Goal: Task Accomplishment & Management: Complete application form

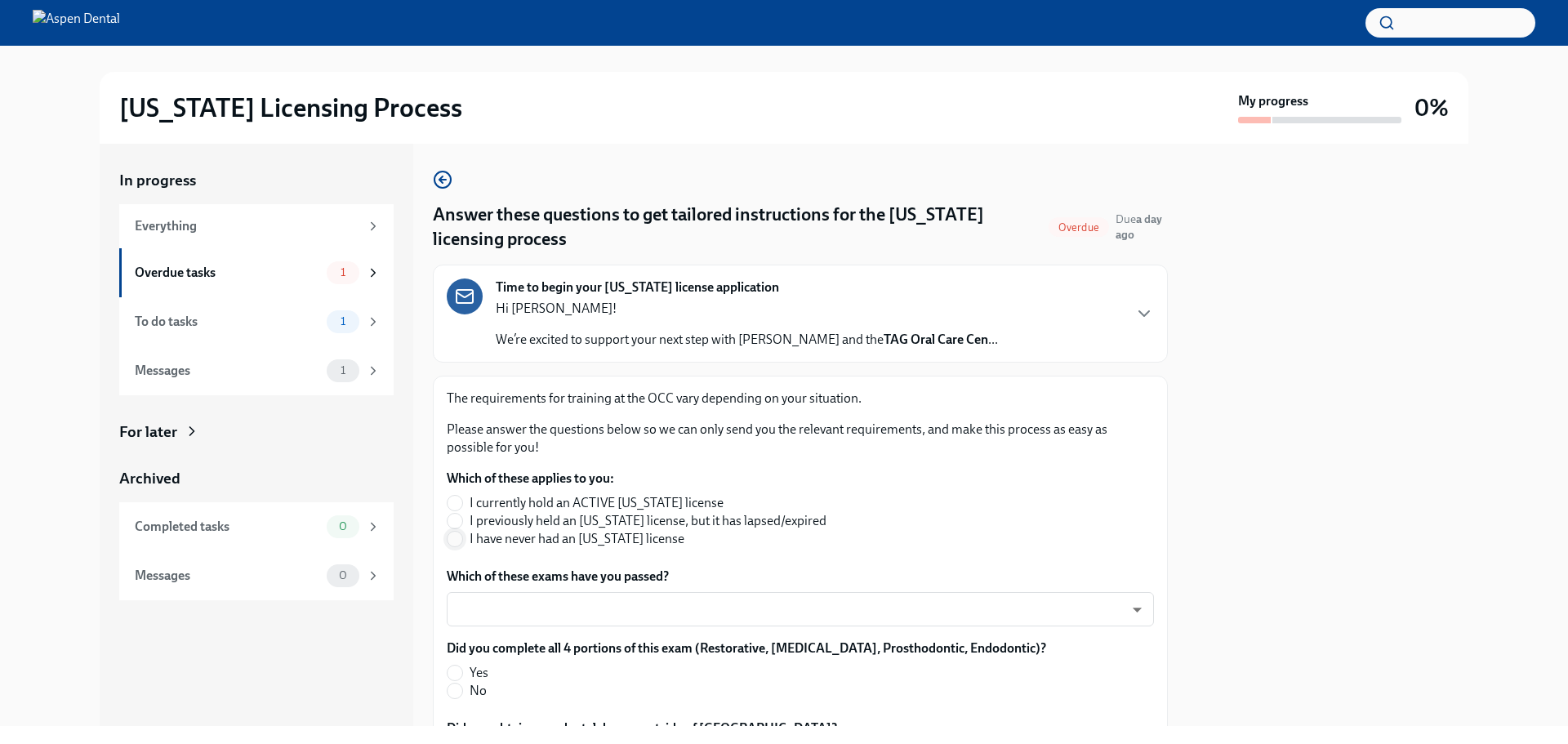
click at [457, 545] on input "I have never had an [US_STATE] license" at bounding box center [455, 538] width 15 height 15
radio input "true"
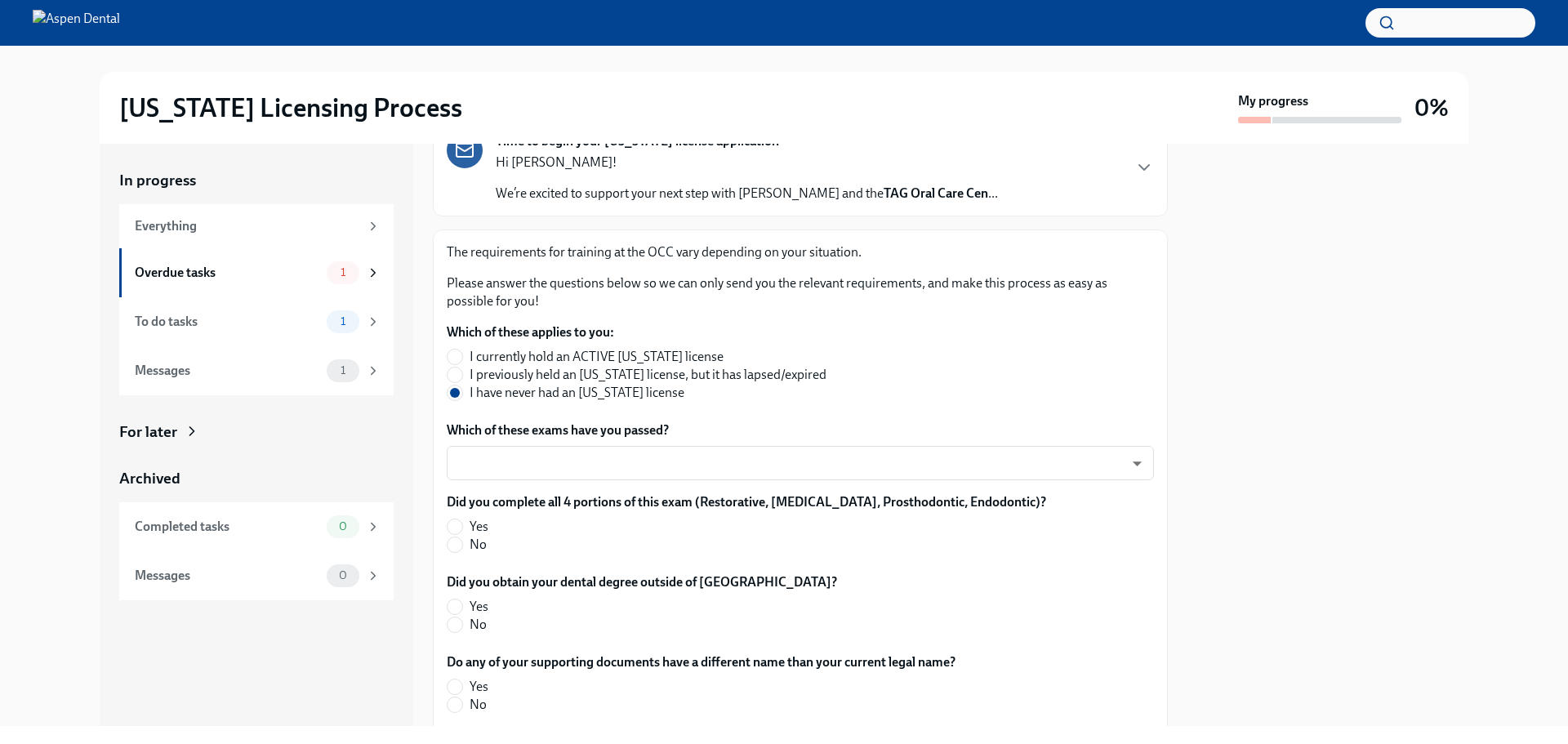
scroll to position [147, 0]
click at [463, 524] on span at bounding box center [455, 525] width 17 height 17
click at [463, 524] on input "Yes" at bounding box center [455, 525] width 15 height 15
radio input "true"
click at [455, 605] on input "Yes" at bounding box center [455, 605] width 15 height 15
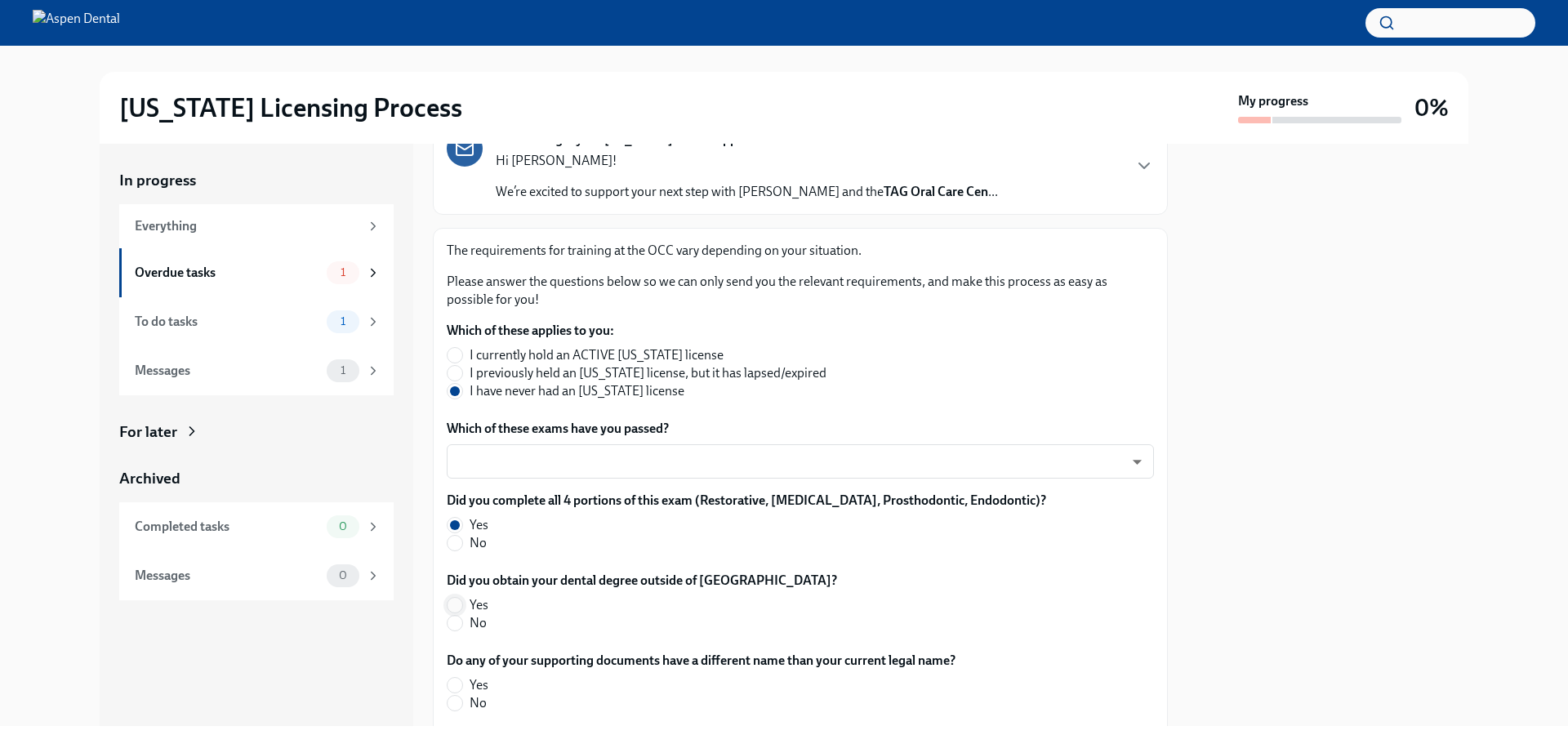
radio input "true"
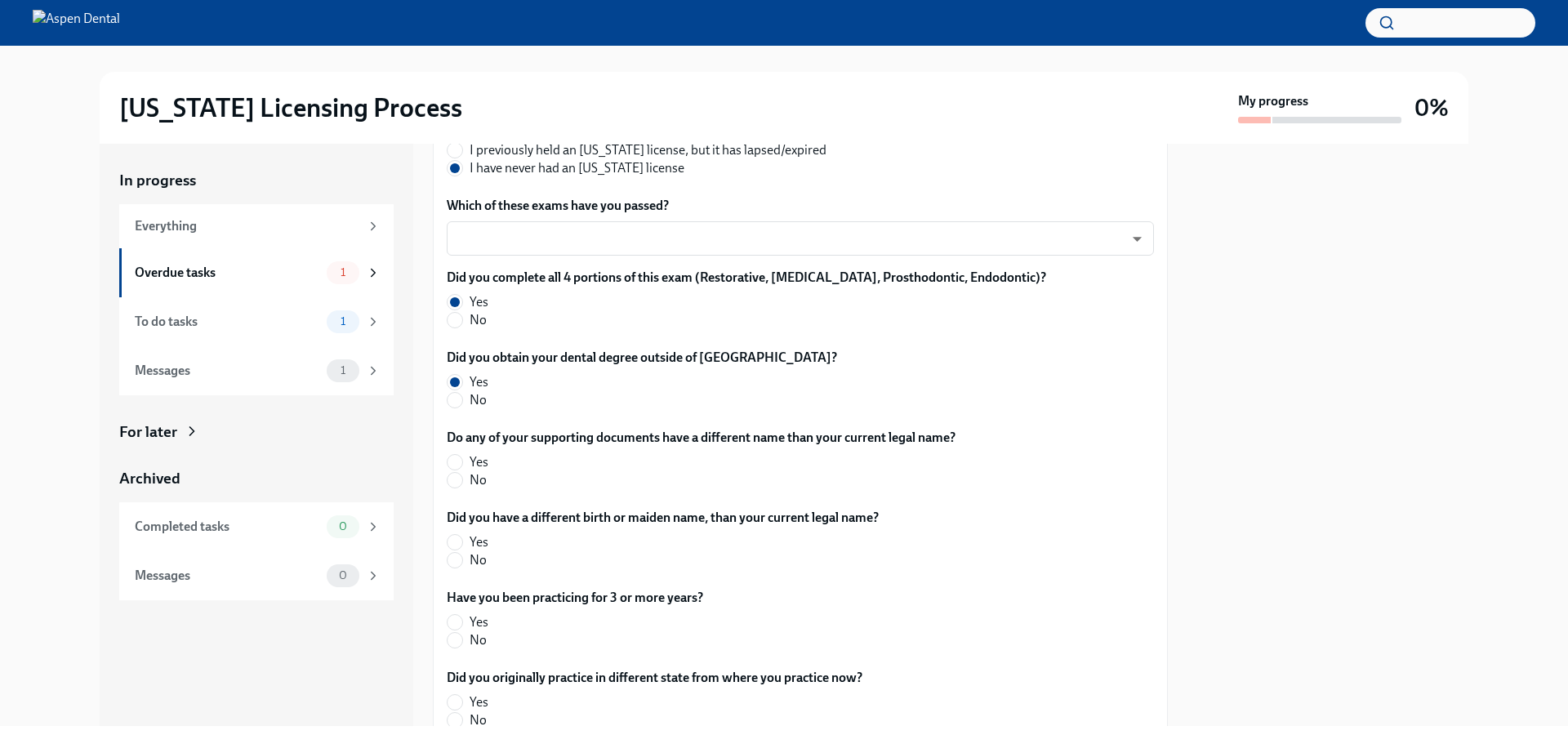
scroll to position [375, 0]
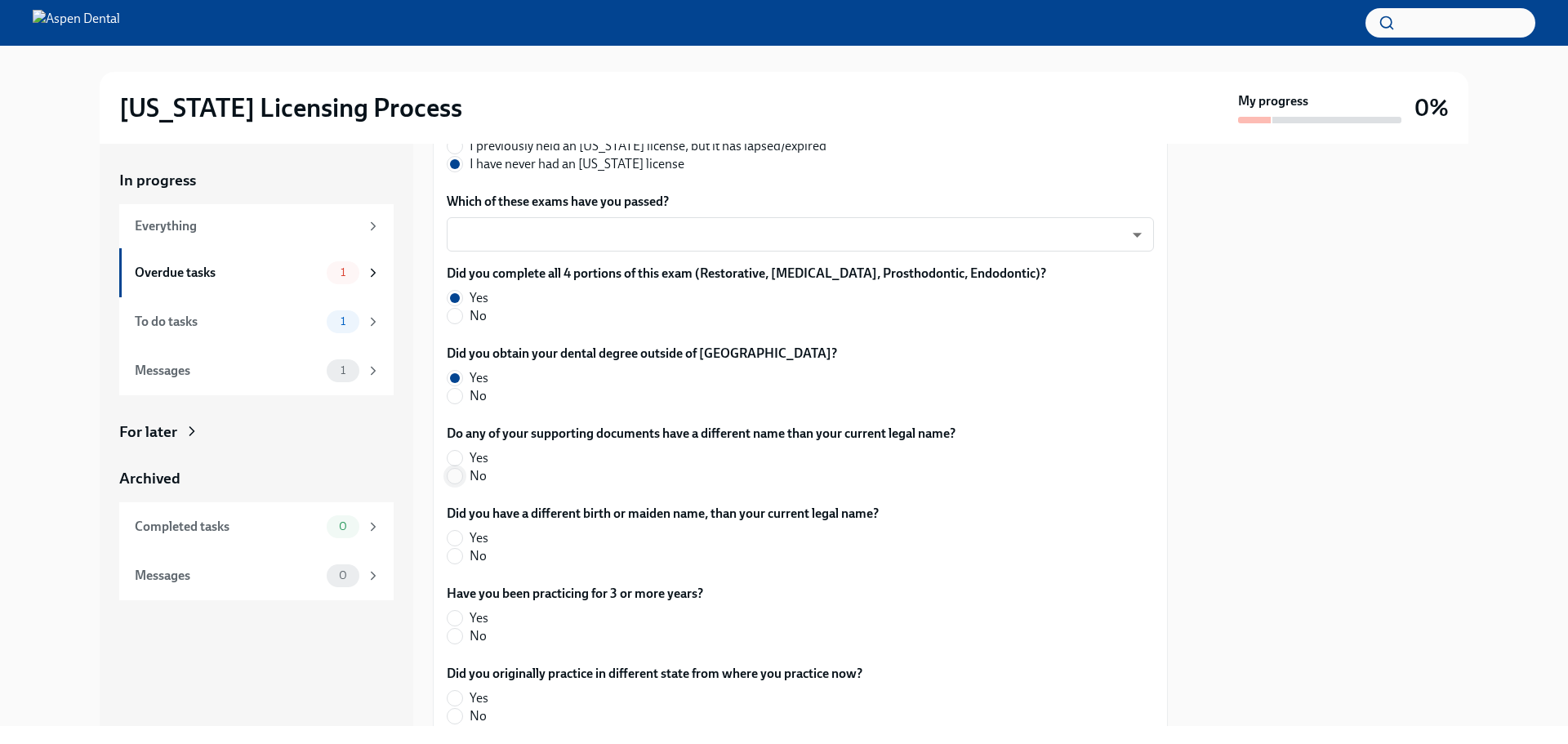
click at [460, 475] on input "No" at bounding box center [455, 476] width 15 height 15
radio input "true"
click at [461, 560] on input "No" at bounding box center [455, 556] width 15 height 15
radio input "true"
click at [454, 620] on input "Yes" at bounding box center [455, 618] width 15 height 15
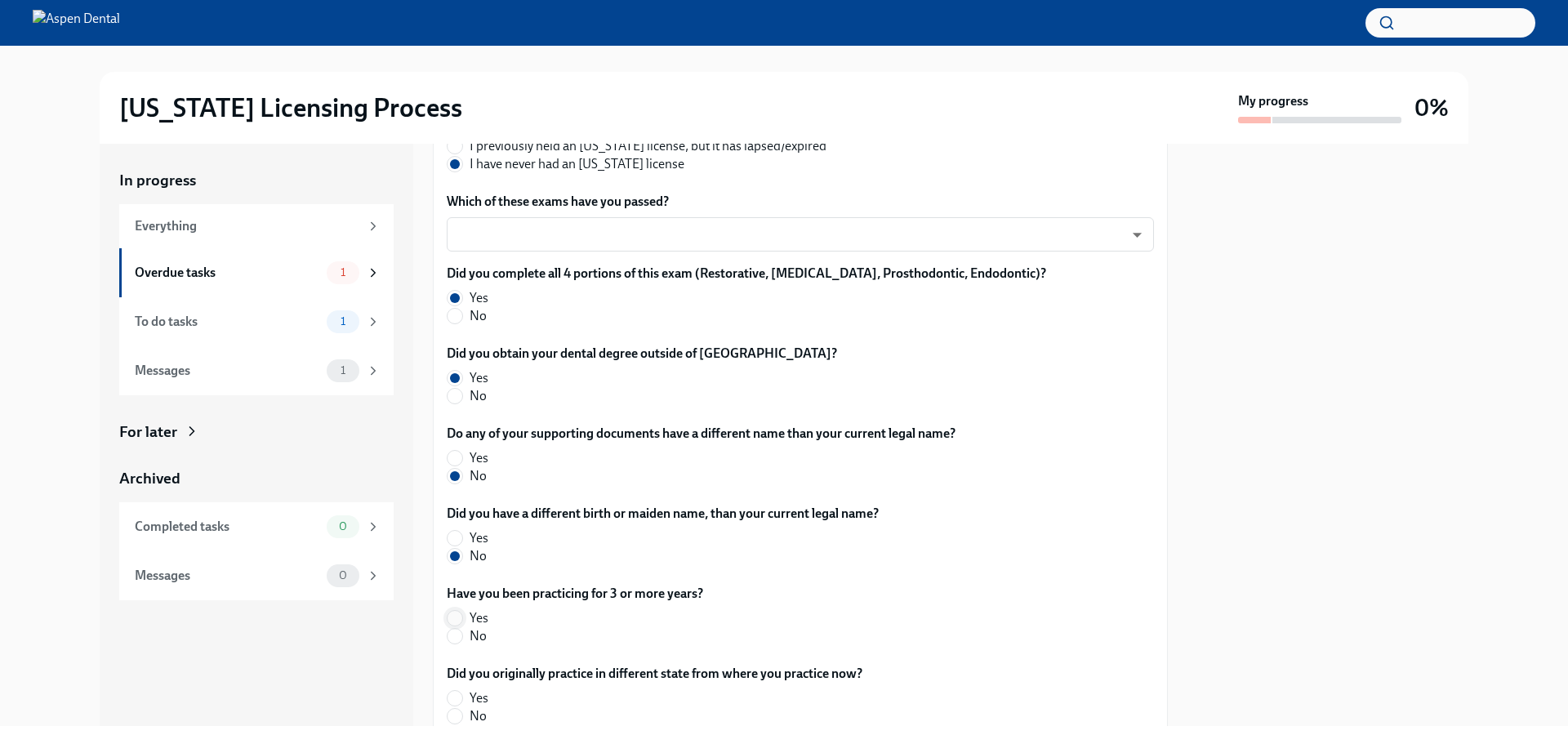
radio input "true"
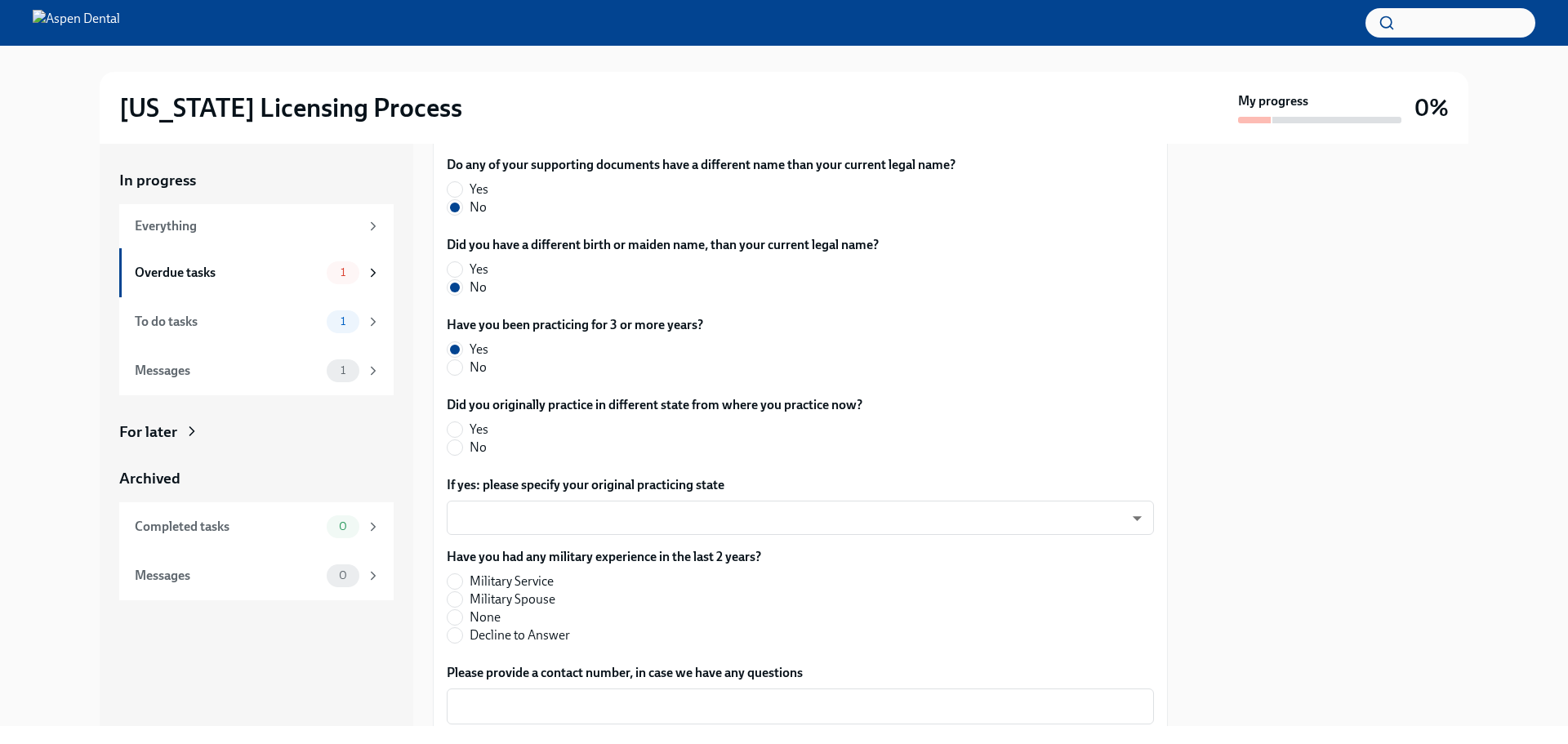
scroll to position [720, 0]
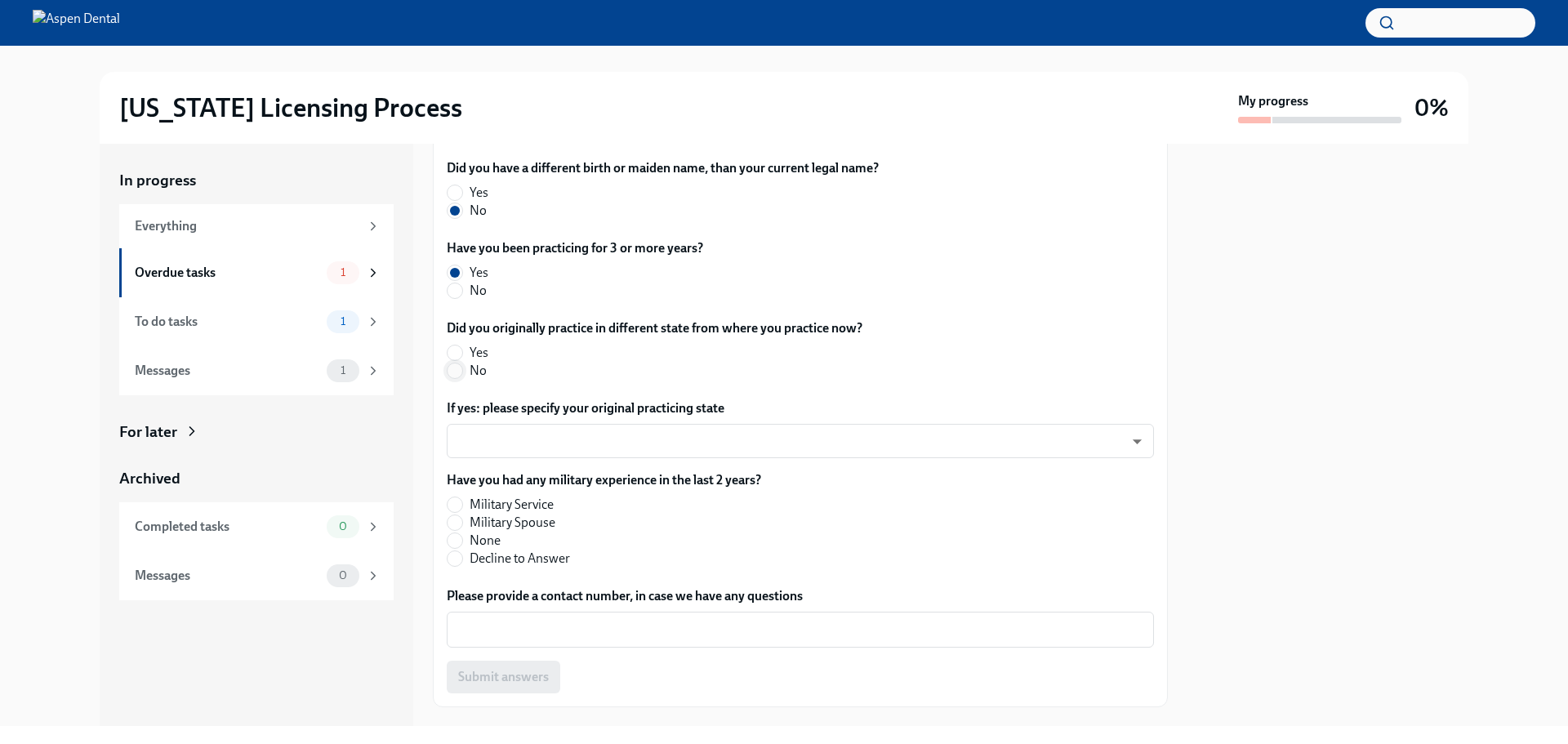
click at [458, 364] on input "No" at bounding box center [455, 371] width 15 height 15
radio input "true"
click at [454, 348] on input "Yes" at bounding box center [455, 352] width 15 height 15
radio input "true"
click at [1119, 449] on body "[US_STATE] Licensing Process My progress 0% In progress Everything Overdue task…" at bounding box center [784, 372] width 1568 height 744
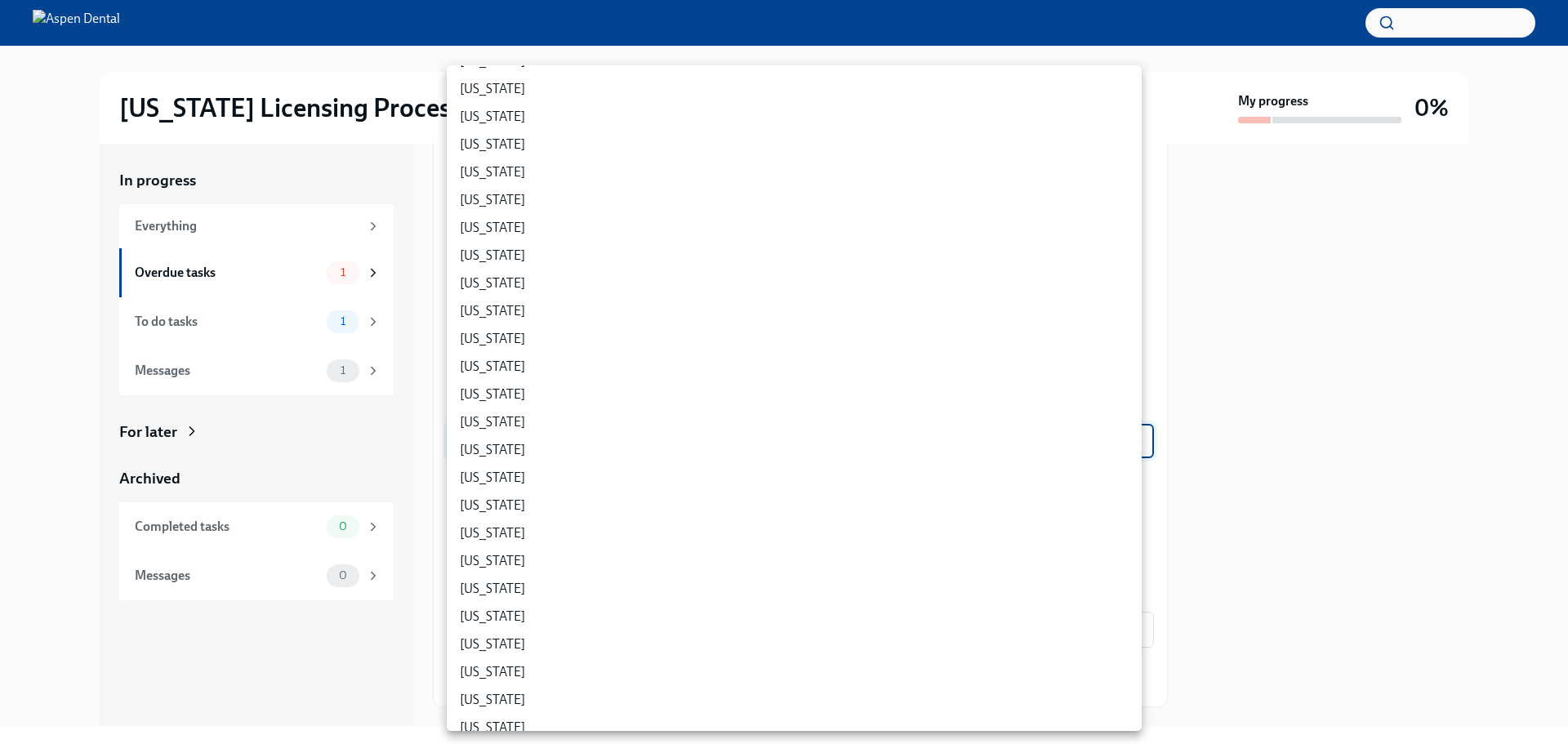
scroll to position [659, 0]
click at [461, 318] on li "[US_STATE]" at bounding box center [794, 314] width 695 height 27
type input "xEPQ5xcMC"
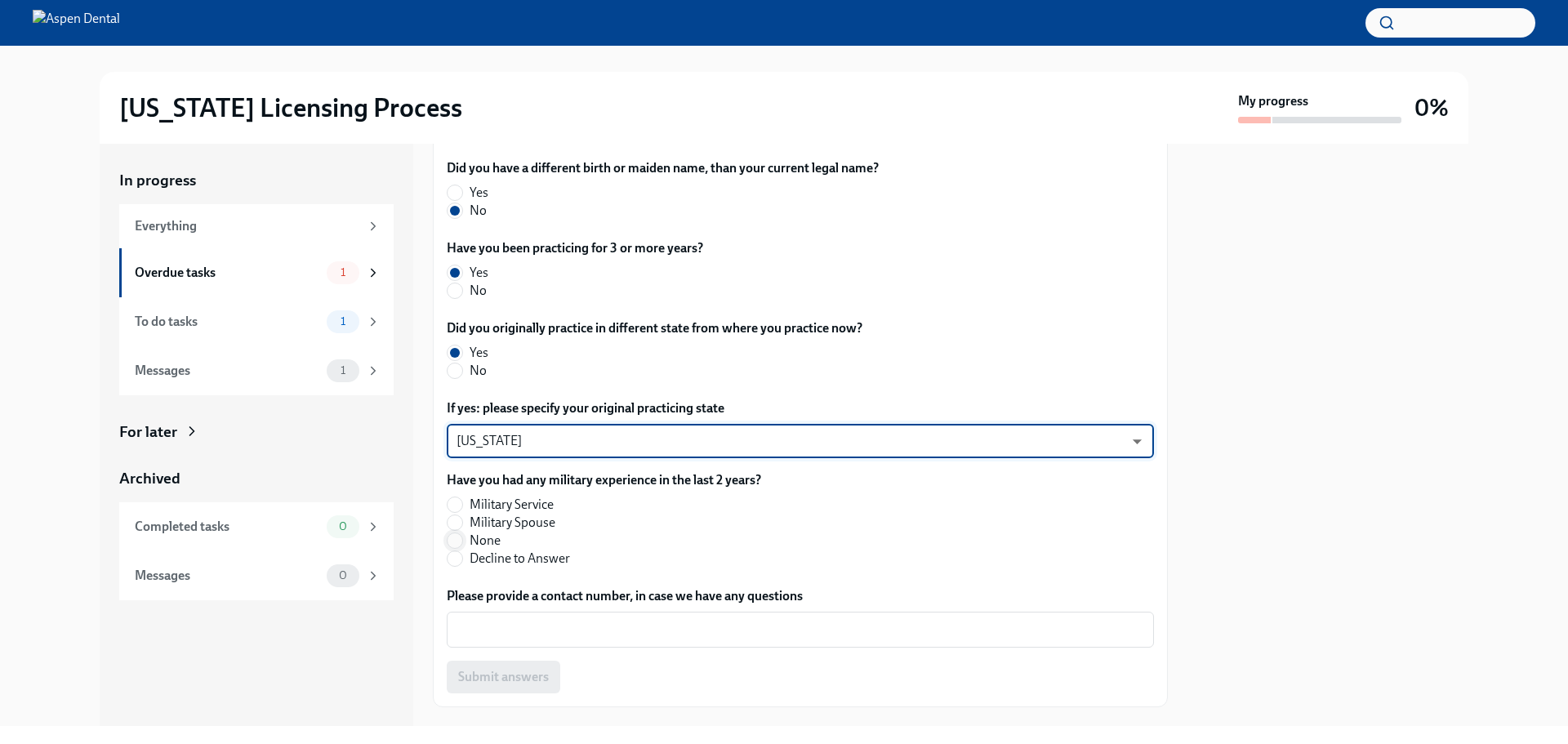
click at [453, 541] on input "None" at bounding box center [455, 540] width 15 height 15
radio input "true"
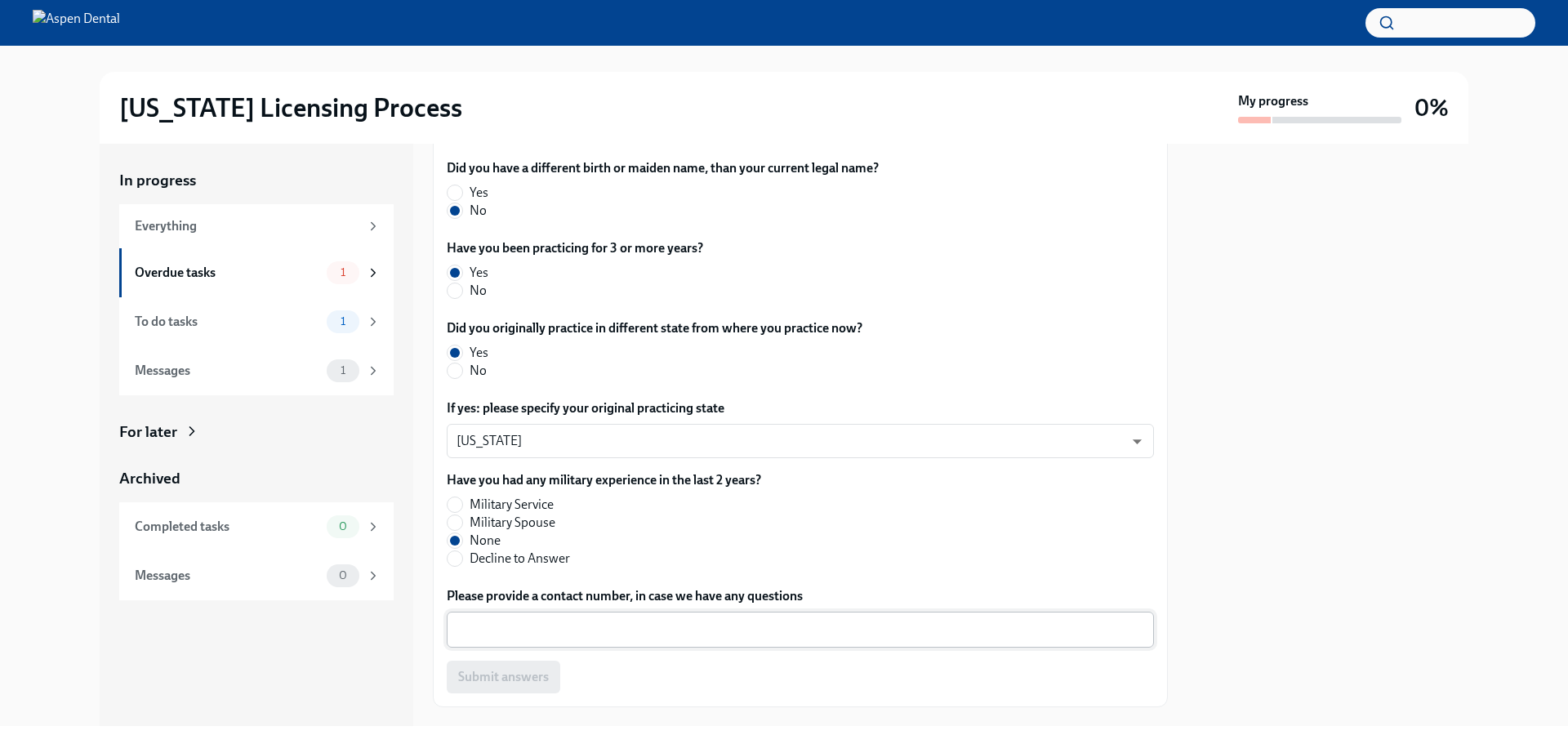
click at [486, 643] on div "x ​" at bounding box center [800, 629] width 707 height 36
click at [487, 642] on div "x ​" at bounding box center [800, 629] width 707 height 36
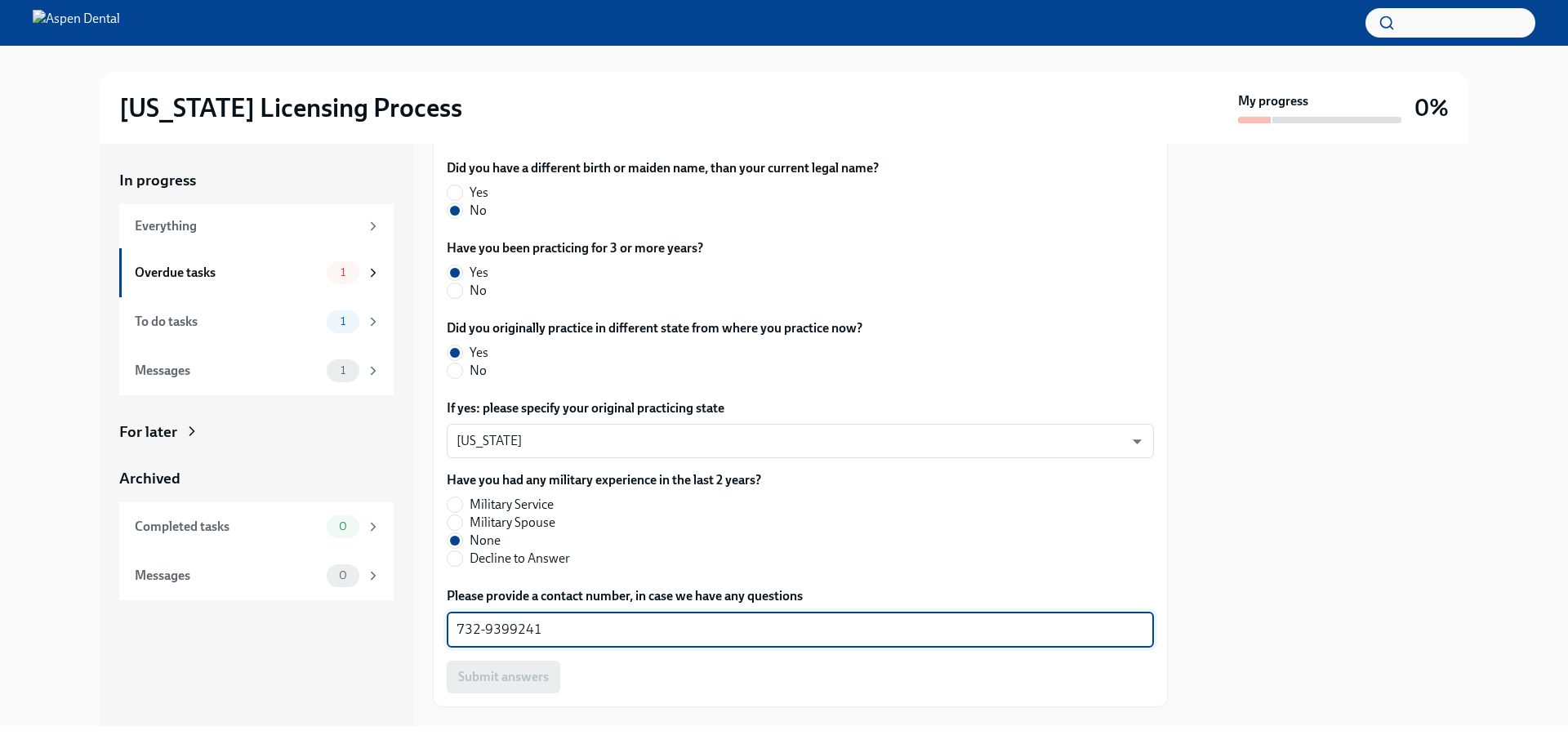
scroll to position [754, 0]
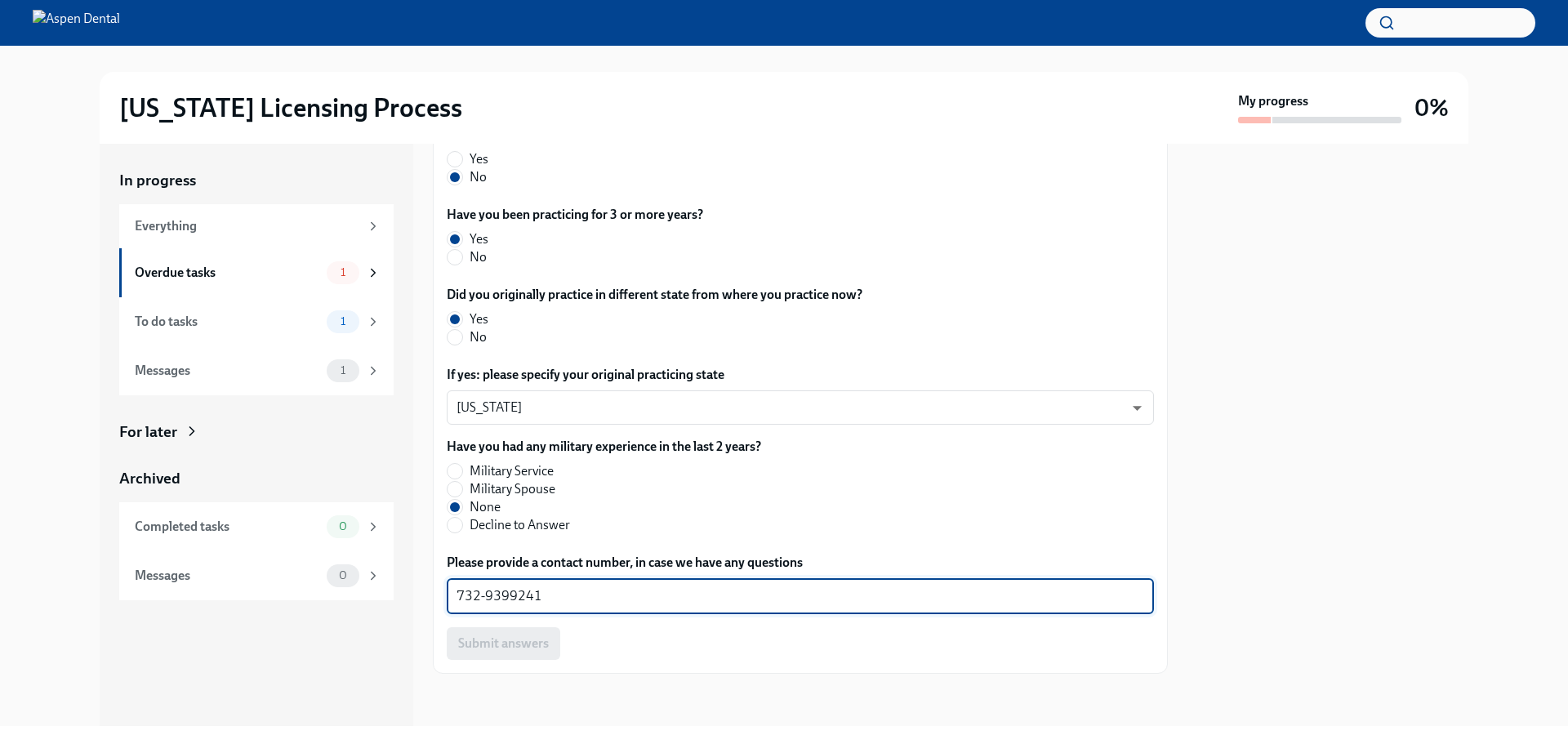
type textarea "732-9399241"
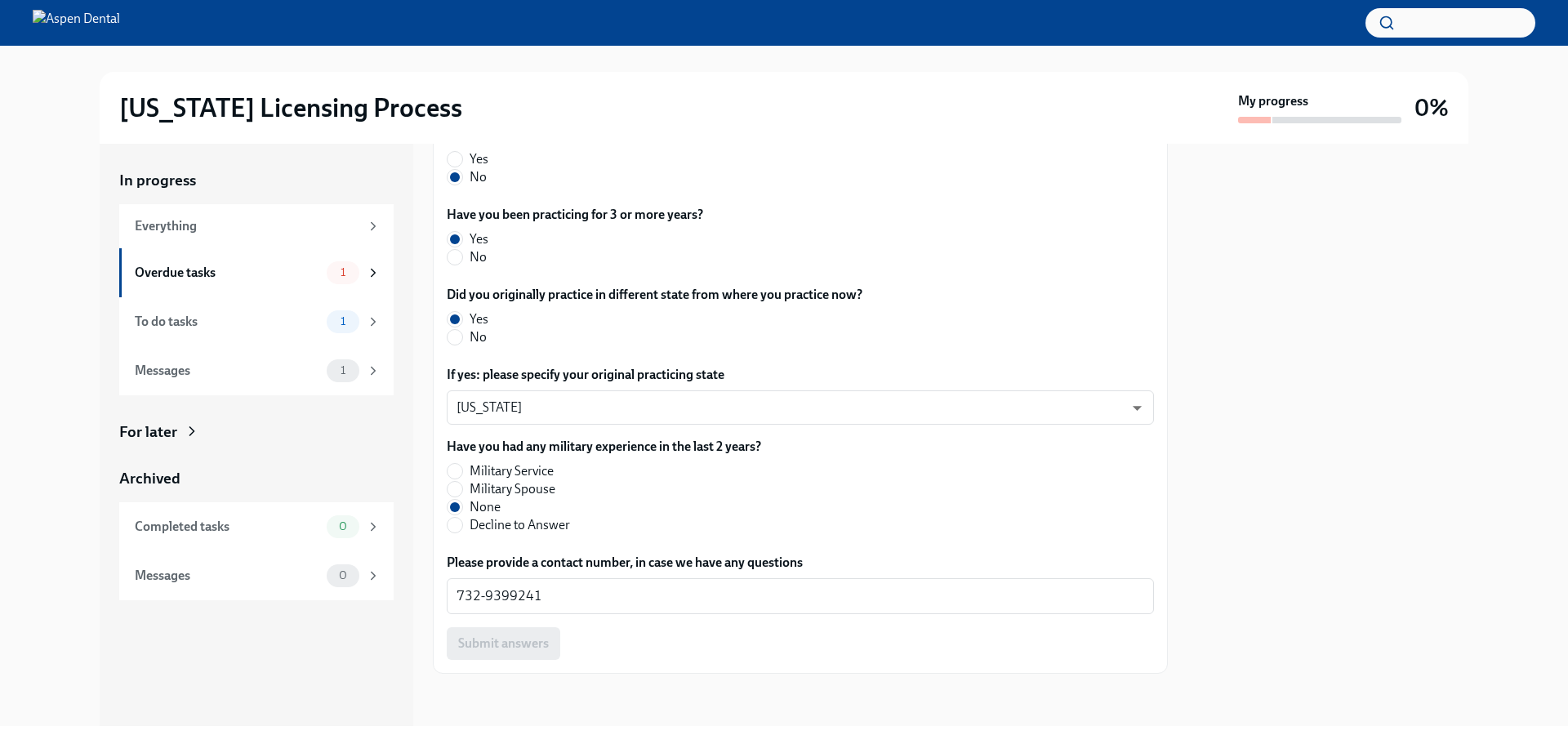
click at [505, 644] on div "Submit answers" at bounding box center [800, 643] width 707 height 33
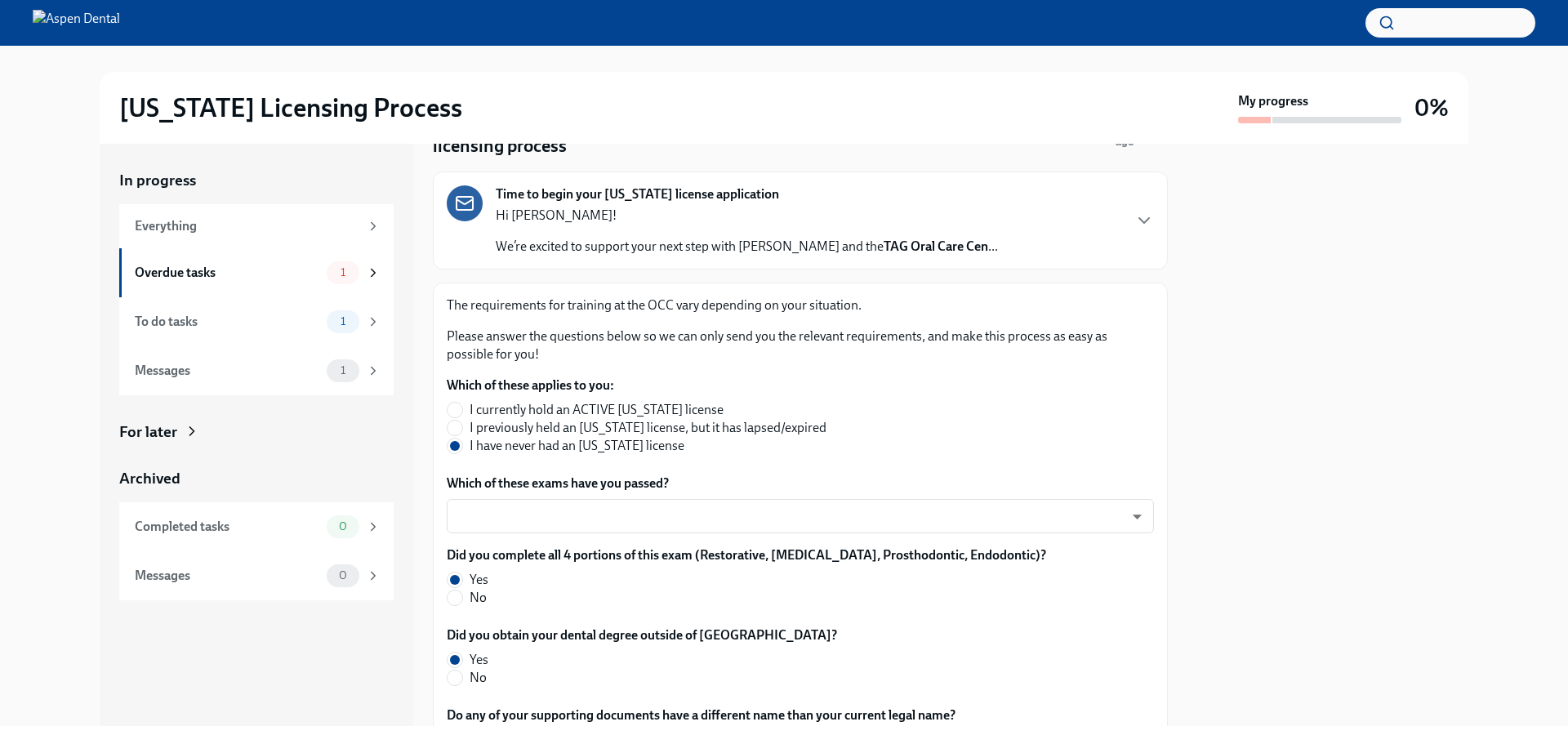
scroll to position [96, 0]
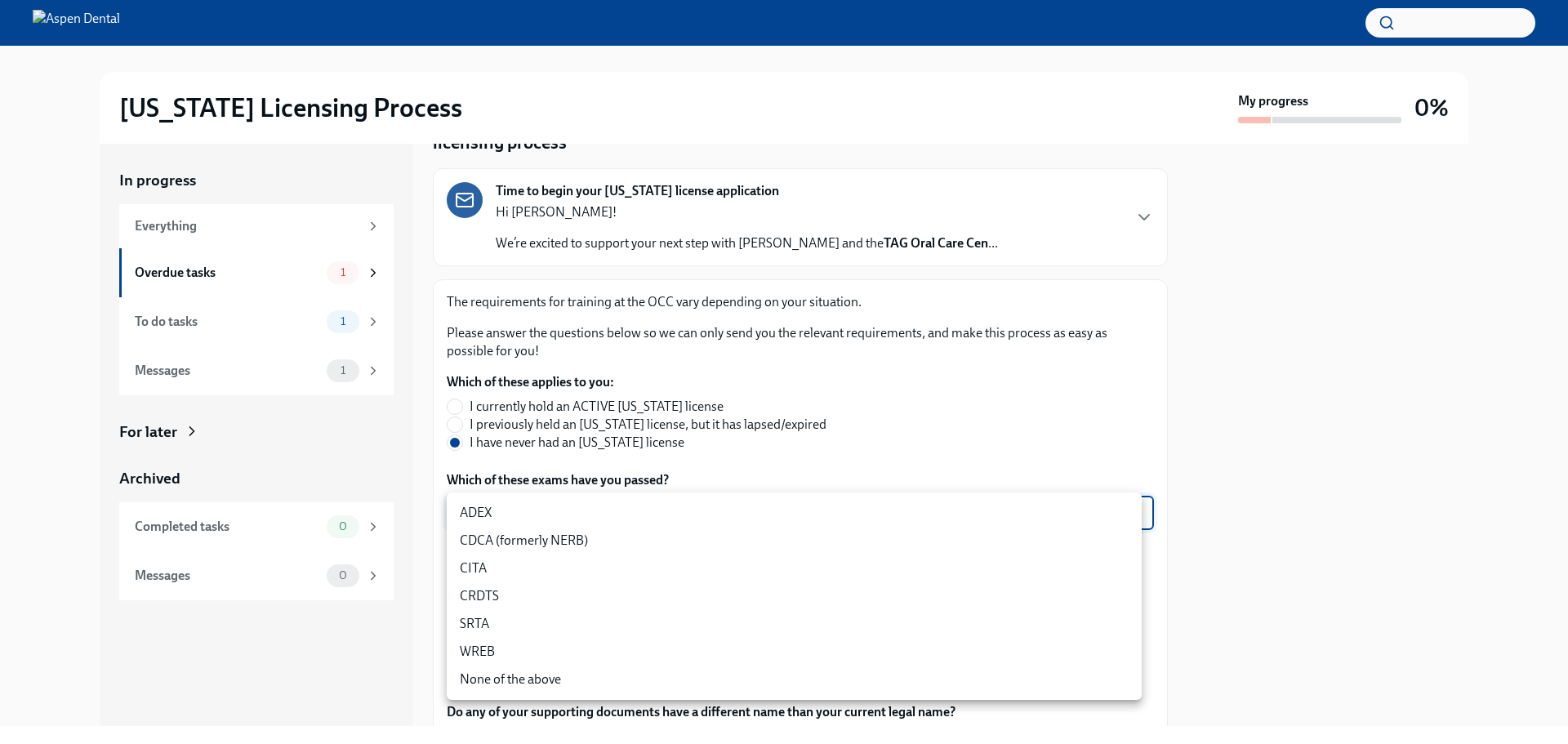
click at [1125, 505] on body "[US_STATE] Licensing Process My progress 0% In progress Everything Overdue task…" at bounding box center [784, 372] width 1568 height 744
click at [466, 650] on li "WREB" at bounding box center [794, 651] width 695 height 27
type input "JeXc0eRe_"
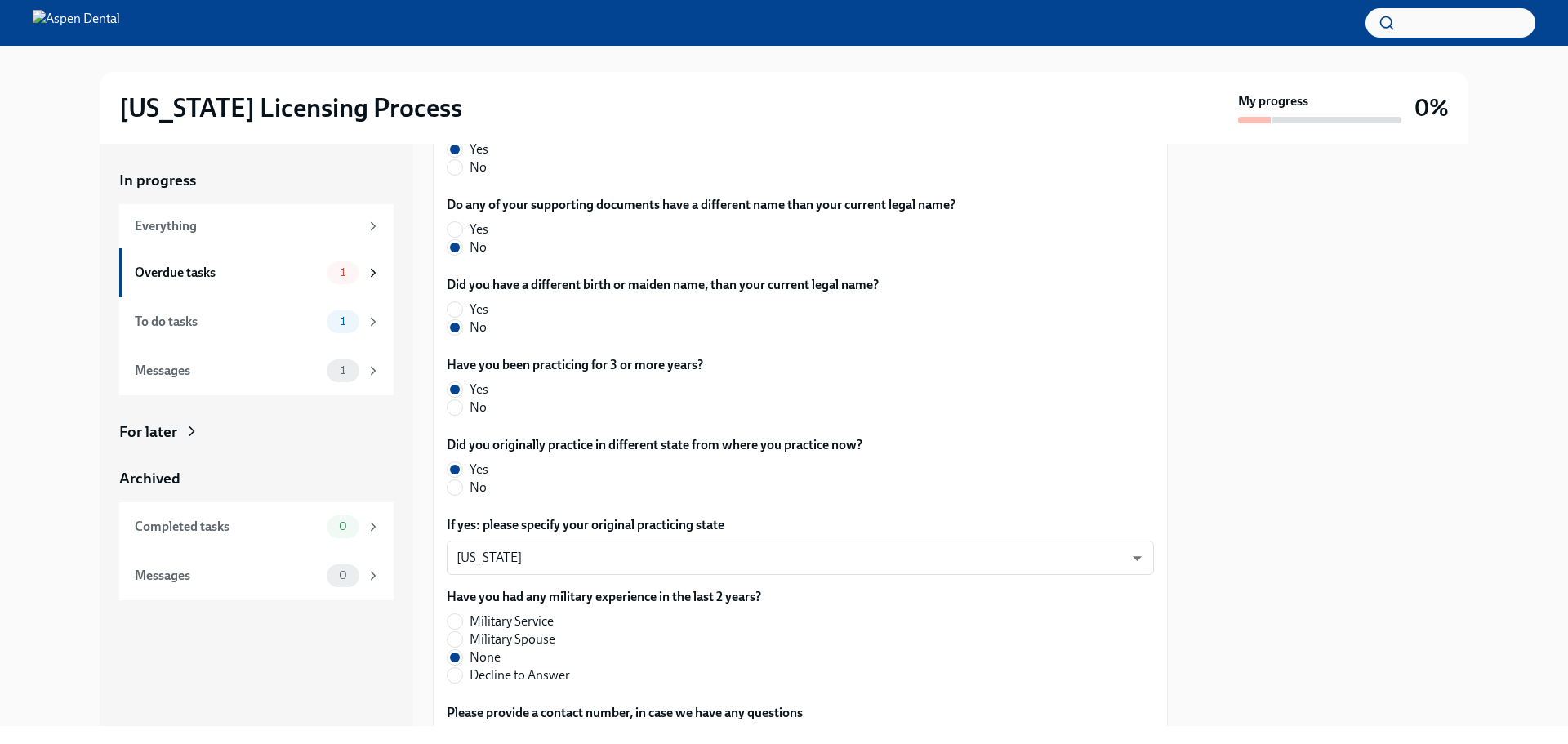
scroll to position [754, 0]
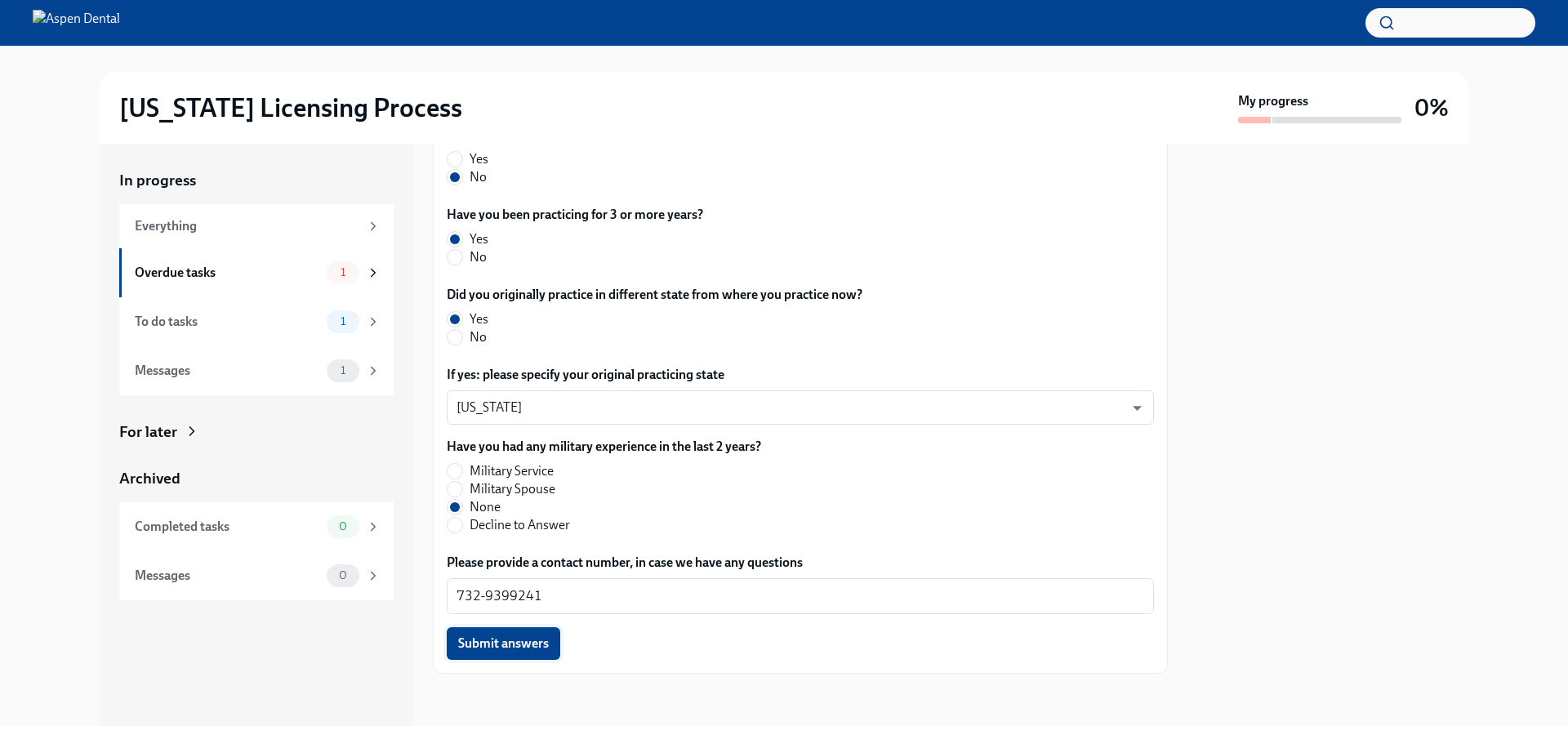
click at [503, 637] on span "Submit answers" at bounding box center [503, 643] width 91 height 17
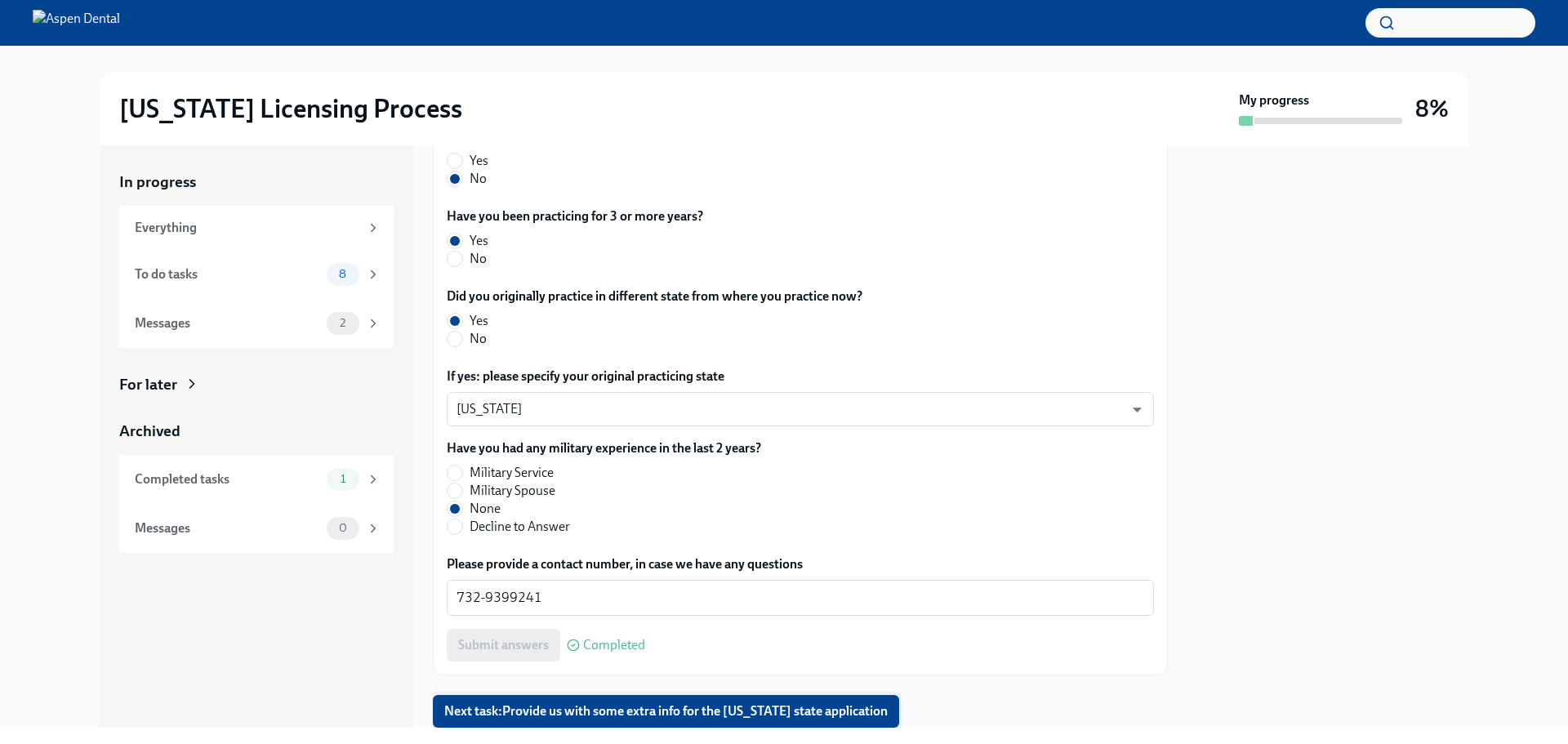
click at [563, 706] on span "Next task : Provide us with some extra info for the [US_STATE] state application" at bounding box center [666, 711] width 443 height 17
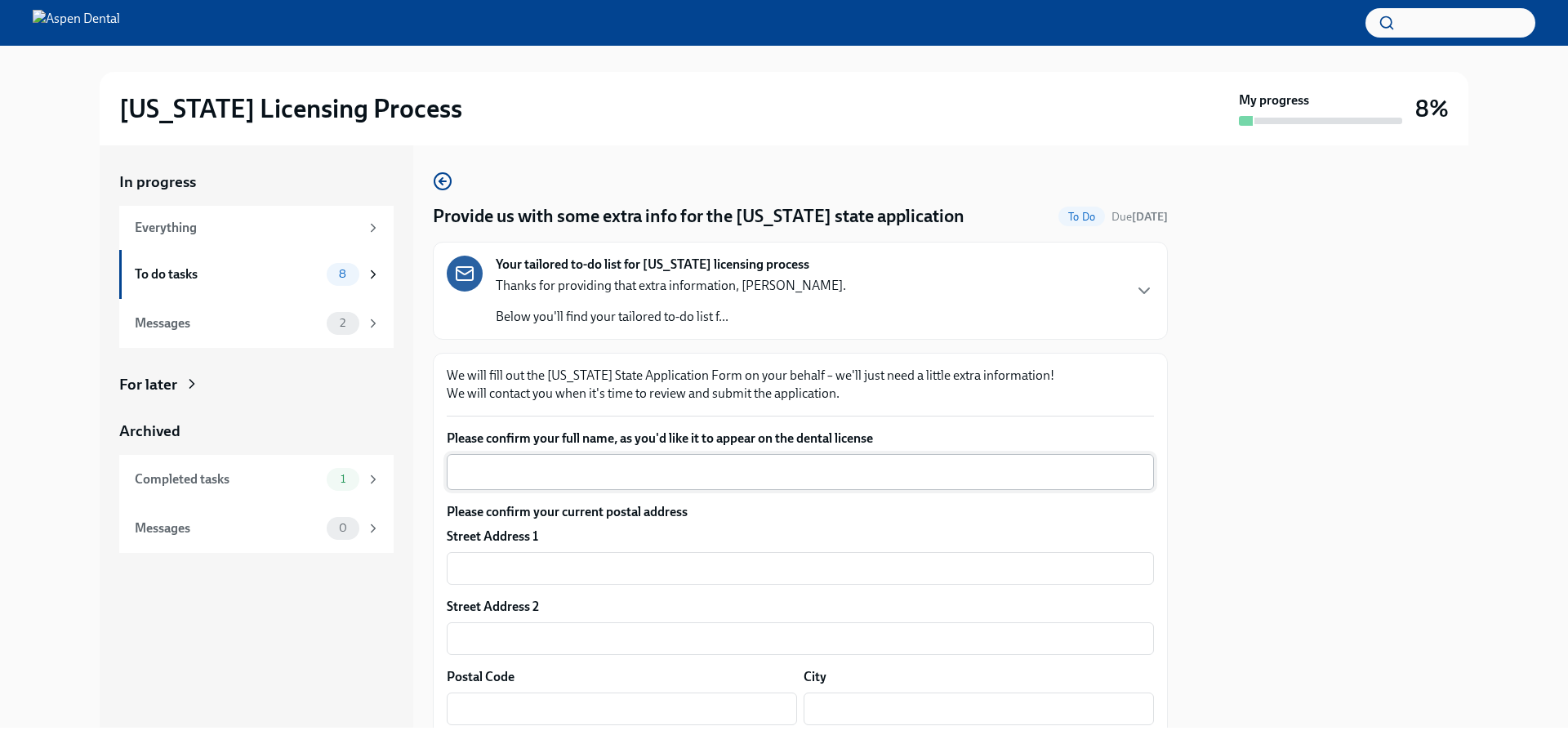
click at [519, 460] on div "x ​" at bounding box center [800, 471] width 707 height 36
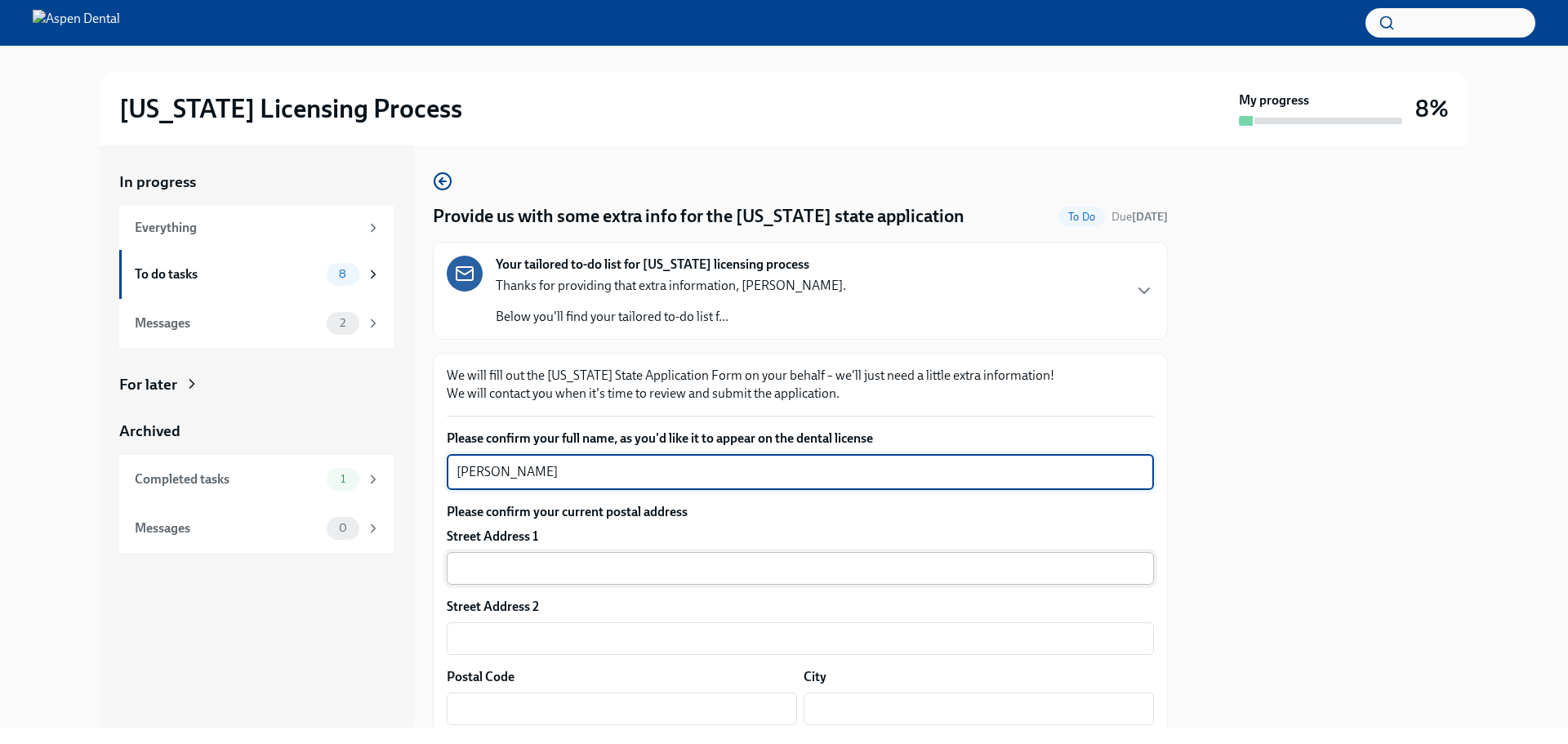
type textarea "[PERSON_NAME]"
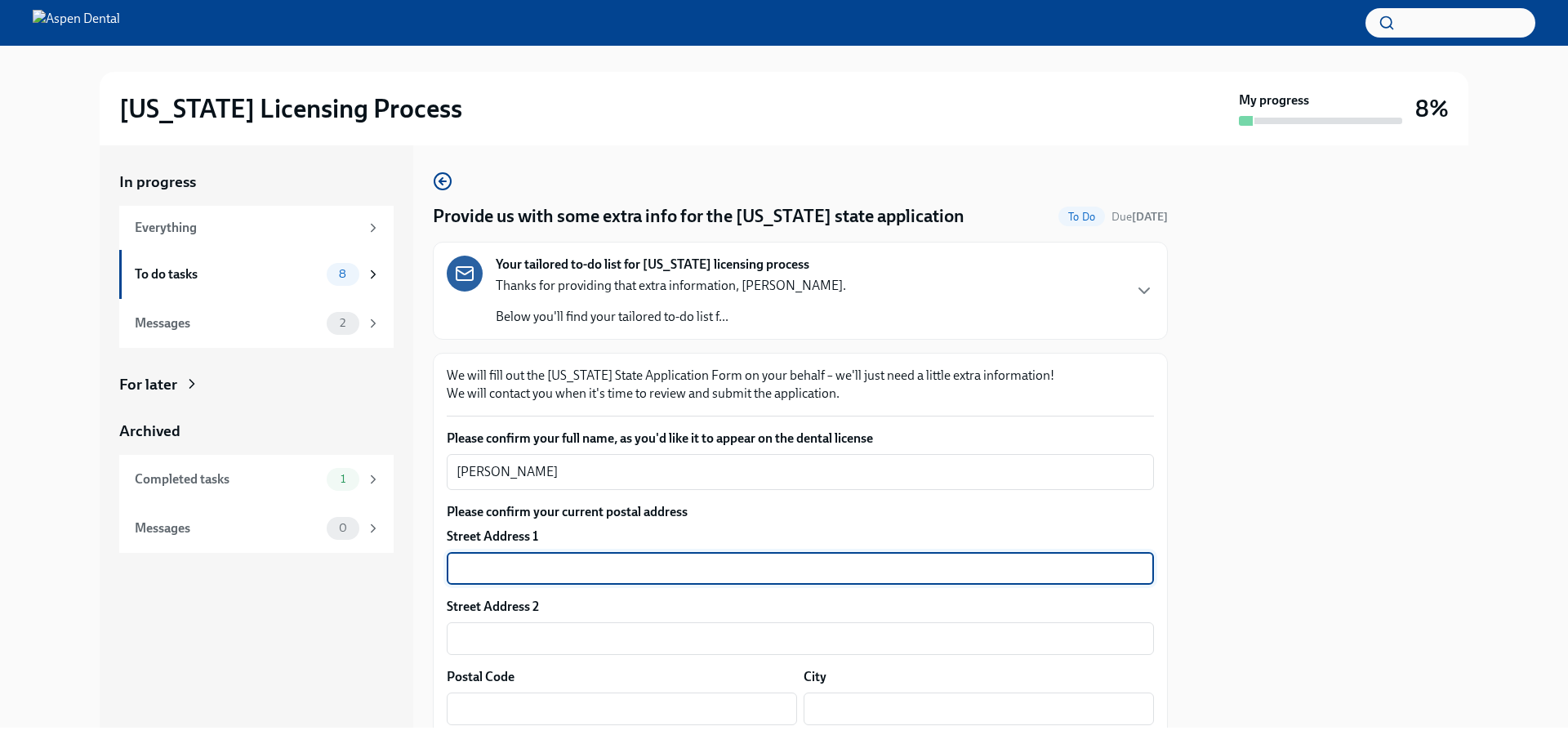
click at [480, 574] on input "text" at bounding box center [800, 567] width 707 height 33
type input "[STREET_ADDRESS][PERSON_NAME]"
type input "75028"
type input "[GEOGRAPHIC_DATA]"
type input "[US_STATE]"
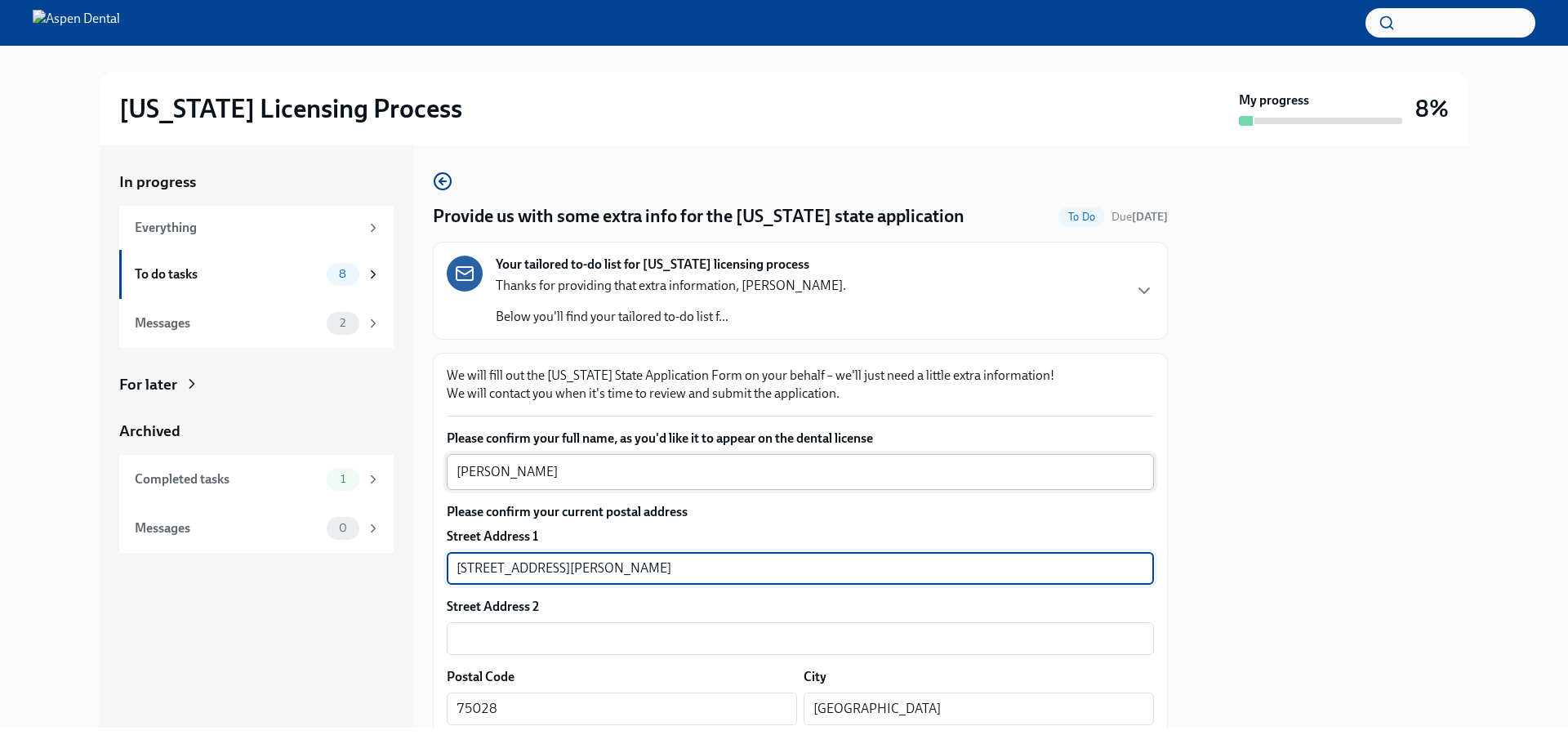
type input "US"
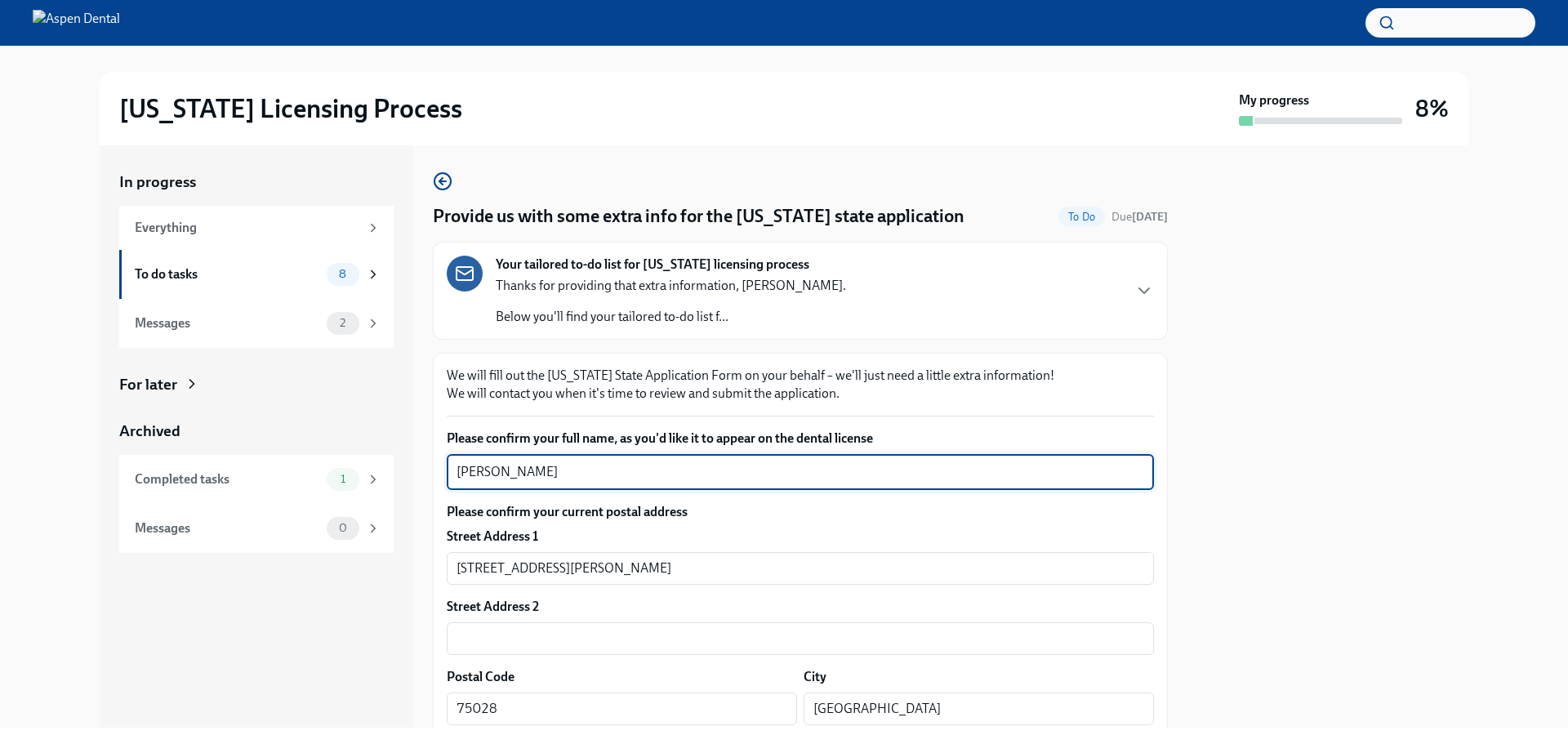
drag, startPoint x: 515, startPoint y: 473, endPoint x: 1196, endPoint y: 398, distance: 685.1
click at [1196, 398] on div at bounding box center [1328, 437] width 281 height 582
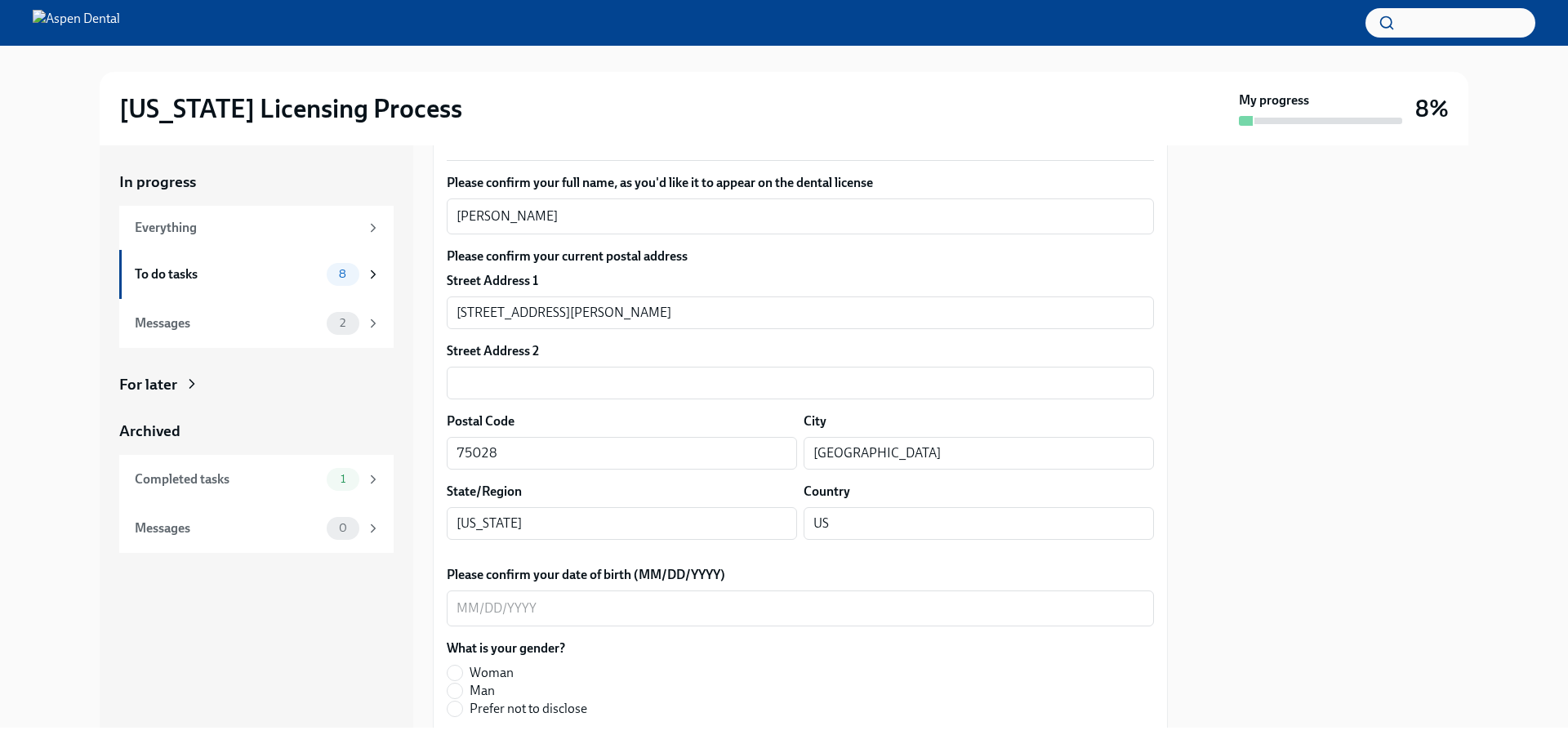
scroll to position [273, 0]
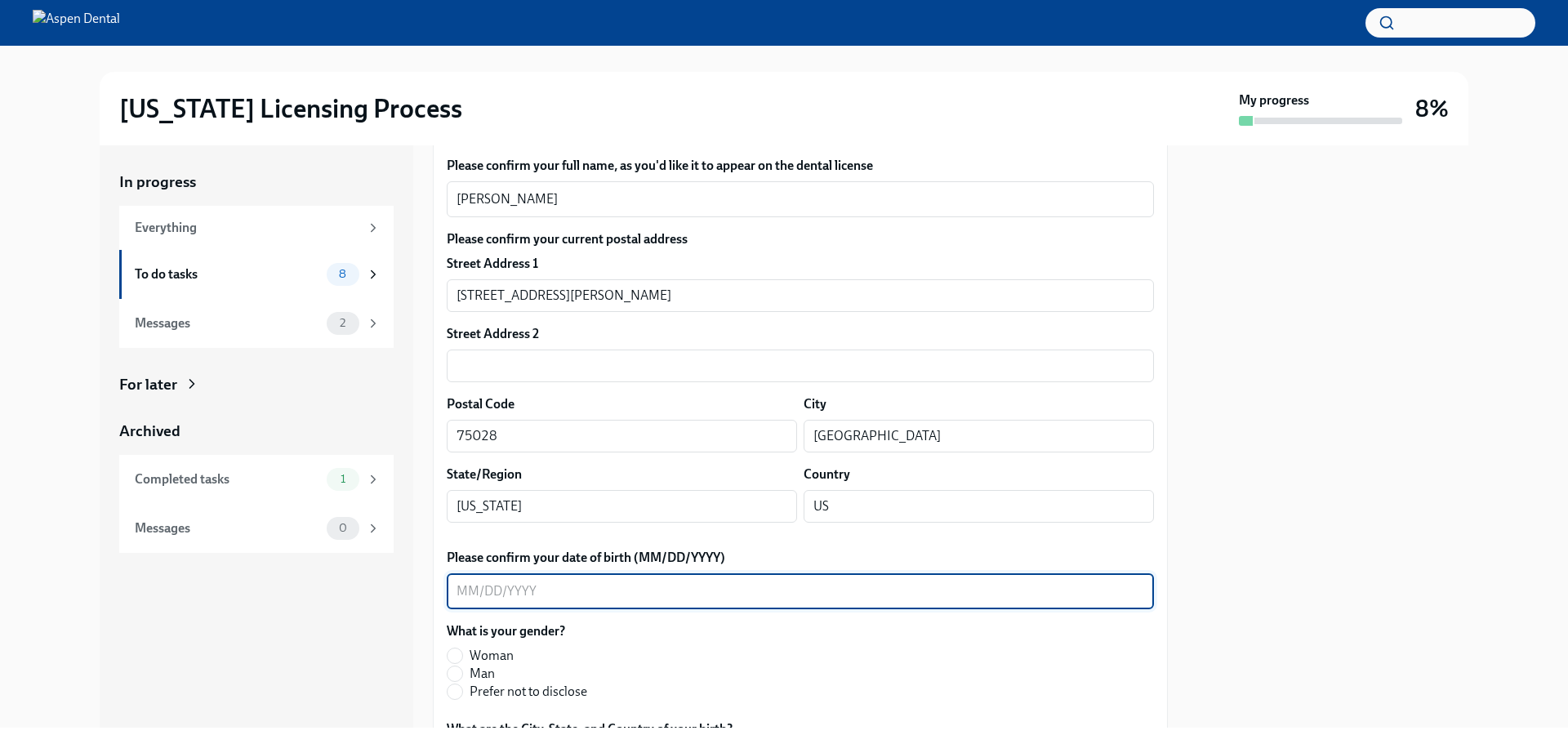
click at [623, 596] on textarea "Please confirm your date of birth (MM/DD/YYYY)" at bounding box center [800, 591] width 688 height 19
type textarea "[DATE]"
click at [459, 660] on input "Woman" at bounding box center [455, 656] width 15 height 15
radio input "true"
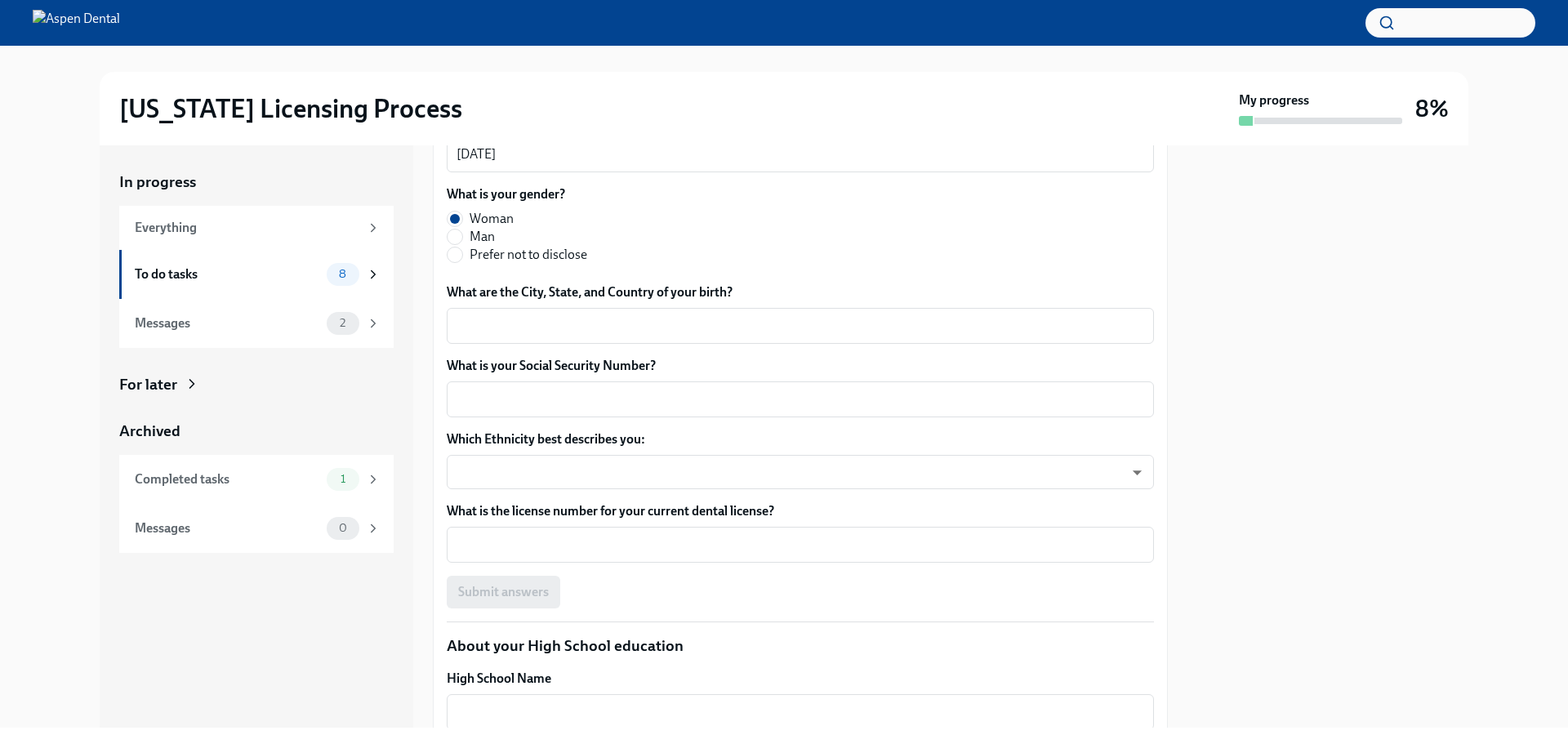
scroll to position [721, 0]
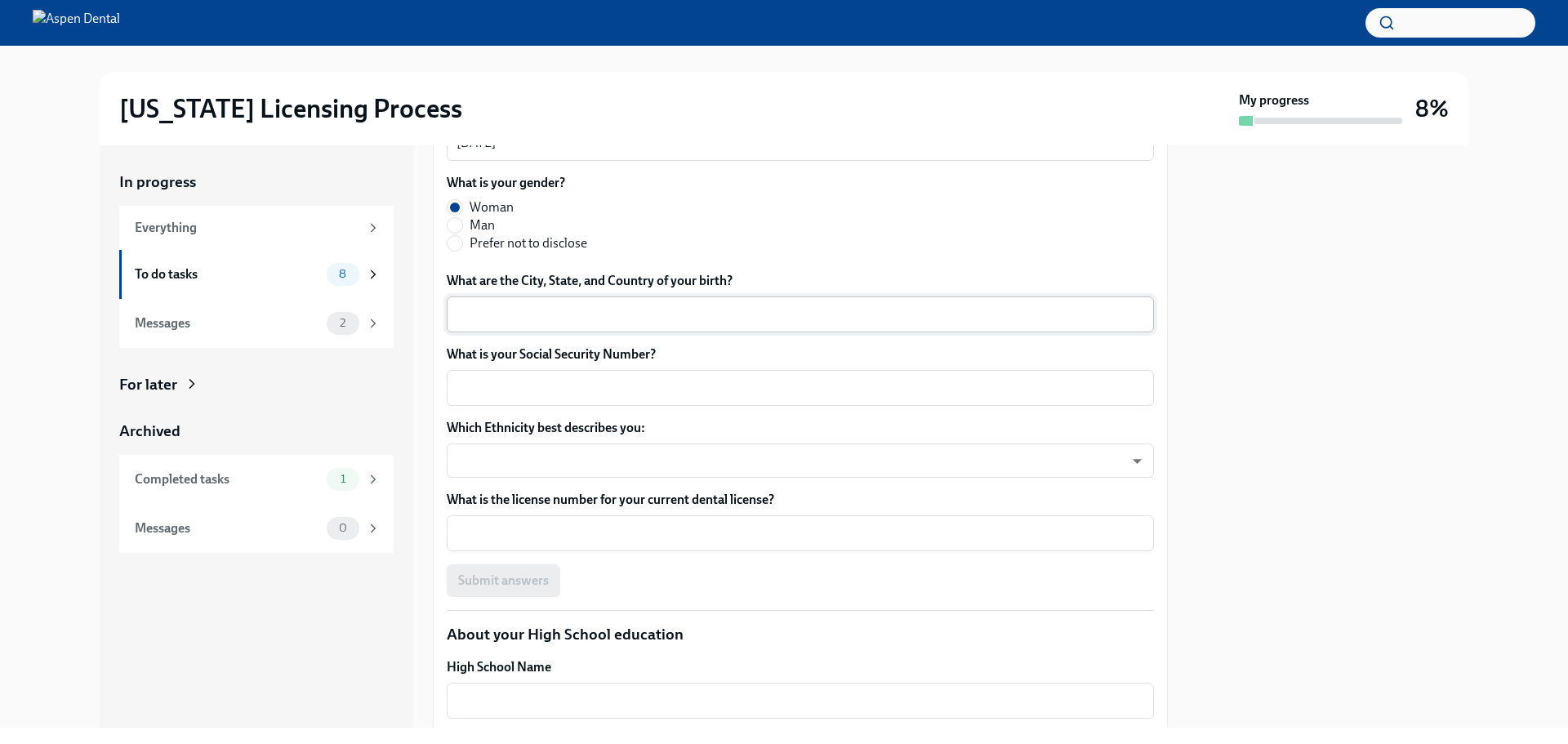
click at [626, 305] on textarea "What are the City, State, and Country of your birth?" at bounding box center [800, 314] width 688 height 19
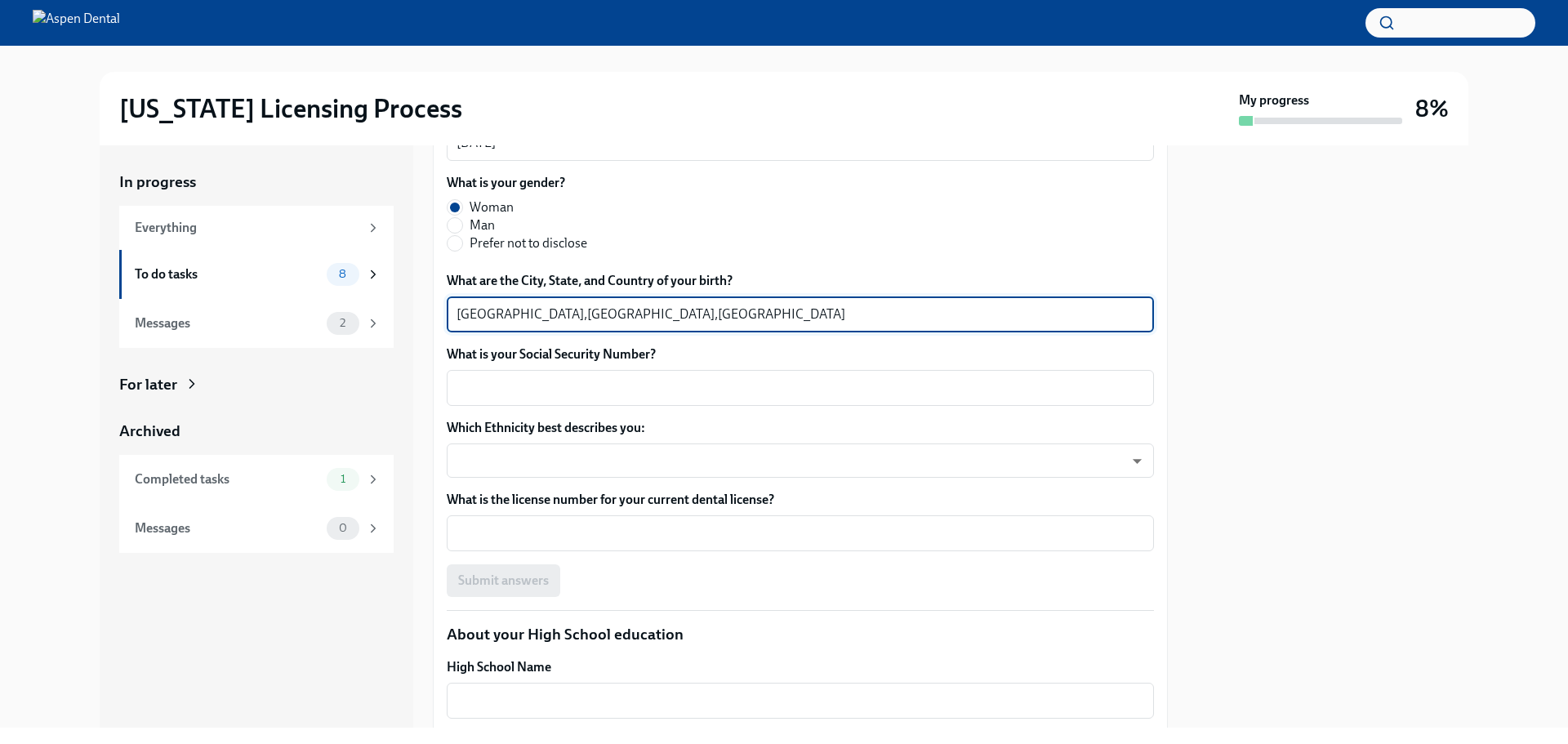
click at [464, 316] on textarea "[GEOGRAPHIC_DATA],[GEOGRAPHIC_DATA],[GEOGRAPHIC_DATA]" at bounding box center [800, 314] width 688 height 19
click at [519, 317] on textarea "[GEOGRAPHIC_DATA],[GEOGRAPHIC_DATA],[GEOGRAPHIC_DATA]" at bounding box center [800, 314] width 688 height 19
click at [540, 390] on textarea "What is your Social Security Number?" at bounding box center [800, 387] width 688 height 19
click at [513, 314] on textarea "[GEOGRAPHIC_DATA],[GEOGRAPHIC_DATA],[GEOGRAPHIC_DATA]" at bounding box center [800, 314] width 688 height 19
click at [575, 317] on textarea "[GEOGRAPHIC_DATA], [GEOGRAPHIC_DATA],[GEOGRAPHIC_DATA]" at bounding box center [800, 314] width 688 height 19
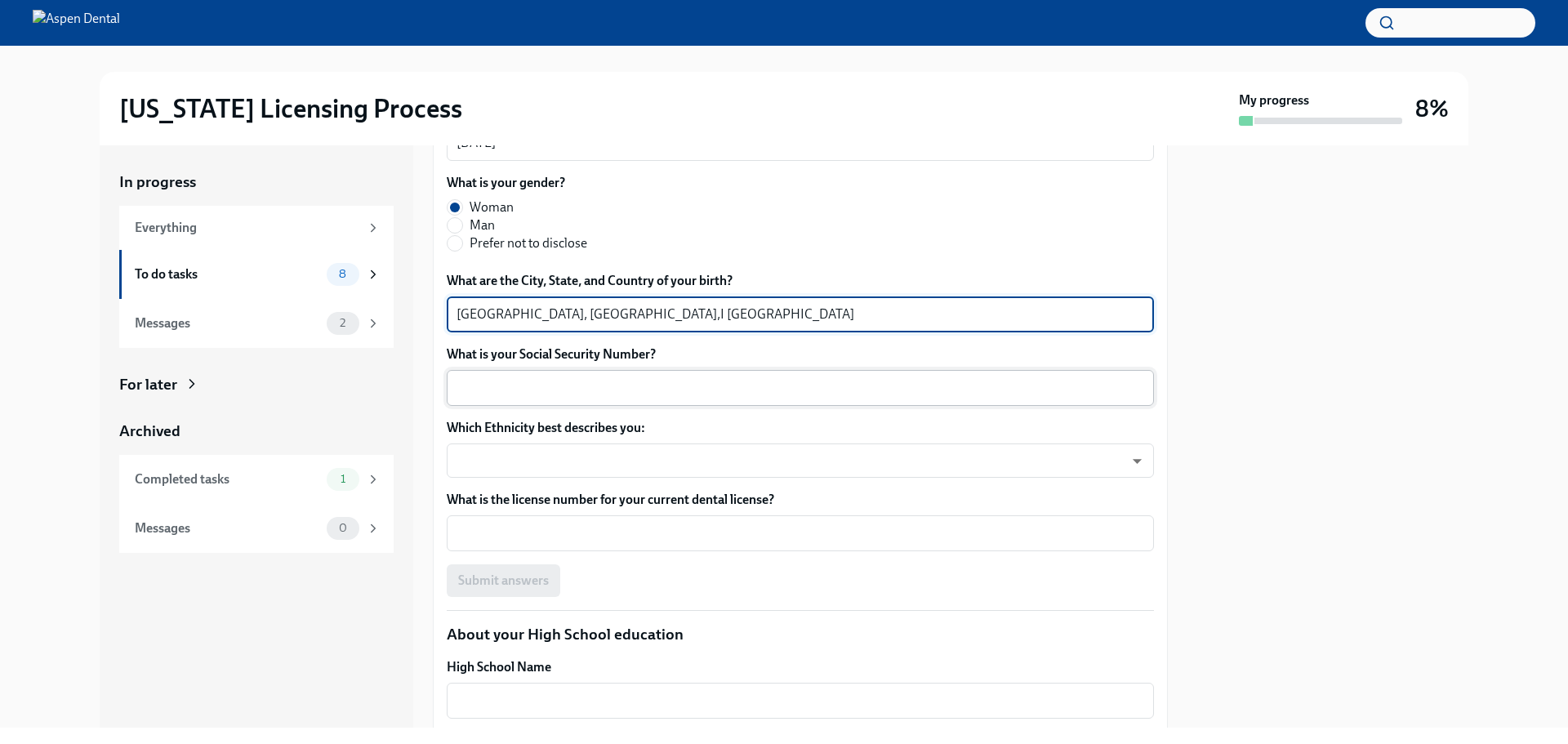
type textarea "[GEOGRAPHIC_DATA], [GEOGRAPHIC_DATA],I [GEOGRAPHIC_DATA]"
click at [479, 388] on textarea "What is your Social Security Number?" at bounding box center [800, 387] width 688 height 19
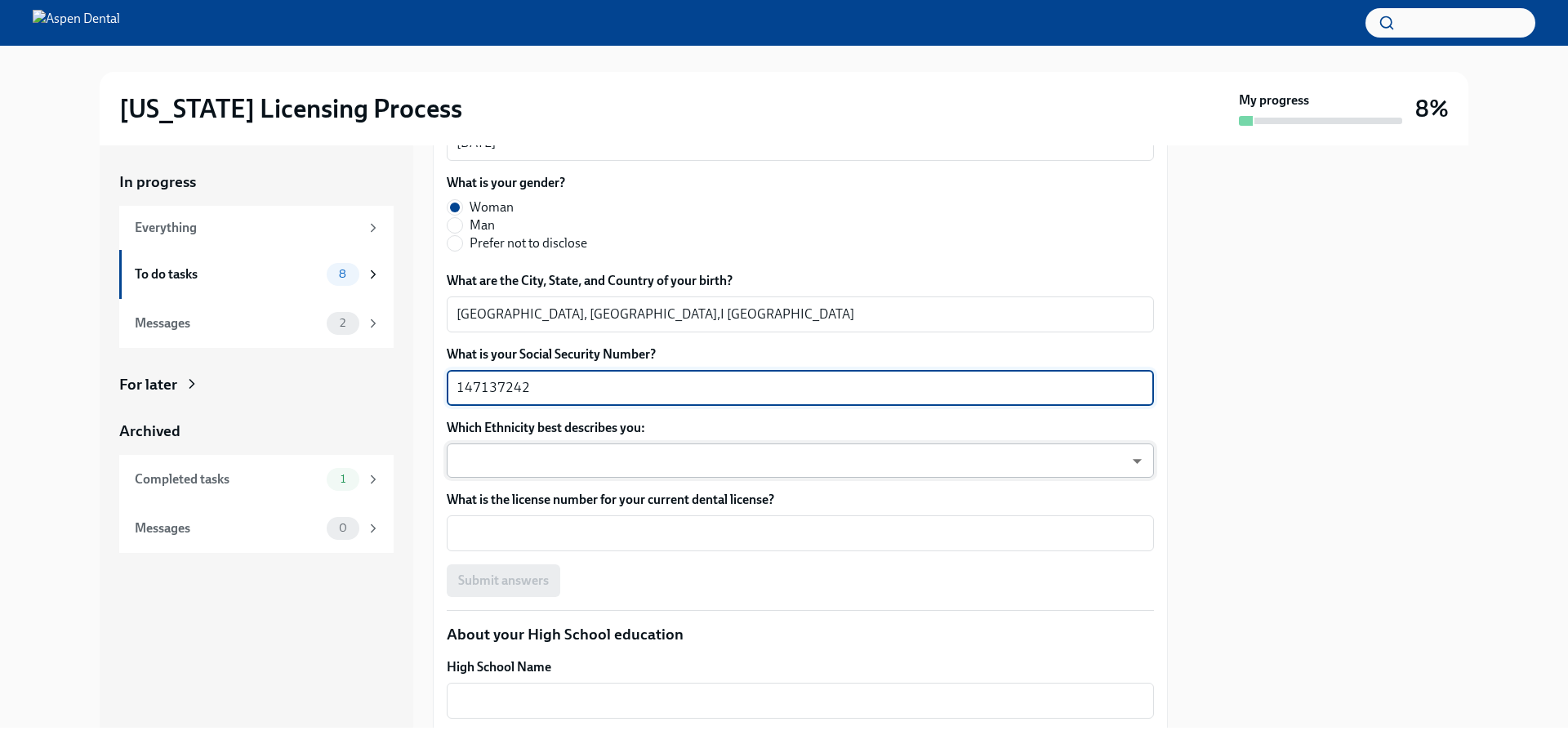
type textarea "147137242"
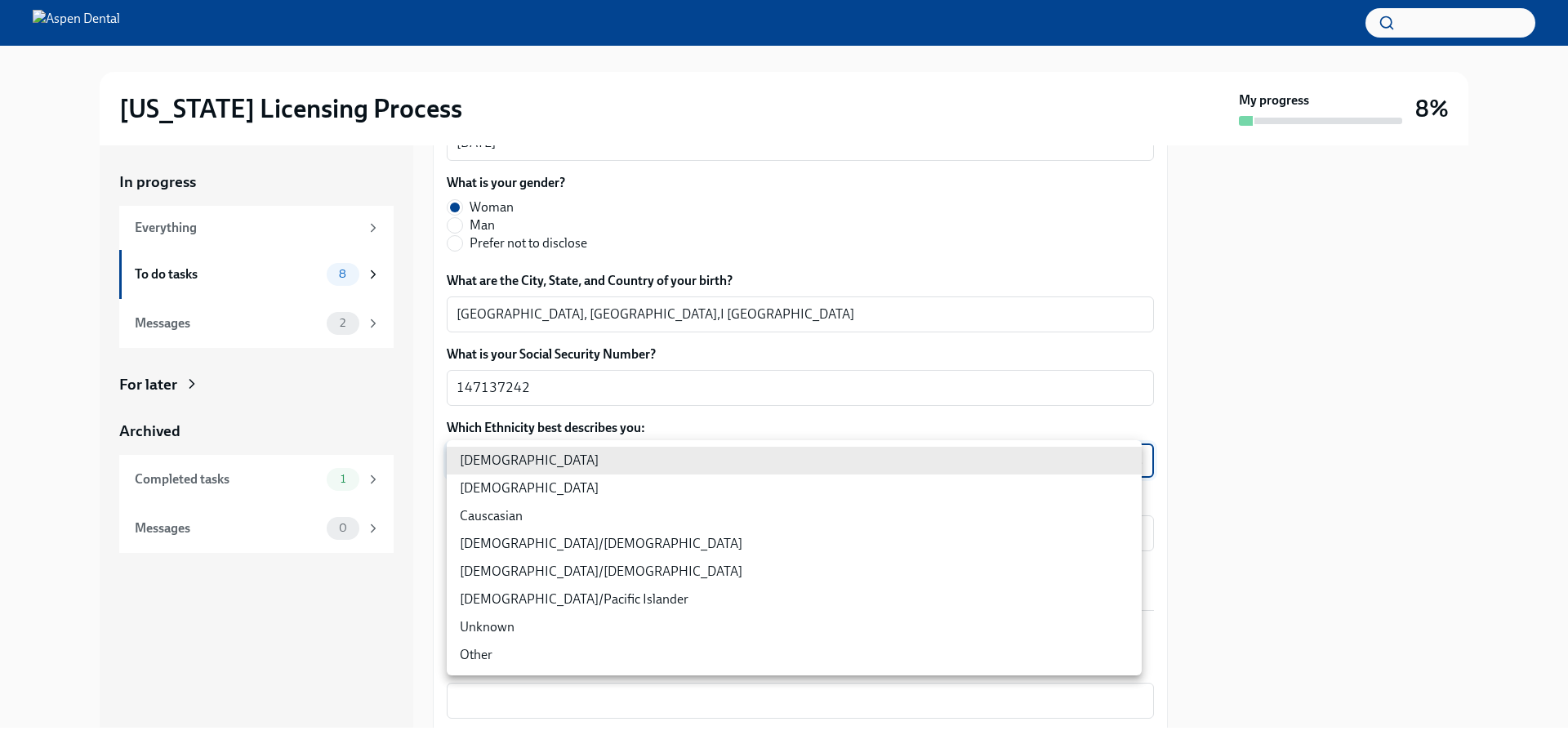
click at [1130, 460] on body "[US_STATE] Licensing Process My progress 8% In progress Everything To do tasks …" at bounding box center [784, 372] width 1568 height 744
click at [500, 492] on li "[DEMOGRAPHIC_DATA]" at bounding box center [794, 488] width 695 height 27
type input "930Z9RFkx"
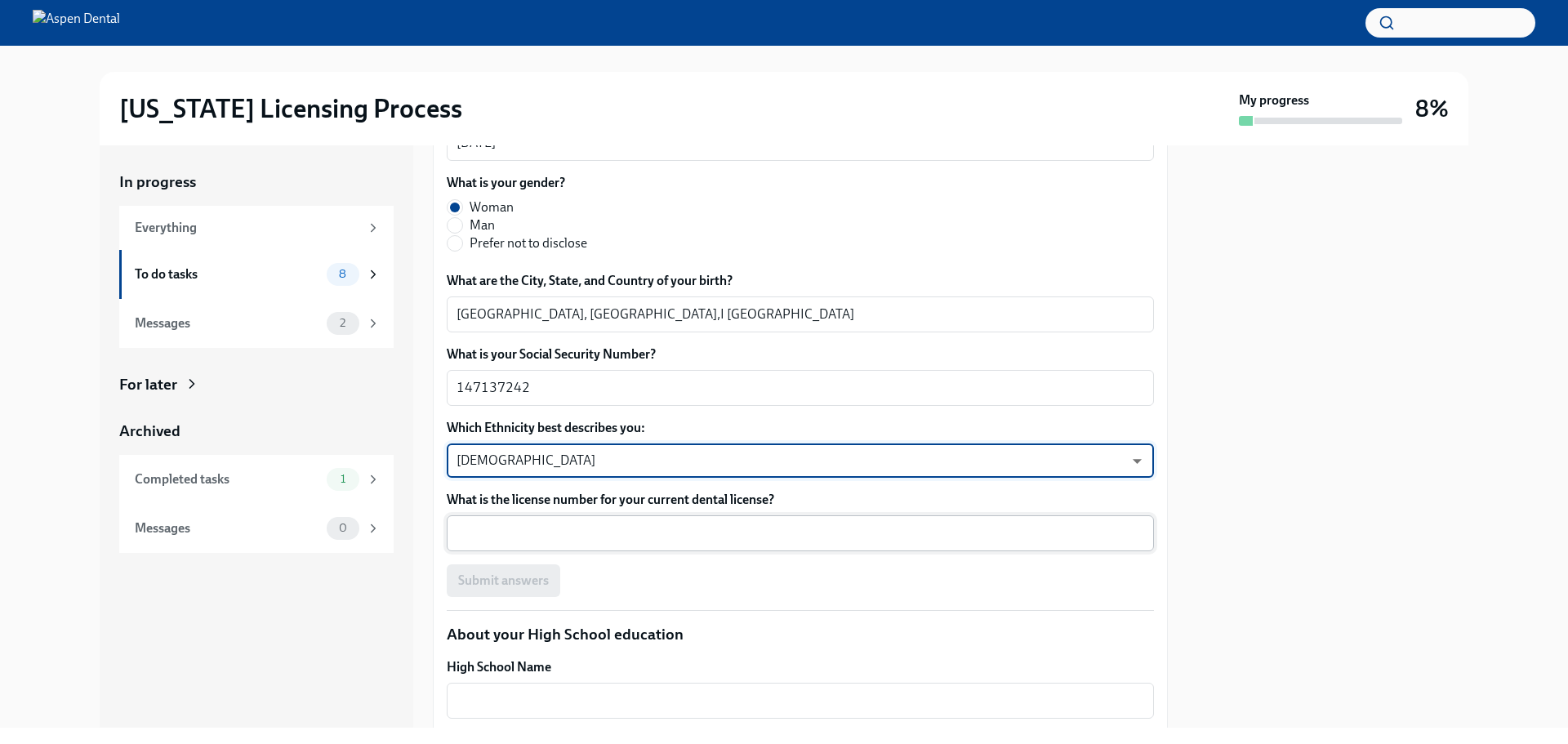
click at [501, 540] on textarea "What is the license number for your current dental license?" at bounding box center [800, 533] width 688 height 19
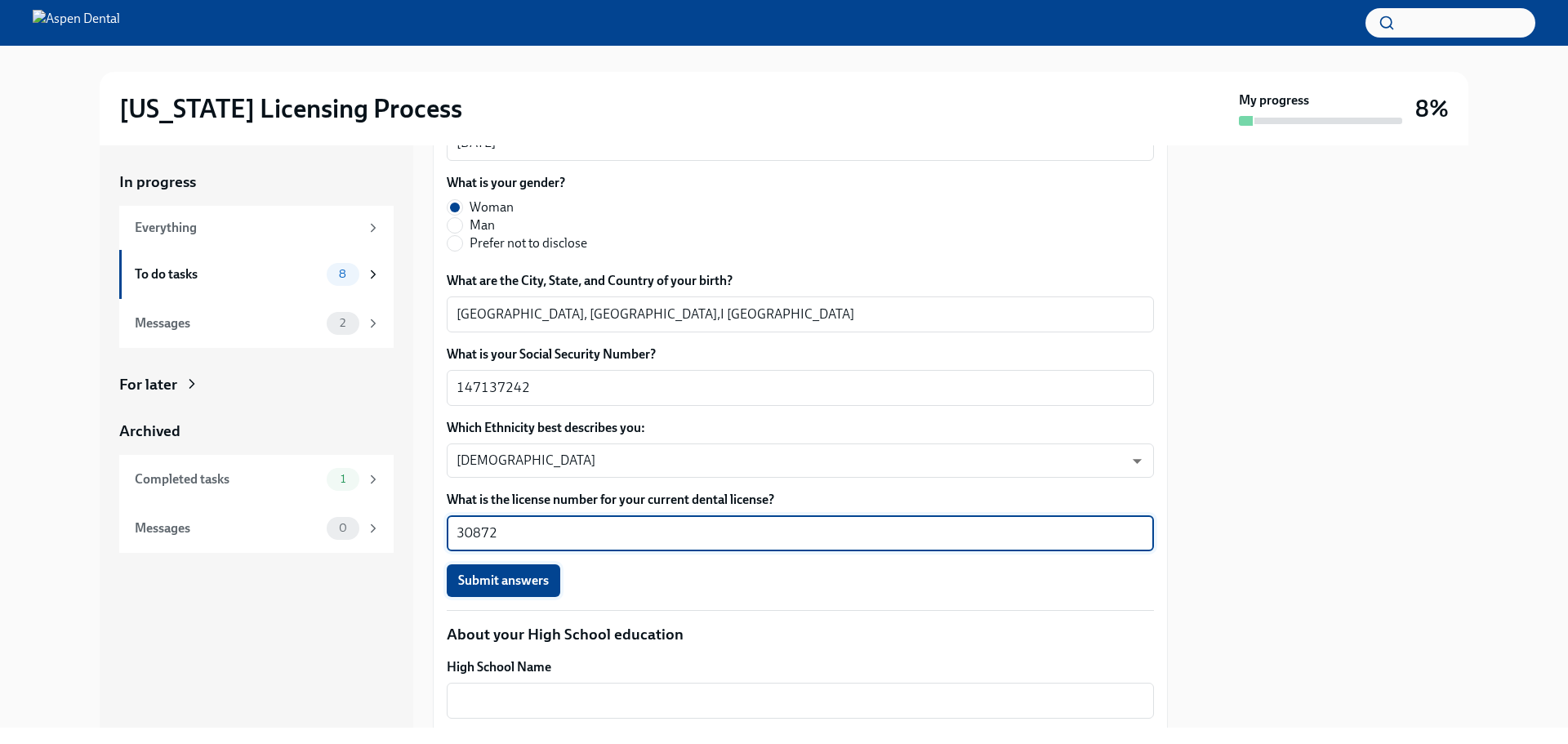
type textarea "30872"
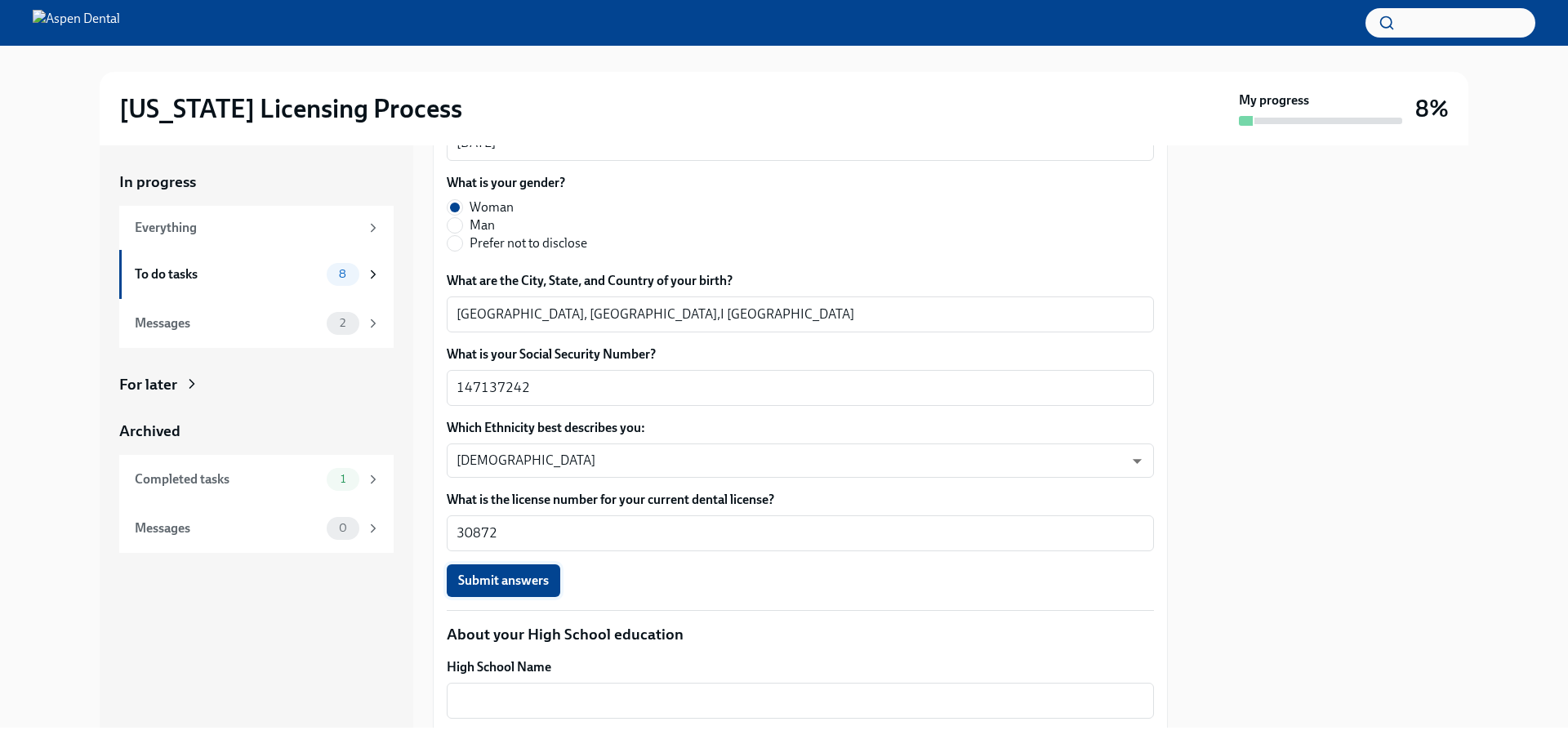
click at [501, 572] on button "Submit answers" at bounding box center [503, 580] width 114 height 33
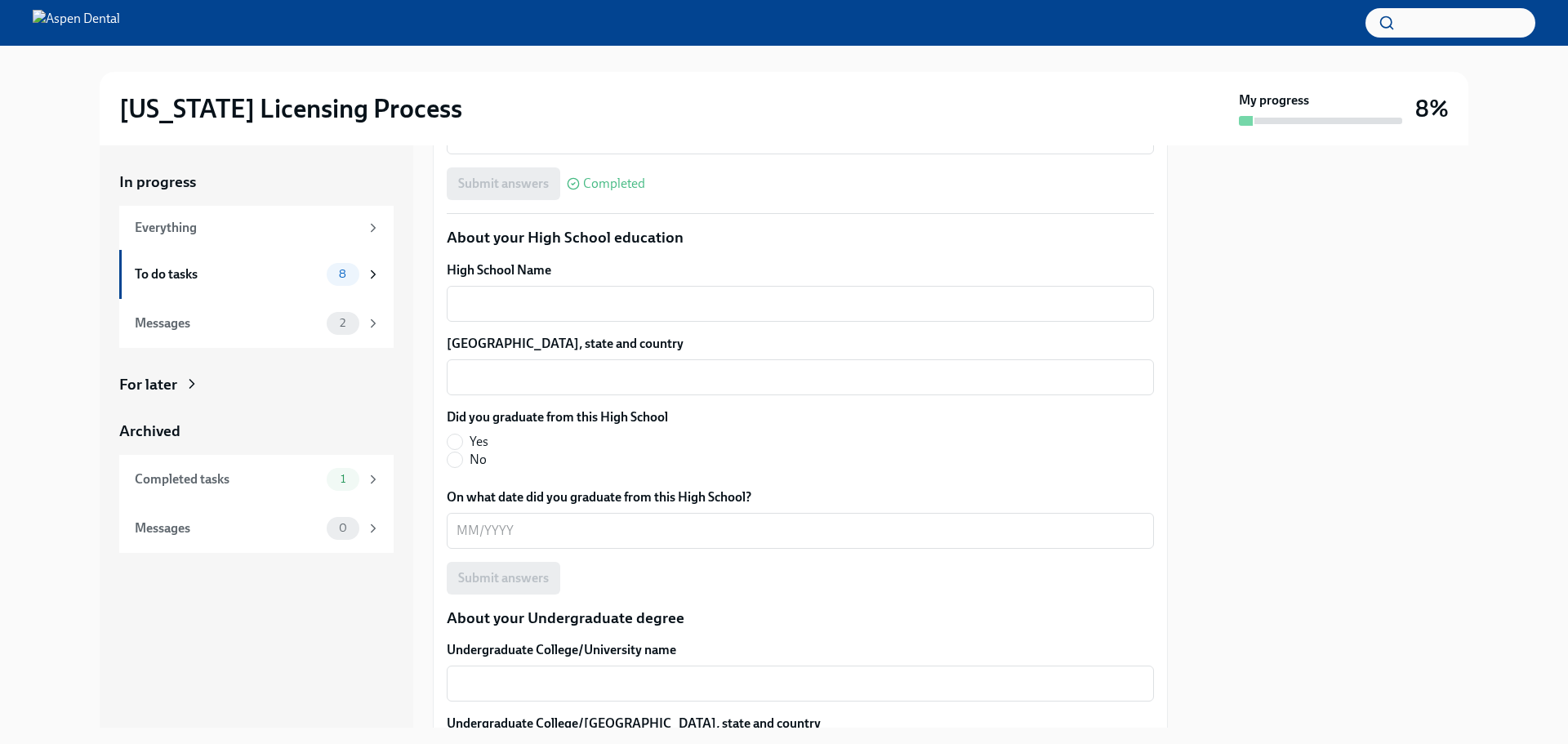
scroll to position [1141, 0]
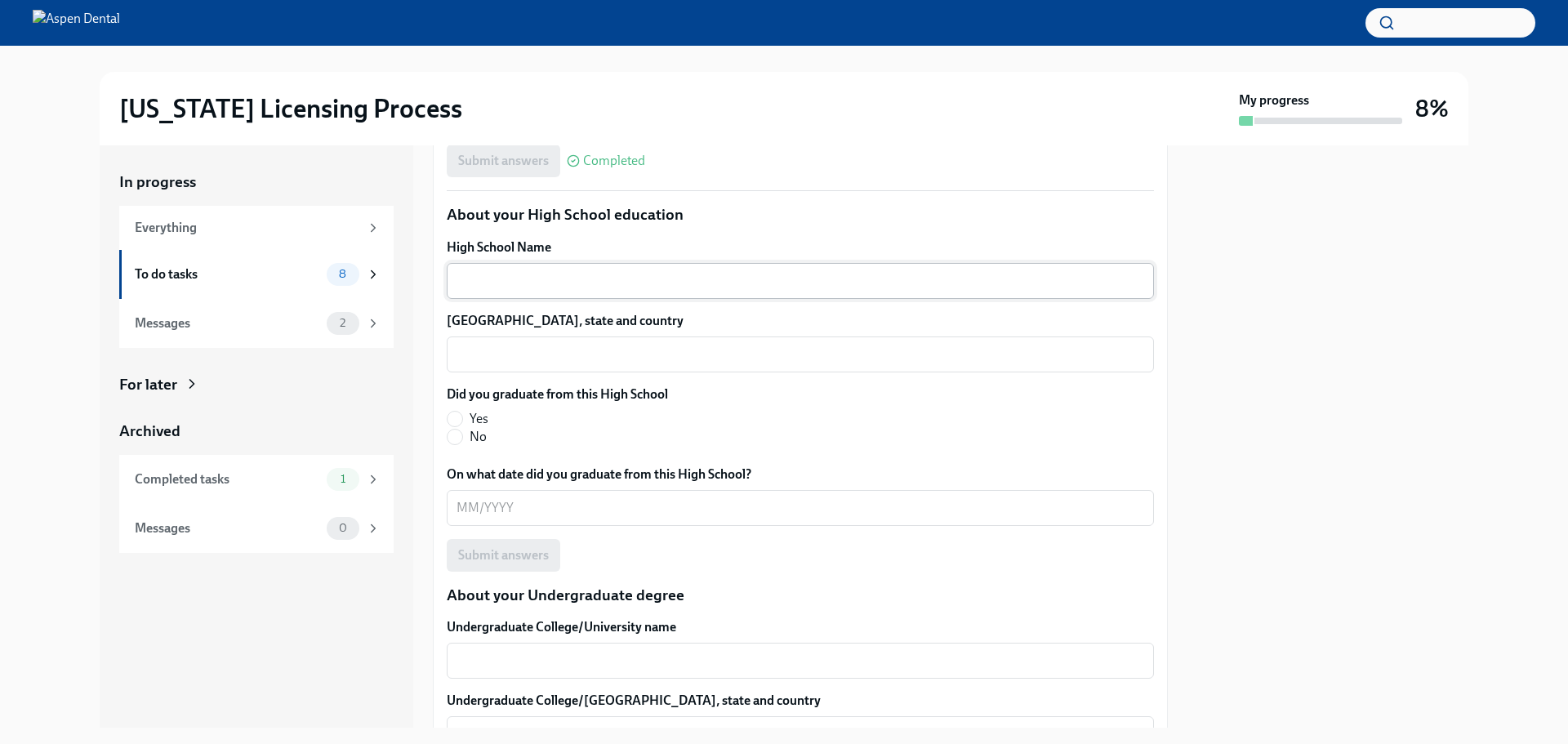
click at [576, 279] on textarea "High School Name" at bounding box center [800, 281] width 688 height 19
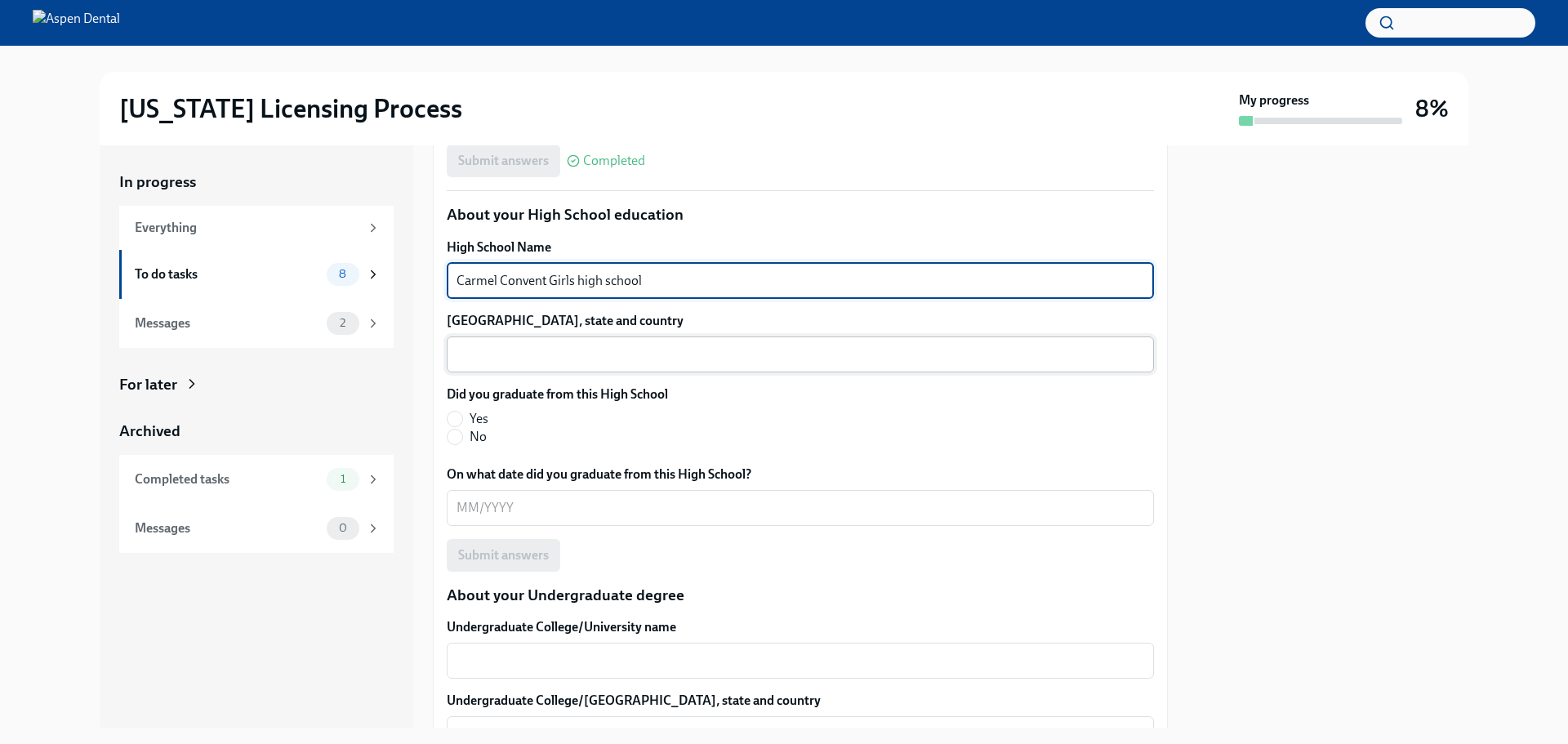
type textarea "Carmel Convent Girls high school"
click at [516, 360] on textarea "[GEOGRAPHIC_DATA], state and country" at bounding box center [800, 354] width 688 height 19
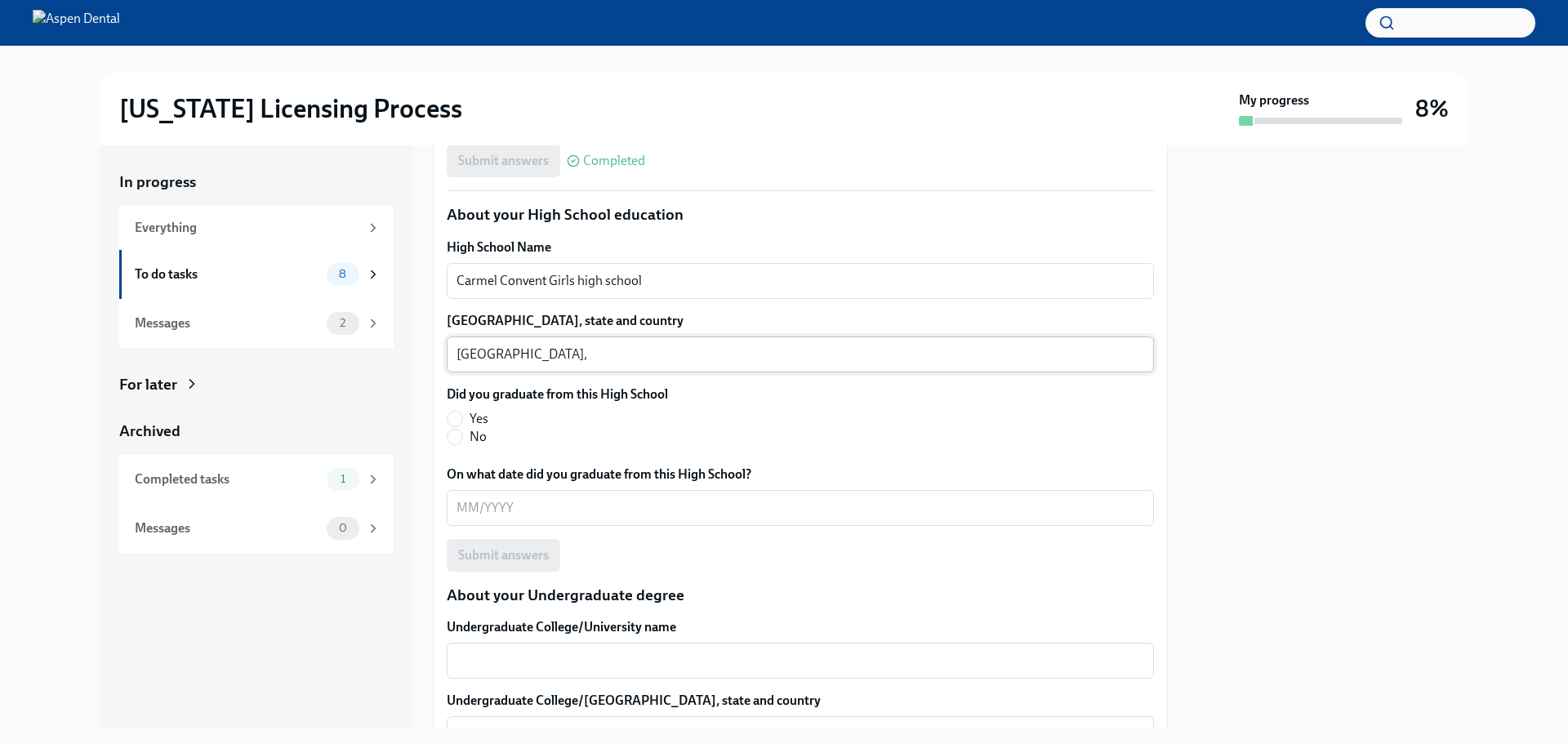
click at [538, 364] on textarea "[GEOGRAPHIC_DATA]," at bounding box center [800, 354] width 688 height 19
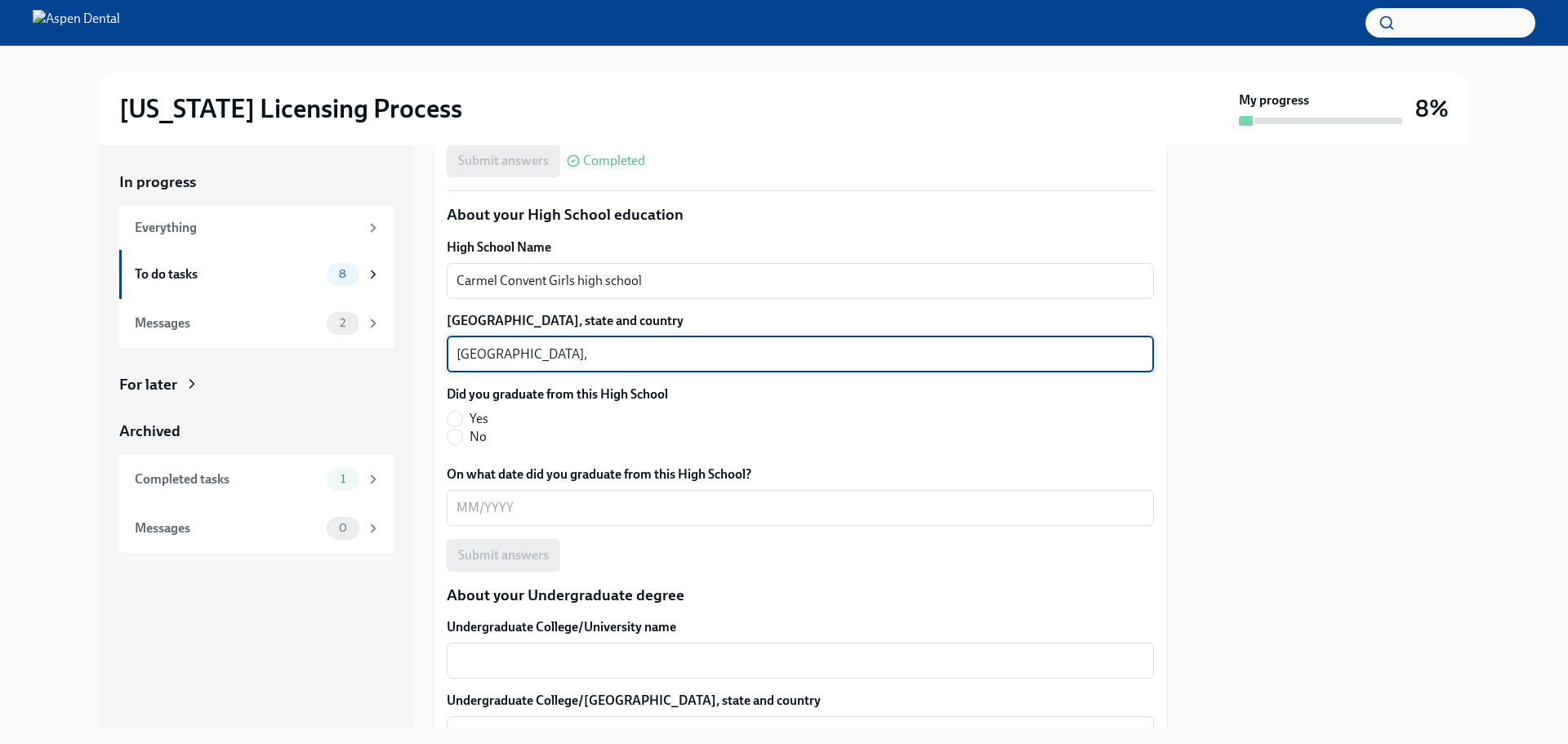
click at [534, 364] on textarea "[GEOGRAPHIC_DATA]," at bounding box center [800, 354] width 688 height 19
click at [468, 355] on textarea "[GEOGRAPHIC_DATA], Karnatakw, Insia" at bounding box center [800, 354] width 688 height 19
type textarea "[GEOGRAPHIC_DATA], [GEOGRAPHIC_DATA], [GEOGRAPHIC_DATA]"
click at [453, 420] on input "Yes" at bounding box center [455, 418] width 15 height 15
radio input "true"
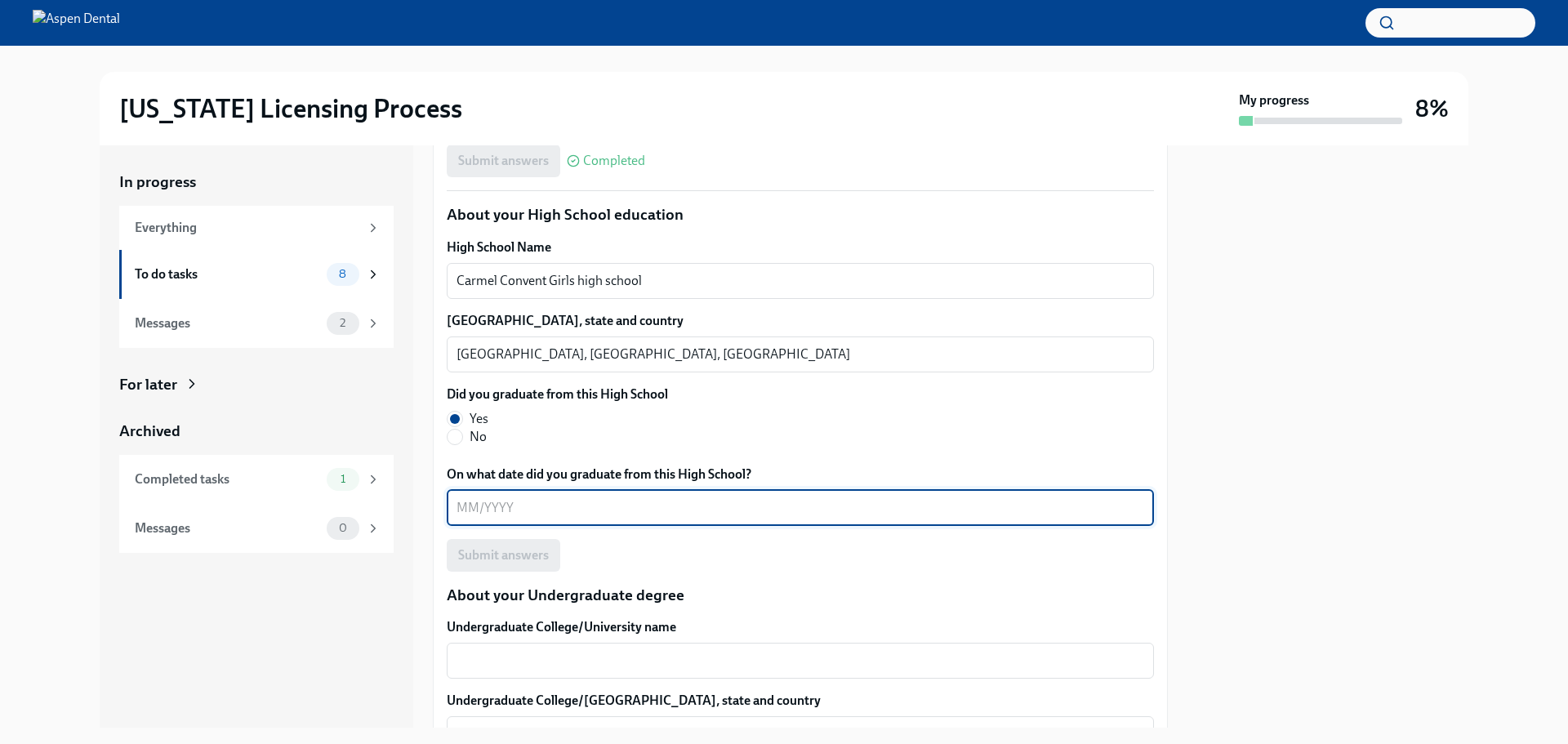
click at [471, 506] on textarea "On what date did you graduate from this High School?" at bounding box center [800, 507] width 688 height 19
type textarea "04/1994"
click at [516, 552] on span "Submit answers" at bounding box center [503, 555] width 91 height 17
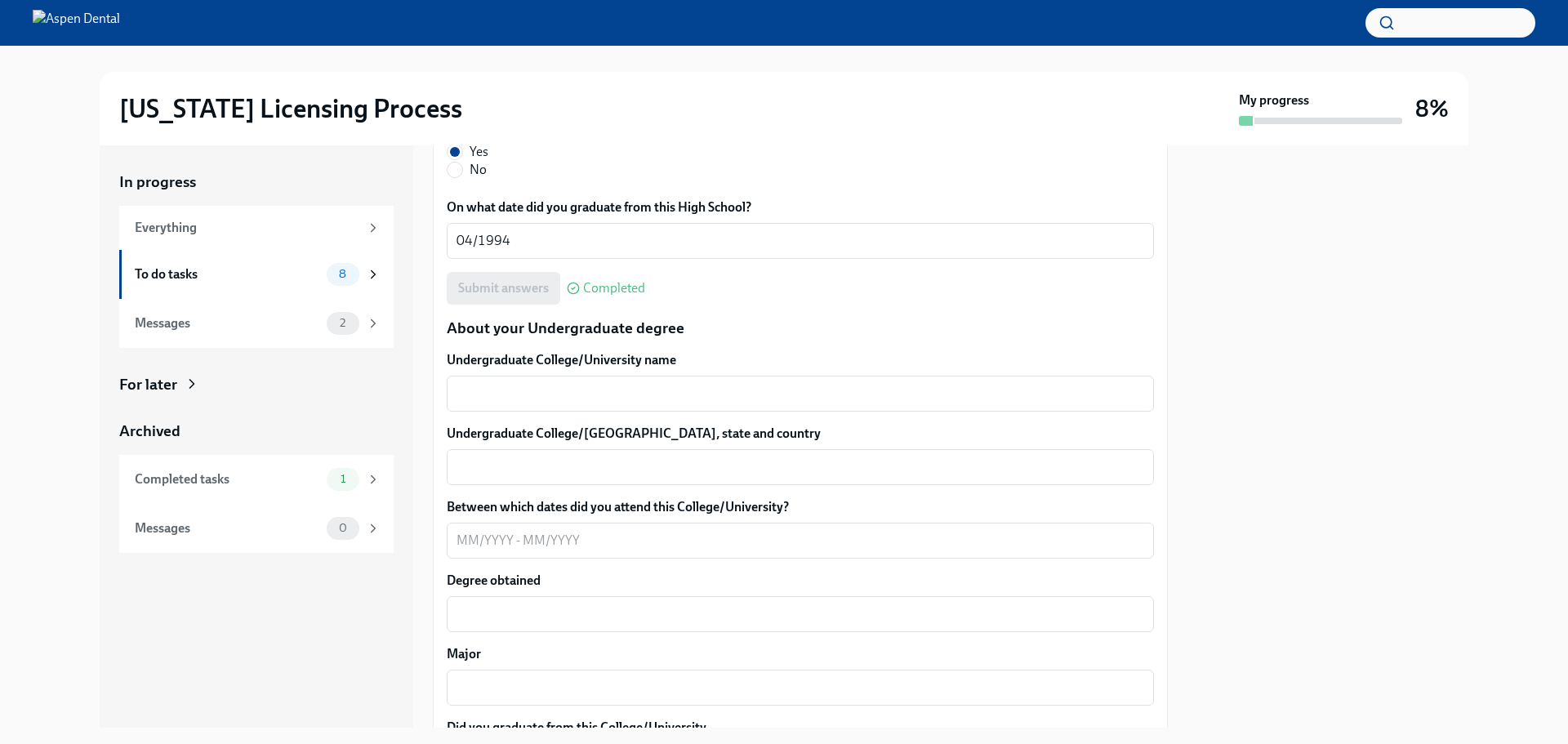
scroll to position [1447, 0]
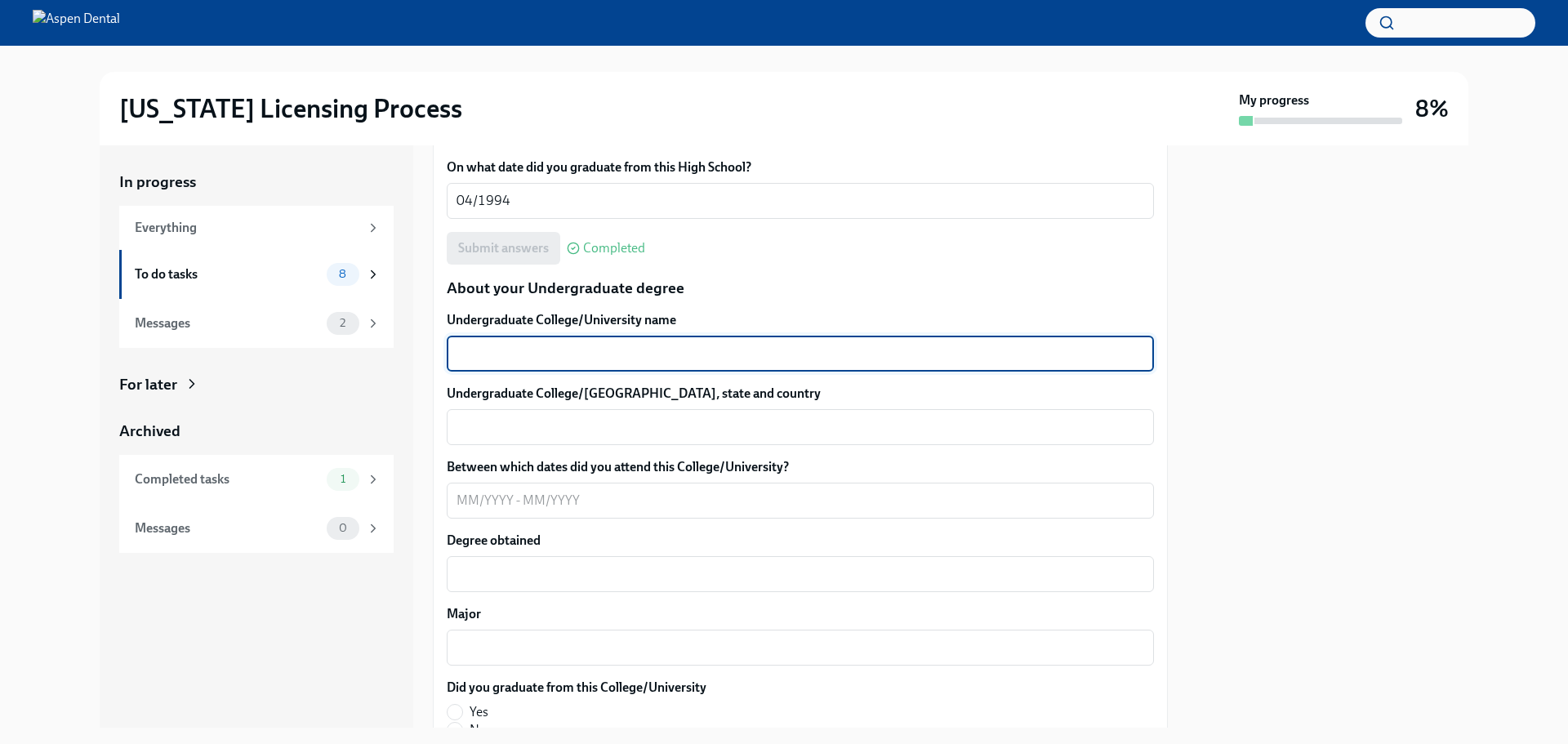
click at [498, 357] on textarea "Undergraduate College/University name" at bounding box center [800, 354] width 688 height 19
type textarea "[GEOGRAPHIC_DATA]"
click at [478, 438] on div "x ​" at bounding box center [800, 427] width 707 height 36
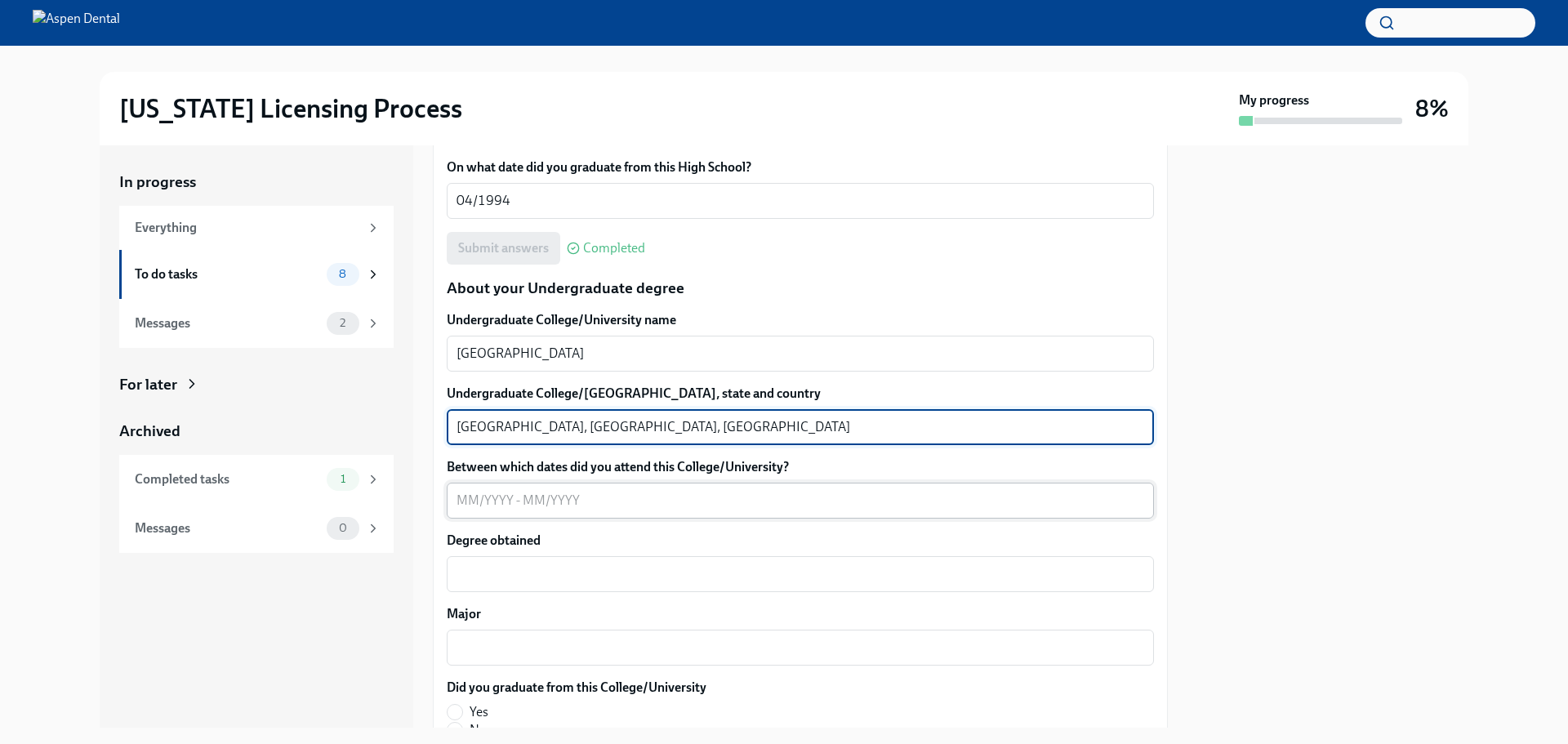
type textarea "[GEOGRAPHIC_DATA], [GEOGRAPHIC_DATA], [GEOGRAPHIC_DATA]"
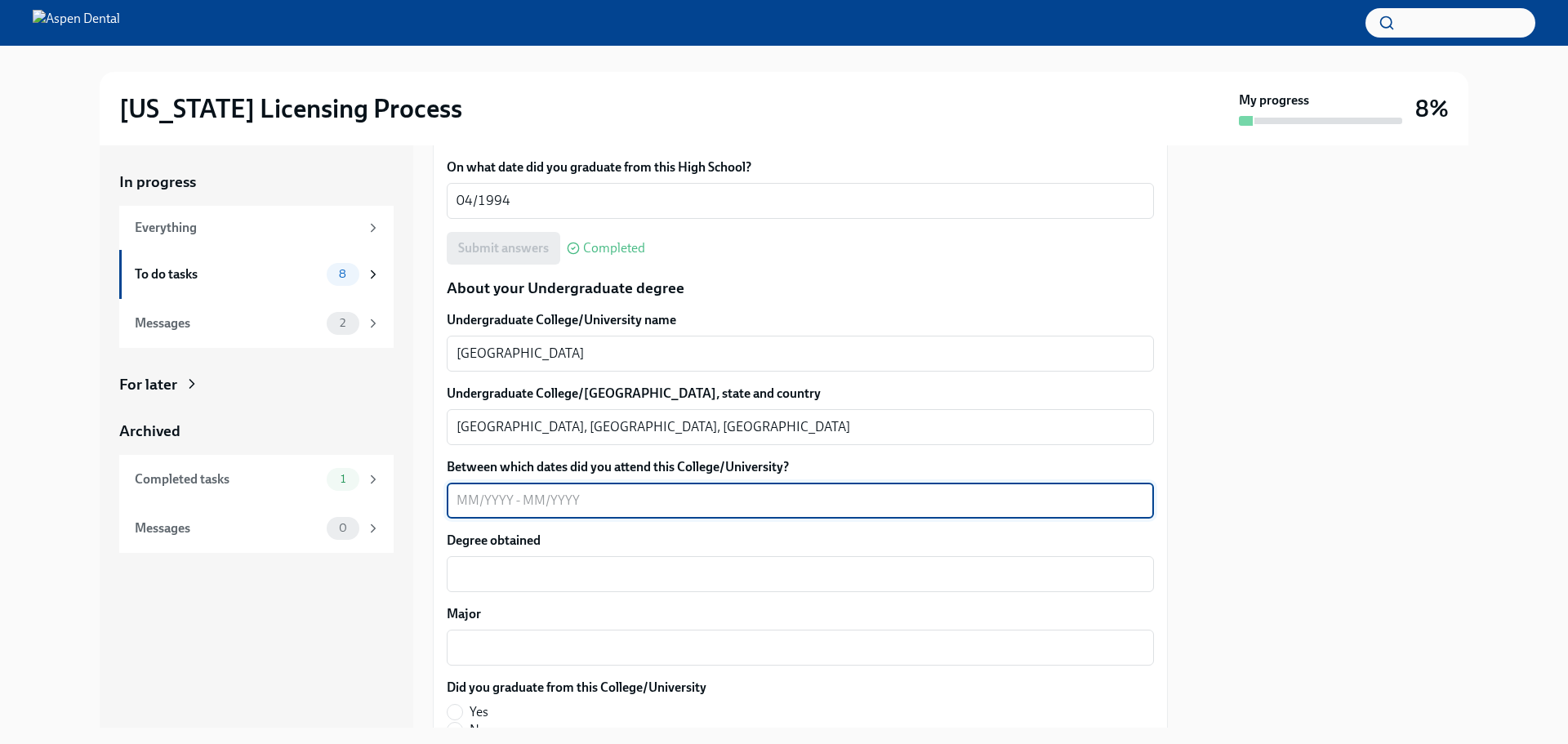
click at [473, 500] on textarea "Between which dates did you attend this College/University?" at bounding box center [800, 500] width 688 height 19
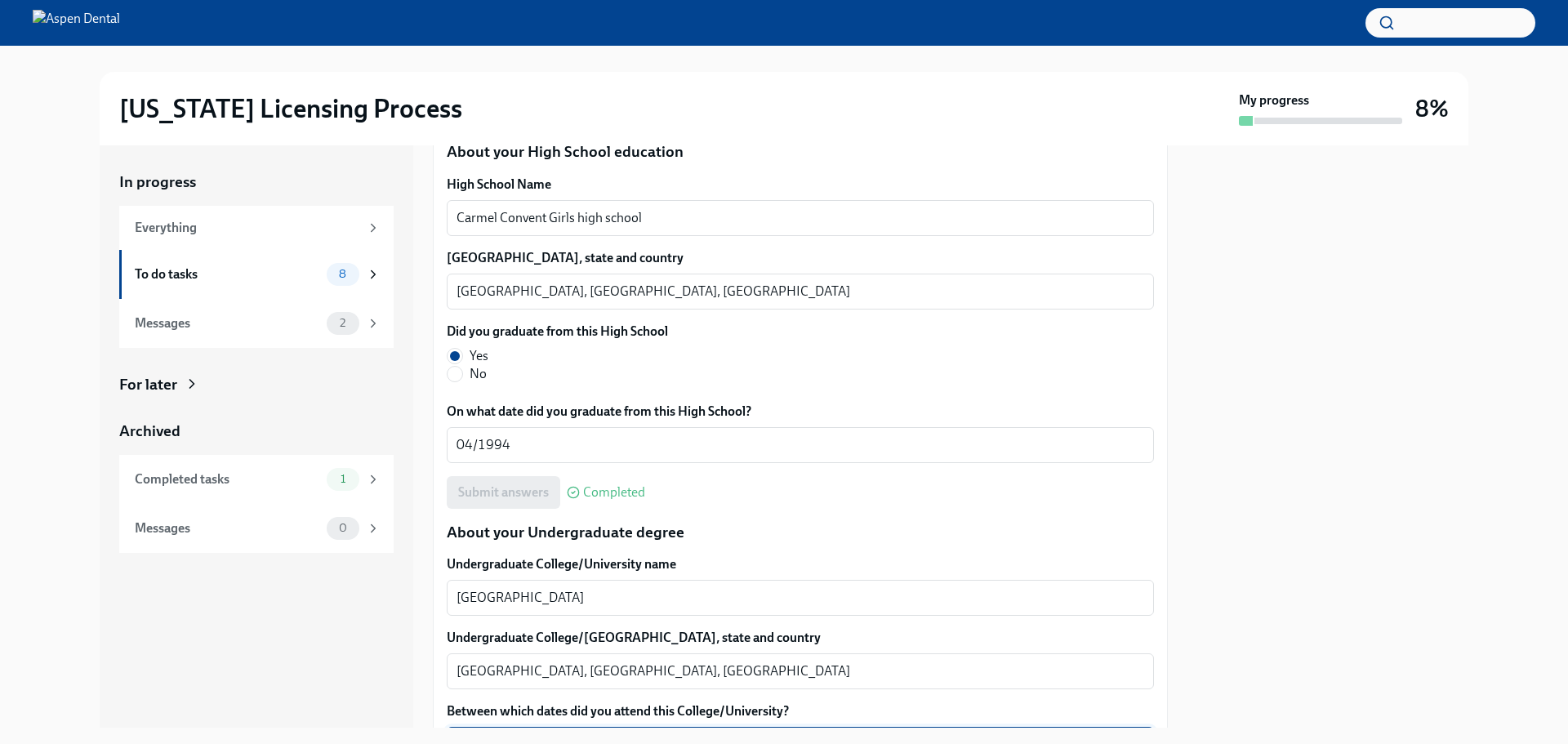
scroll to position [1186, 0]
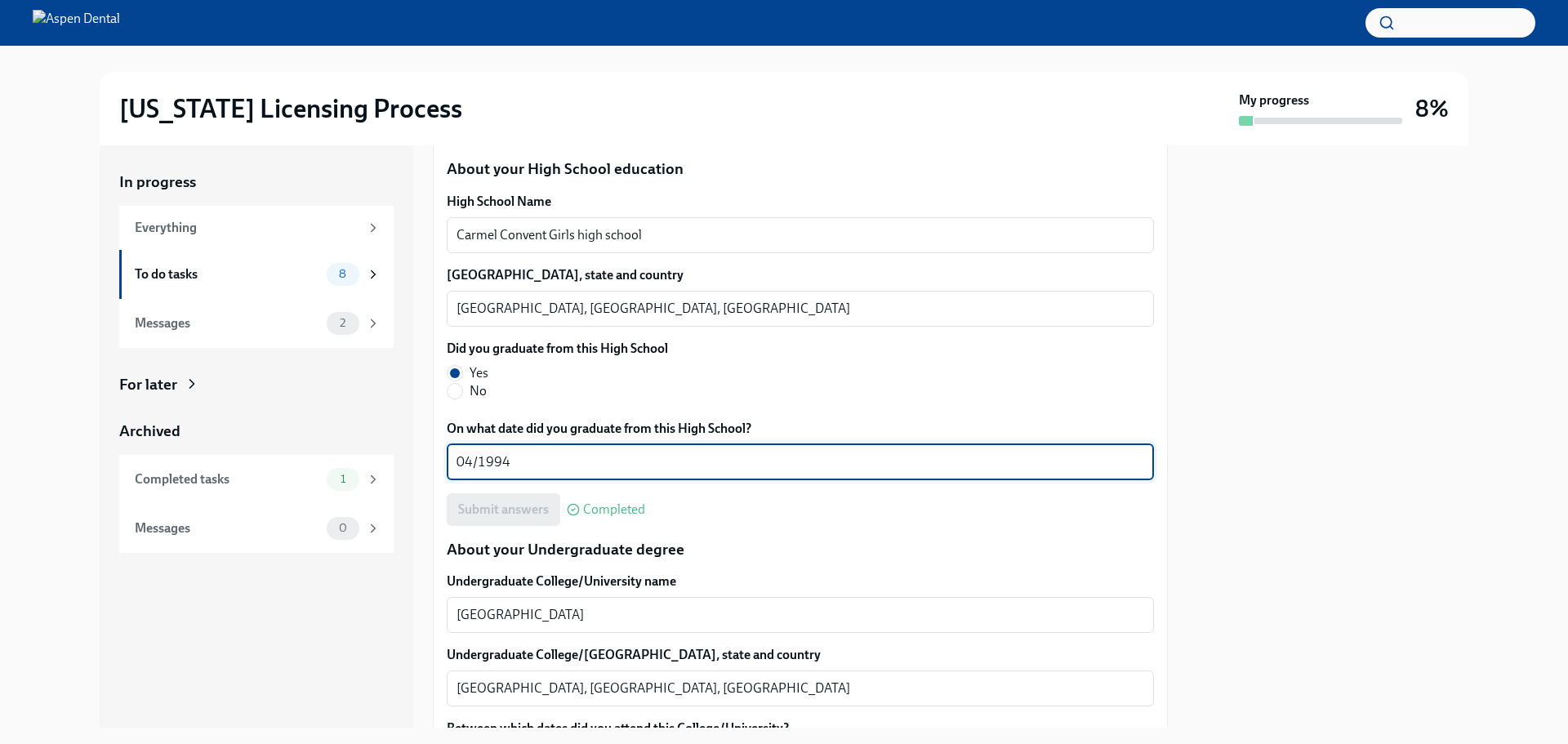
click at [516, 462] on textarea "04/1994" at bounding box center [800, 462] width 688 height 19
type textarea "04/1992"
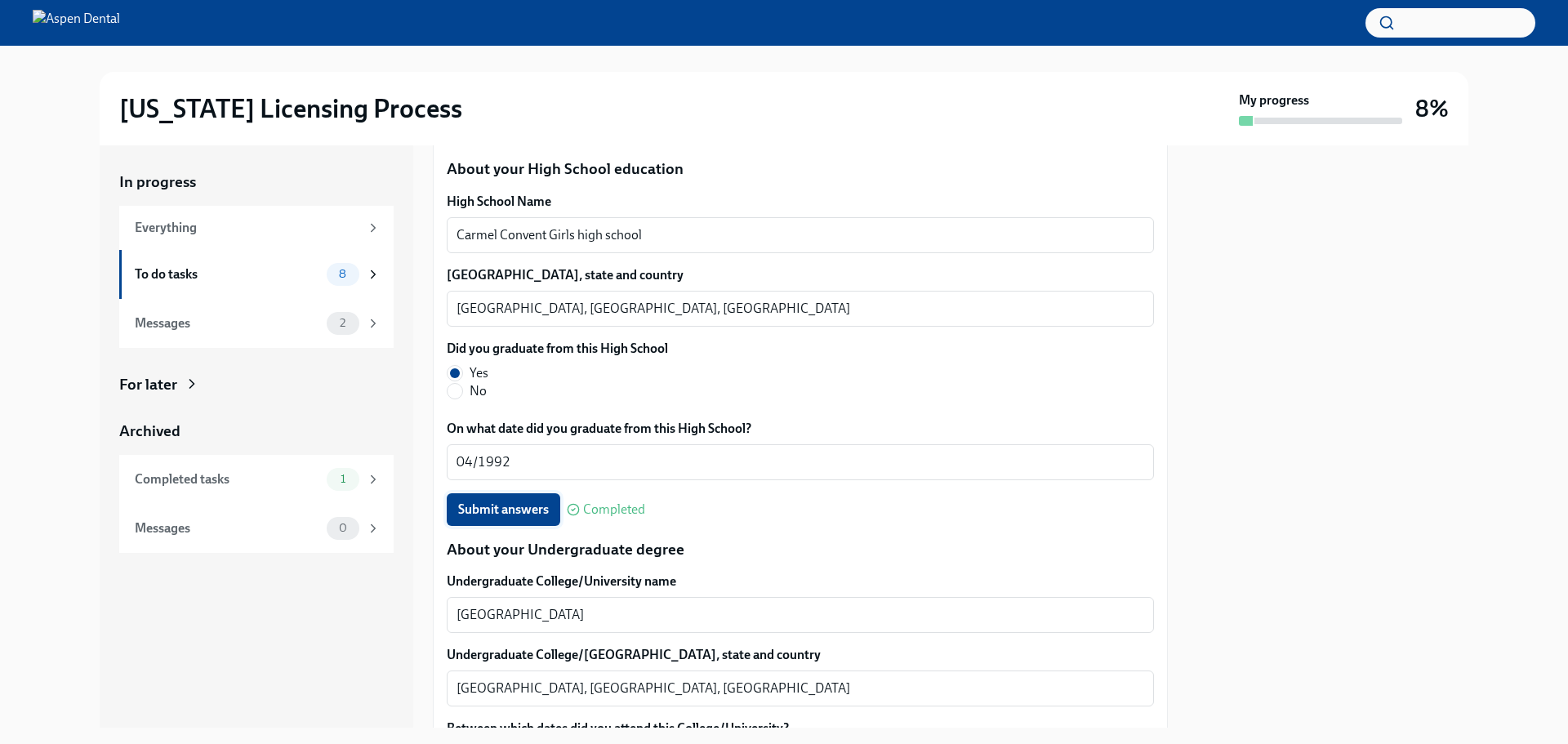
click at [530, 510] on span "Submit answers" at bounding box center [503, 509] width 91 height 17
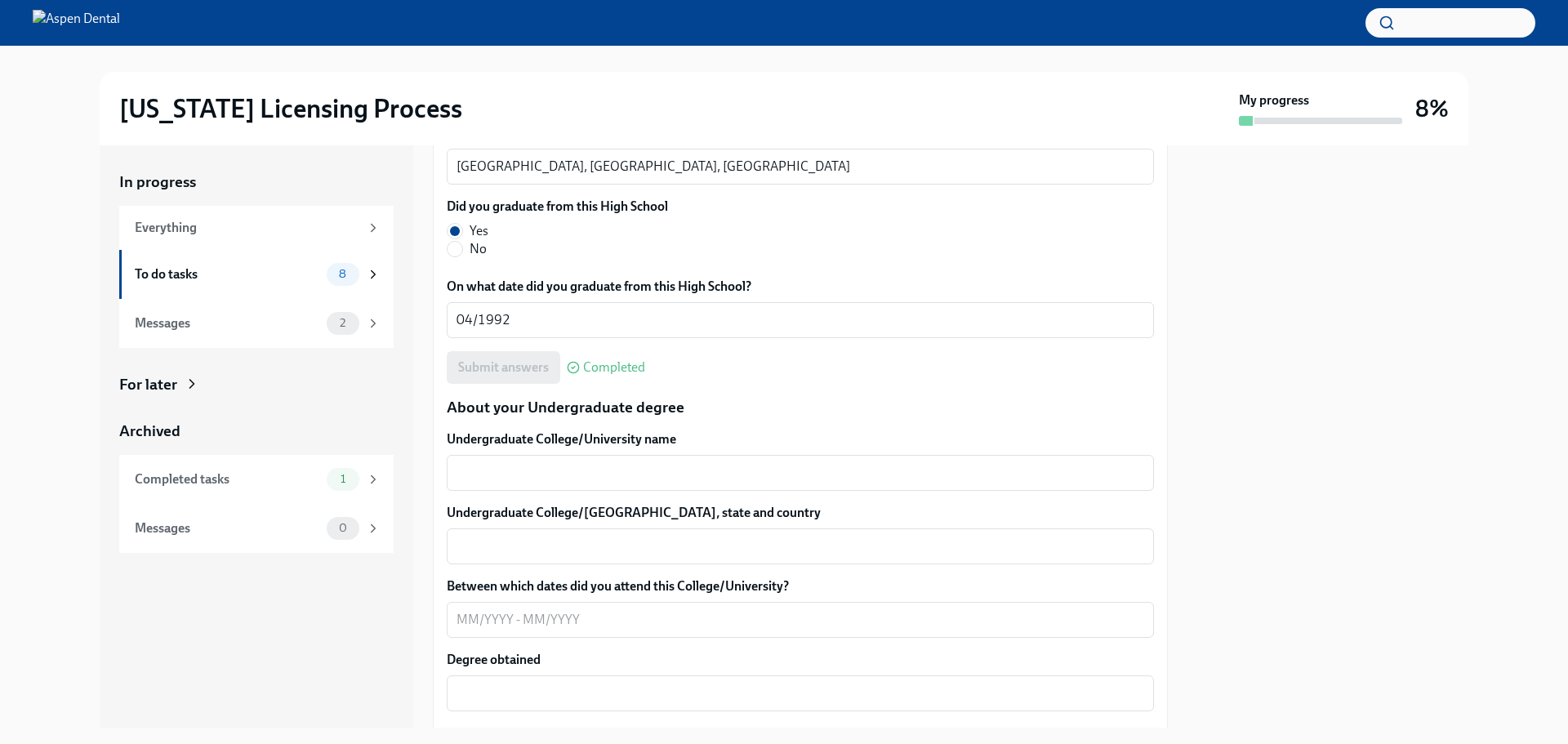
scroll to position [1345, 0]
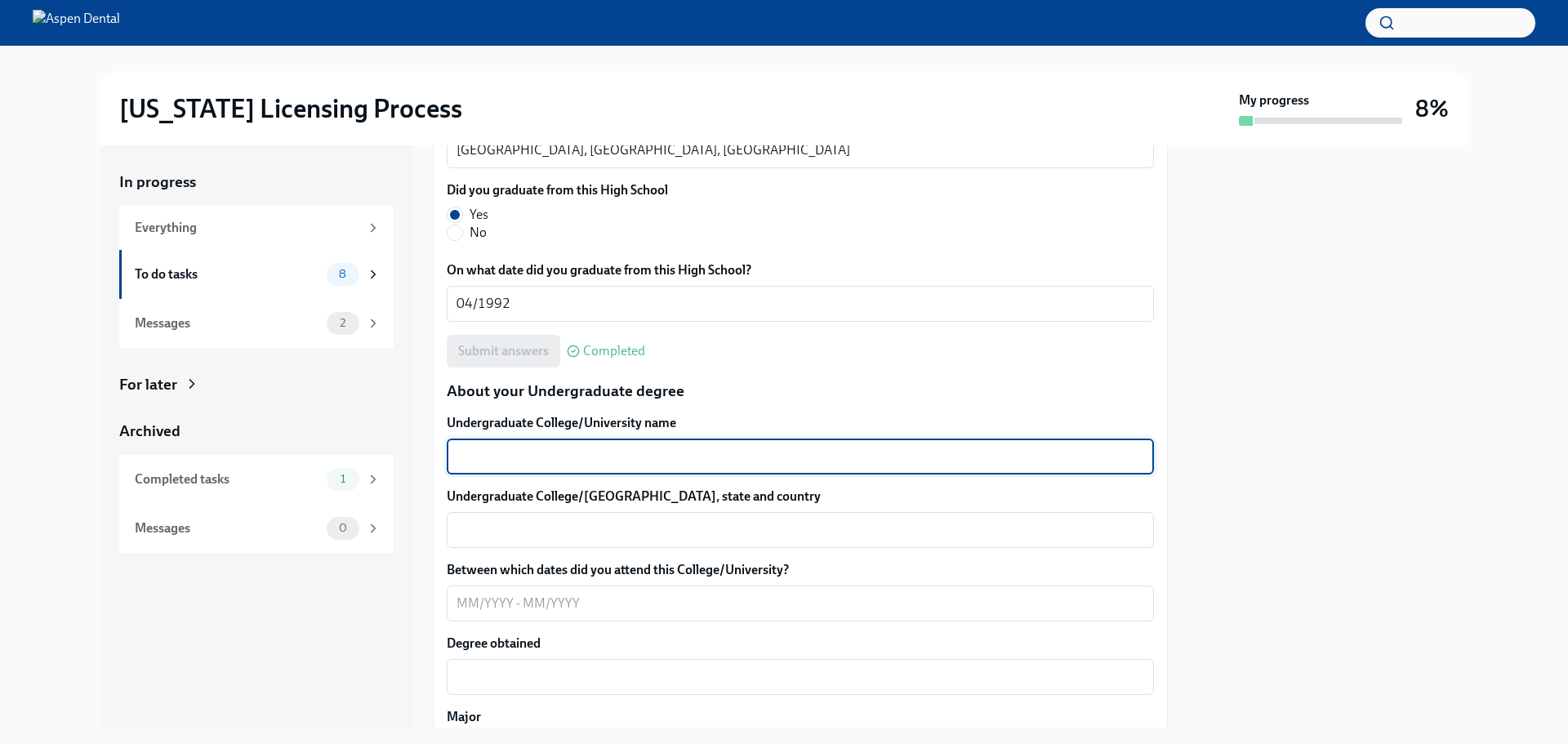
click at [629, 455] on textarea "Undergraduate College/University name" at bounding box center [800, 456] width 688 height 19
type textarea "[GEOGRAPHIC_DATA]"
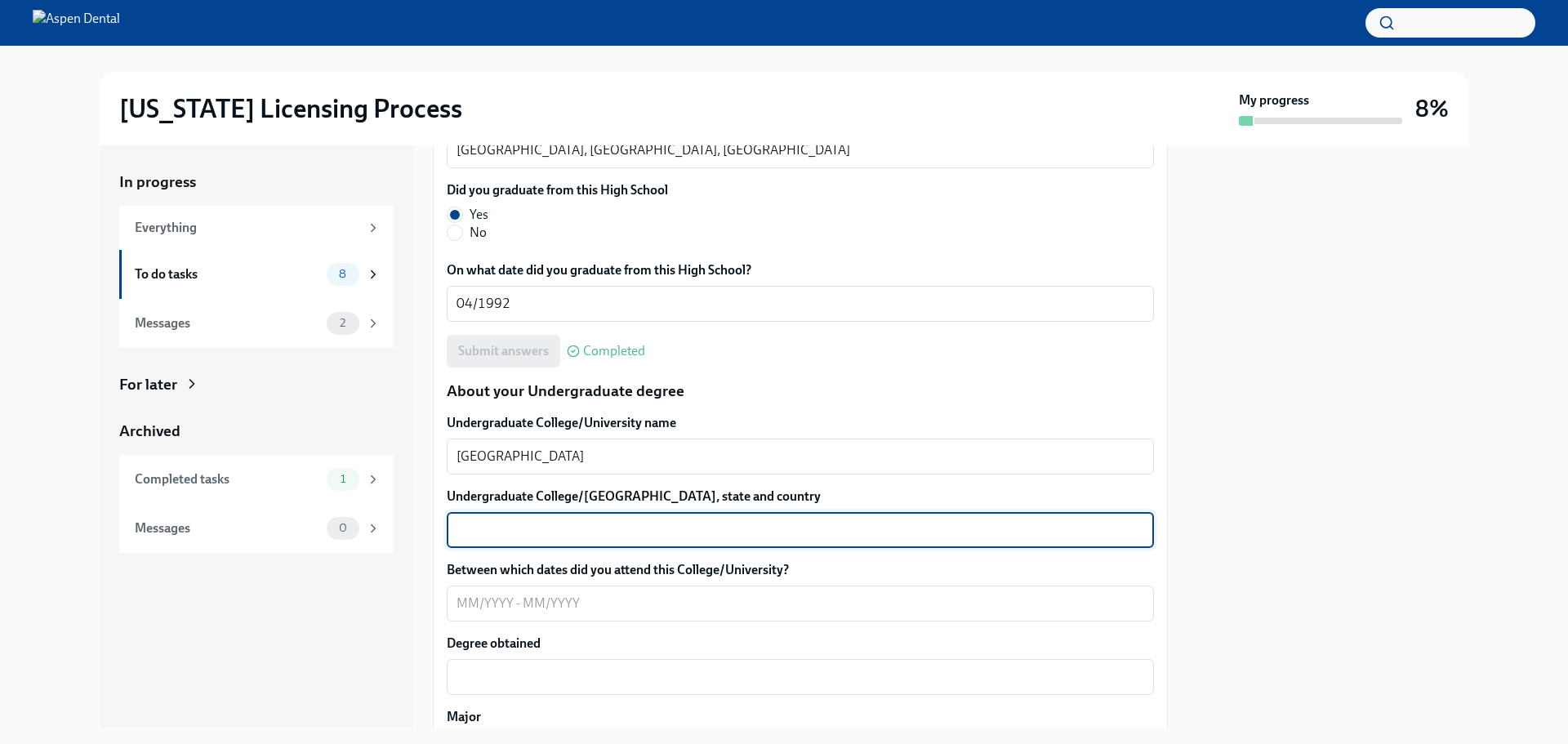
click at [546, 534] on textarea "Undergraduate College/[GEOGRAPHIC_DATA], state and country" at bounding box center [800, 530] width 688 height 19
type textarea "[GEOGRAPHIC_DATA], [GEOGRAPHIC_DATA], [GEOGRAPHIC_DATA]"
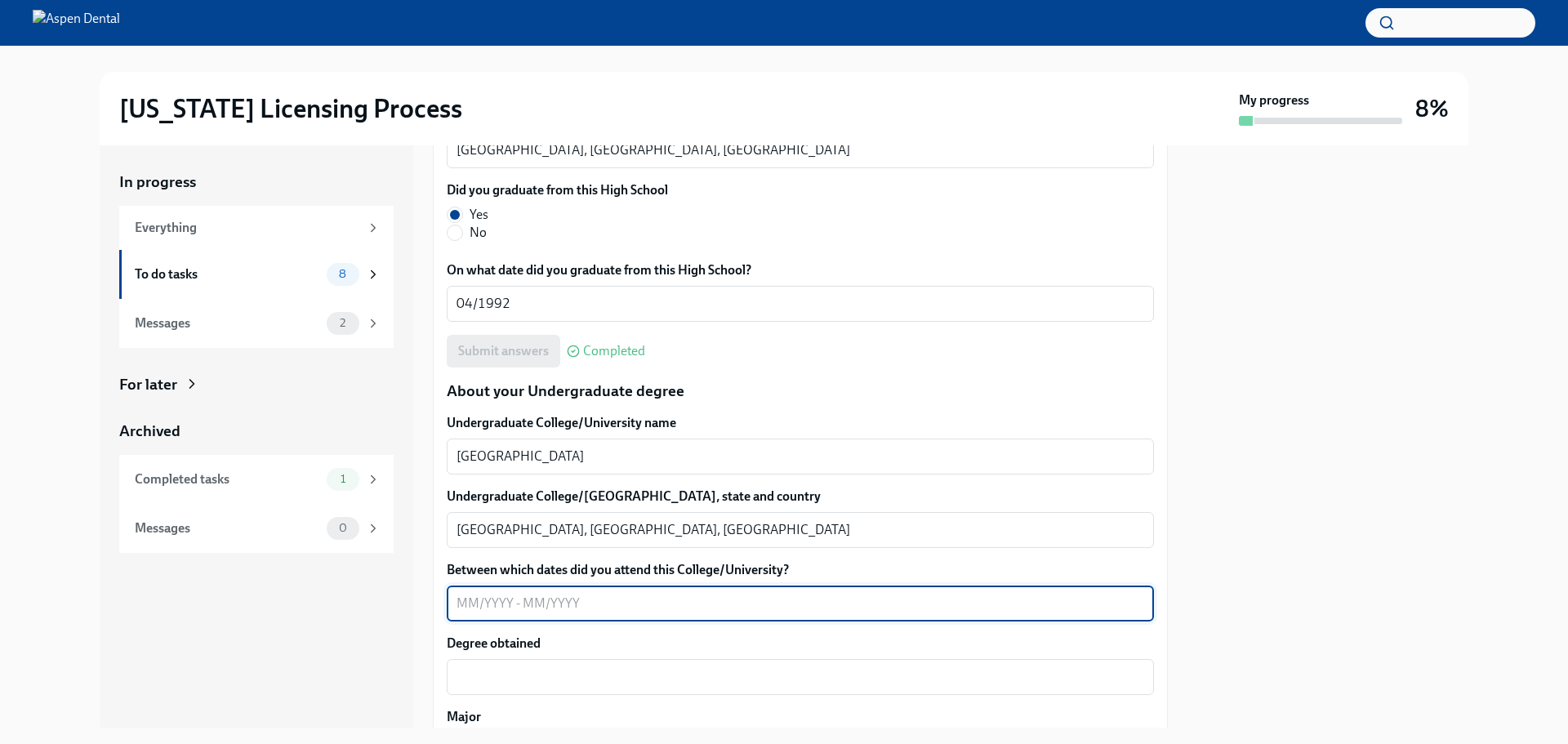
click at [539, 611] on textarea "Between which dates did you attend this College/University?" at bounding box center [800, 604] width 688 height 19
type textarea "05/1992 -05/1994"
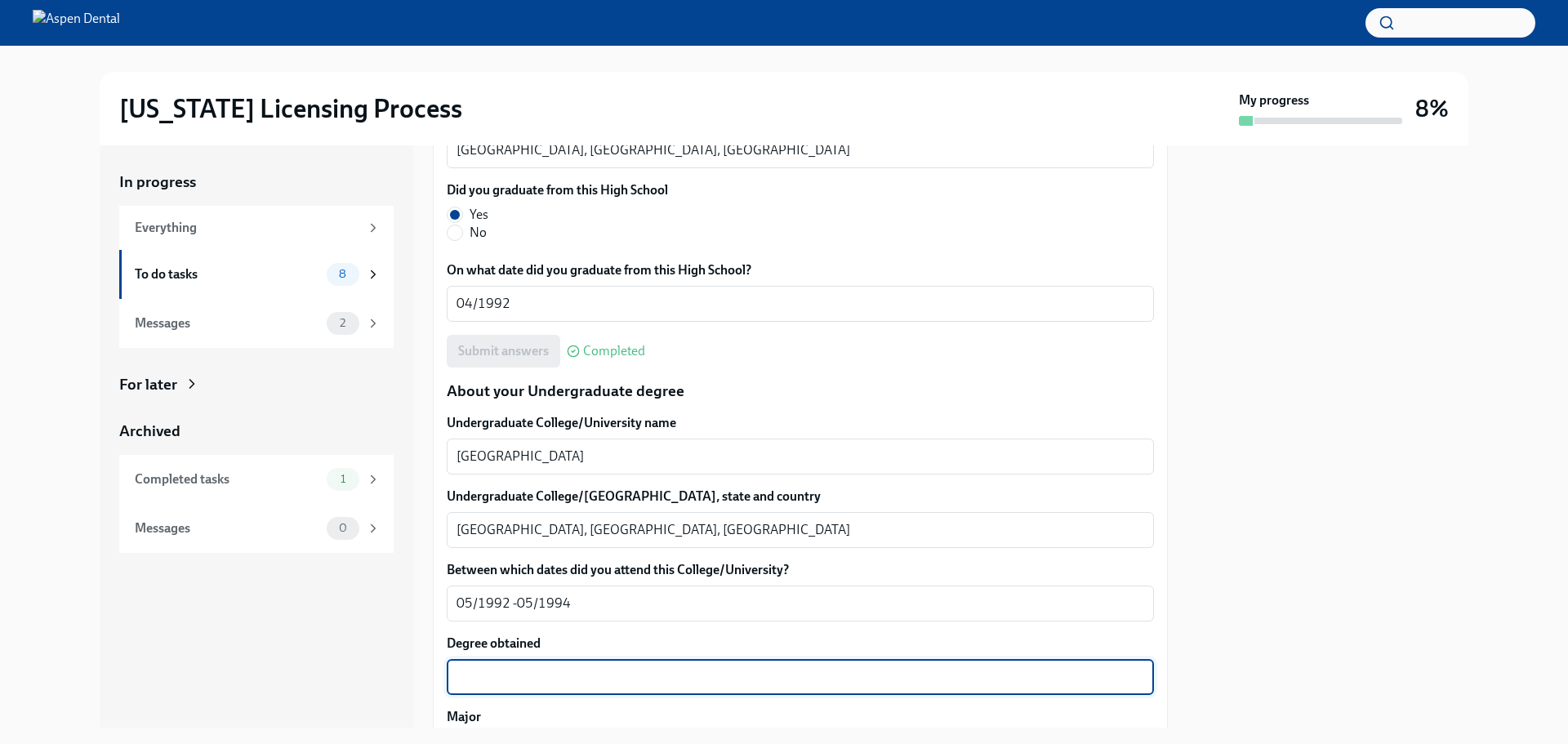
click at [522, 681] on textarea "Degree obtained" at bounding box center [800, 677] width 688 height 19
type textarea "p"
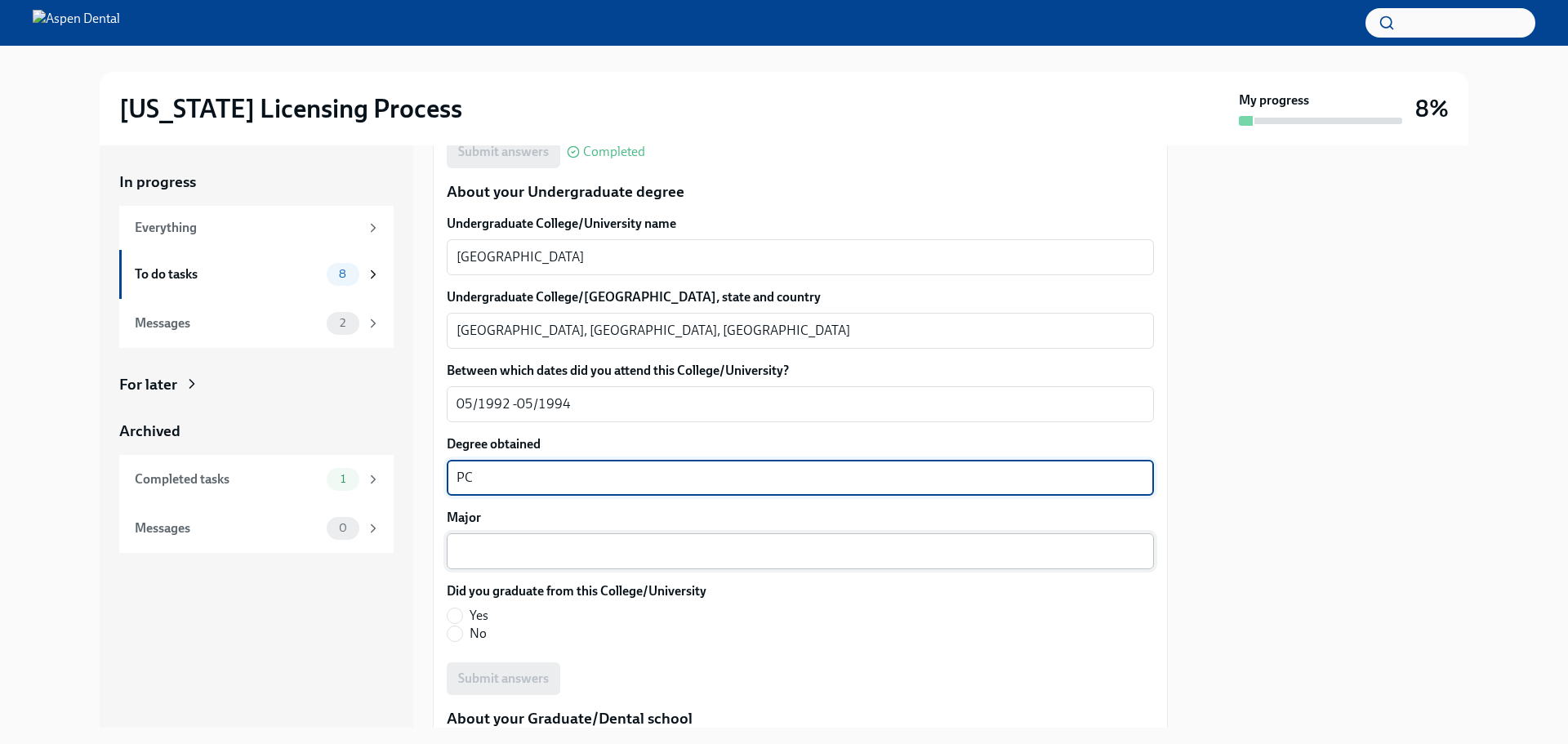
type textarea "P"
type textarea "u"
type textarea "Undergrade Science degree"
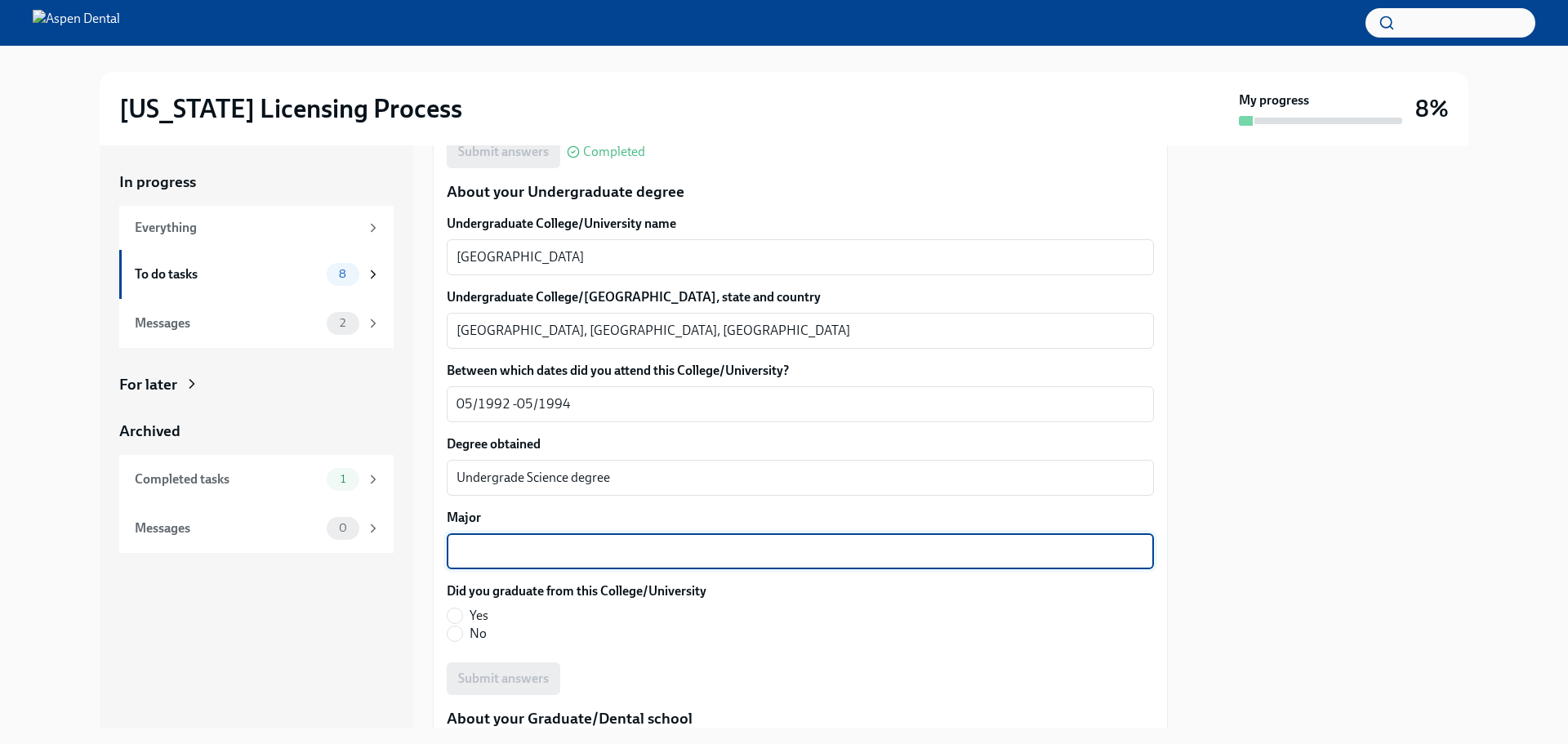
click at [557, 549] on textarea "Major" at bounding box center [800, 551] width 688 height 19
type textarea "PCMB"
click at [460, 616] on input "Yes" at bounding box center [455, 615] width 15 height 15
radio input "true"
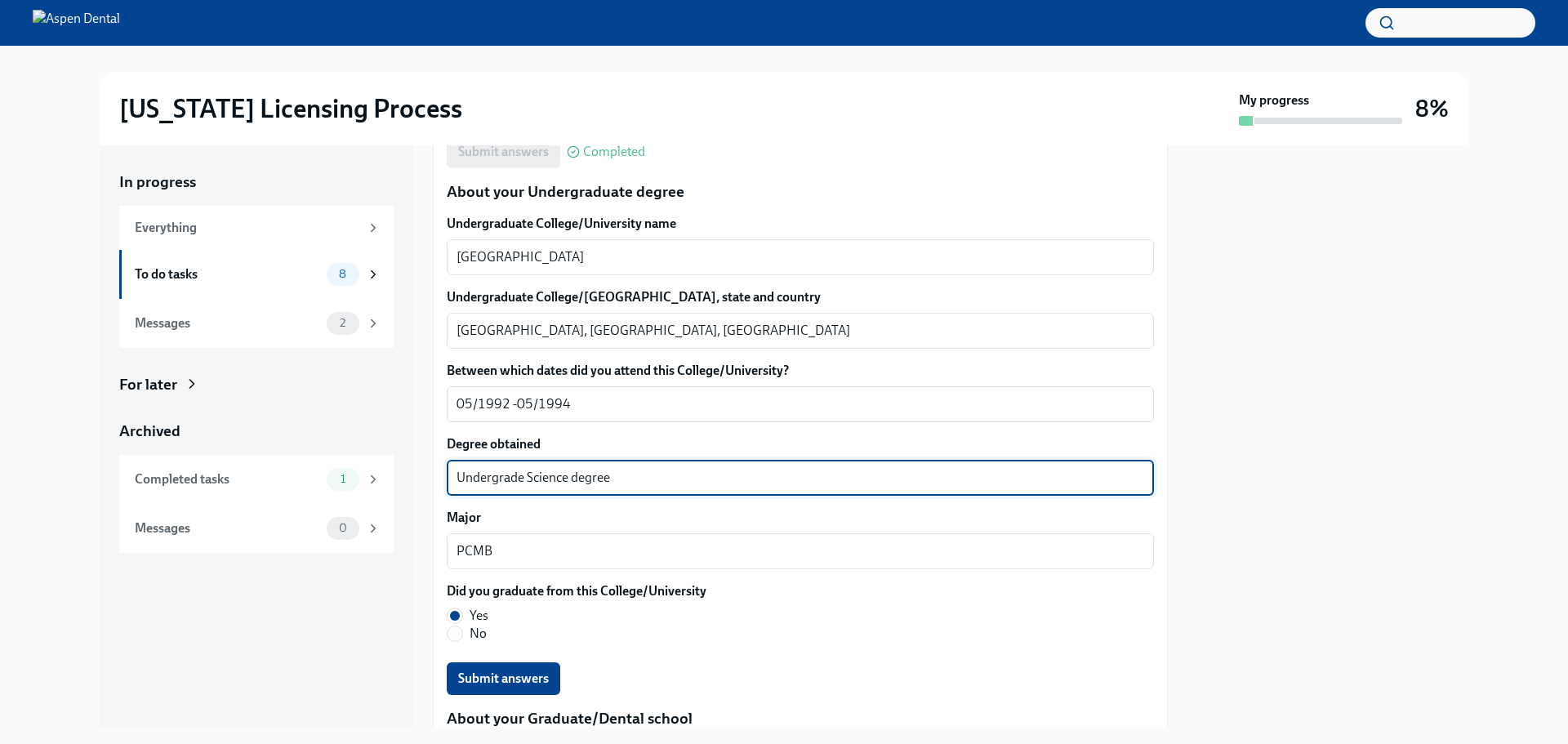
drag, startPoint x: 524, startPoint y: 476, endPoint x: 423, endPoint y: 471, distance: 101.1
click at [423, 471] on div "In progress Everything To do tasks 8 Messages 2 For later Archived Completed ta…" at bounding box center [784, 437] width 1369 height 582
type textarea "Pre university College Science degree"
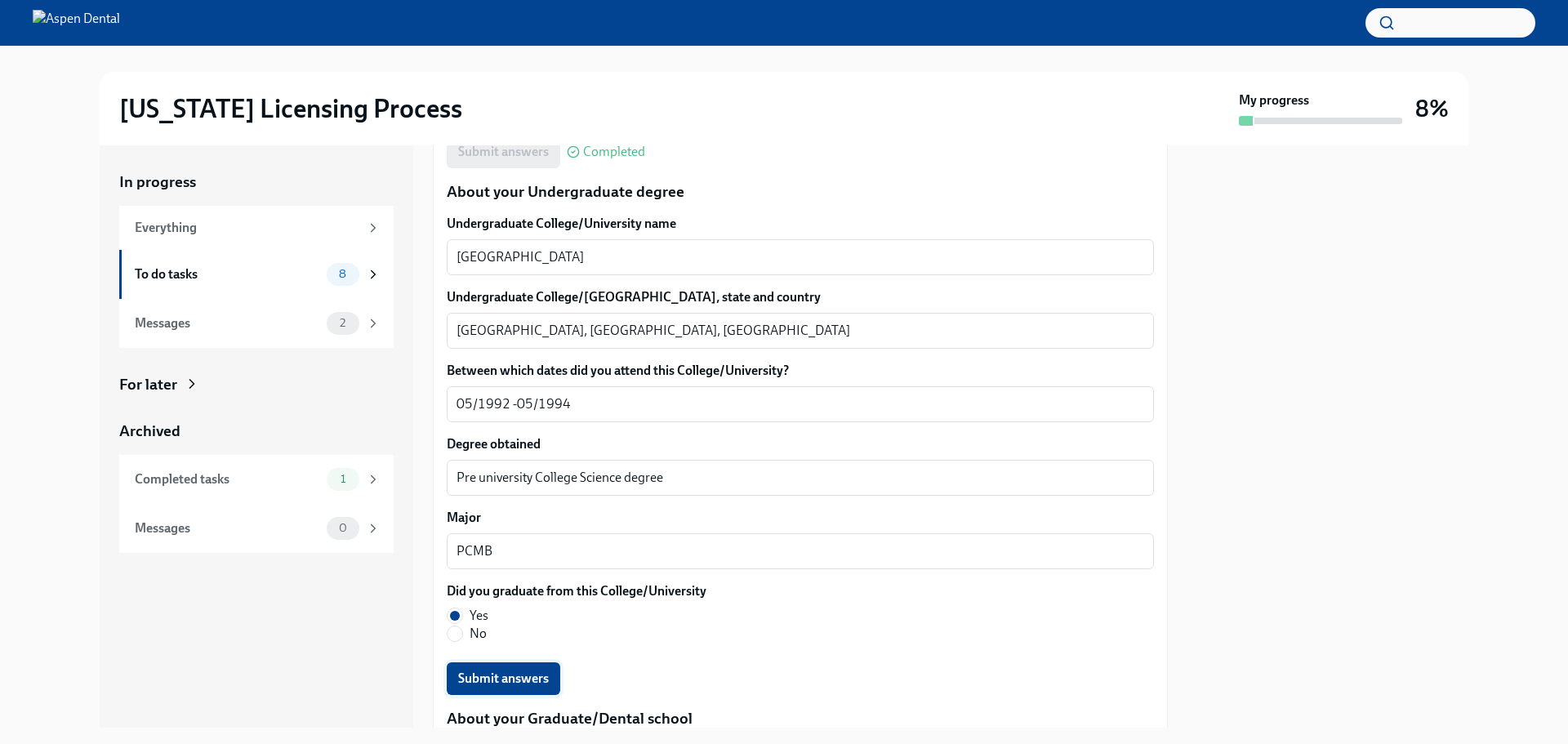
click at [513, 675] on span "Submit answers" at bounding box center [503, 679] width 91 height 17
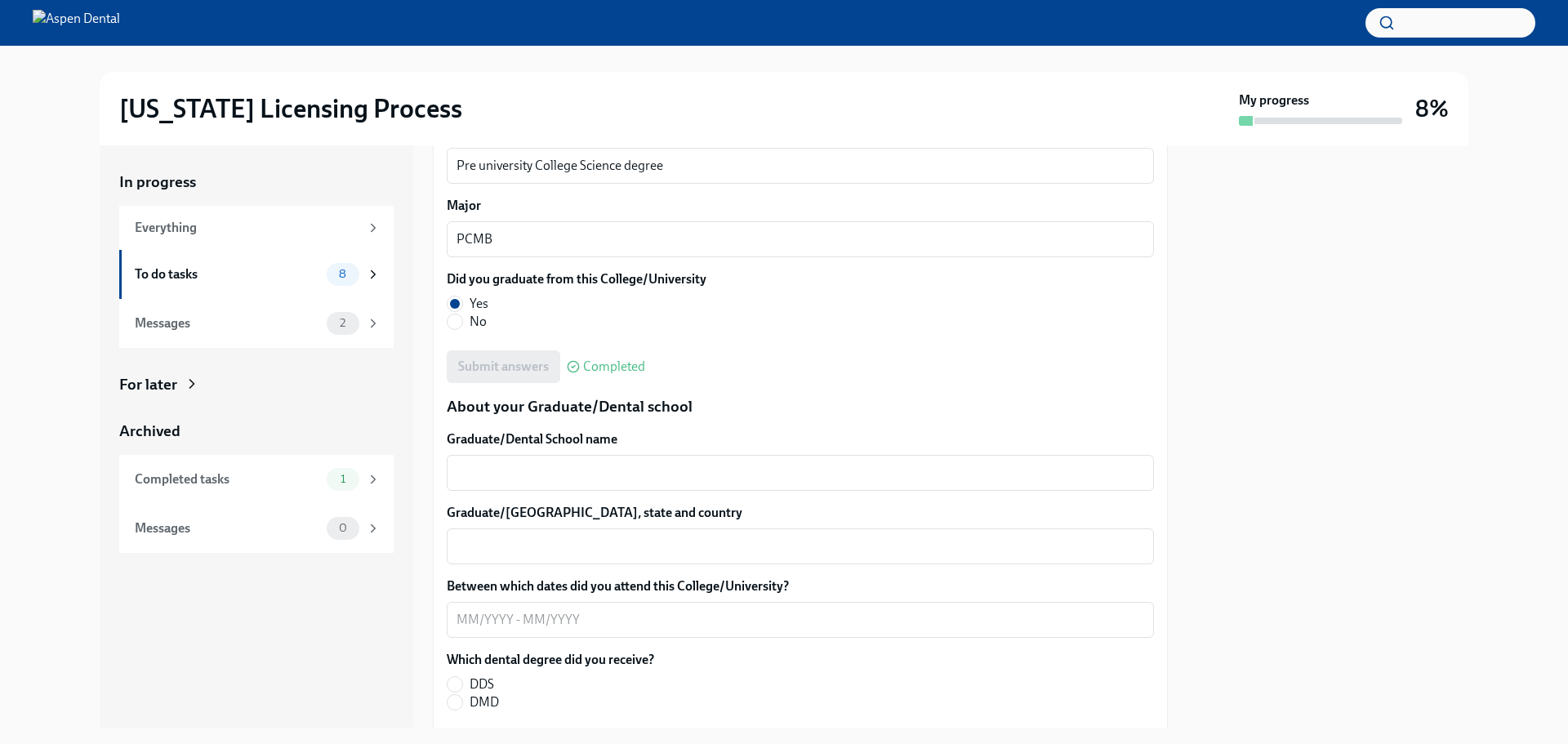
scroll to position [1907, 0]
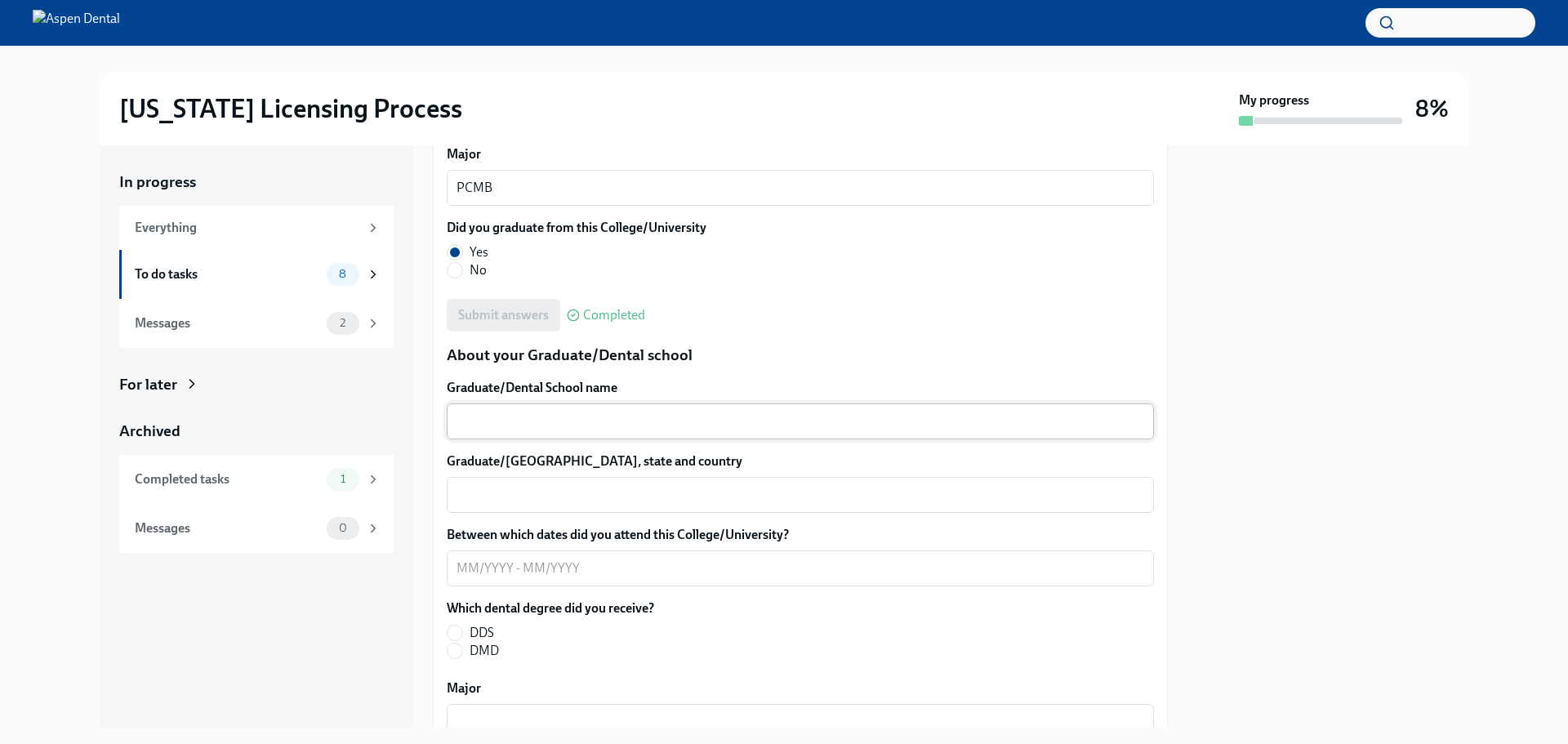
click at [494, 405] on div "x ​" at bounding box center [800, 421] width 707 height 36
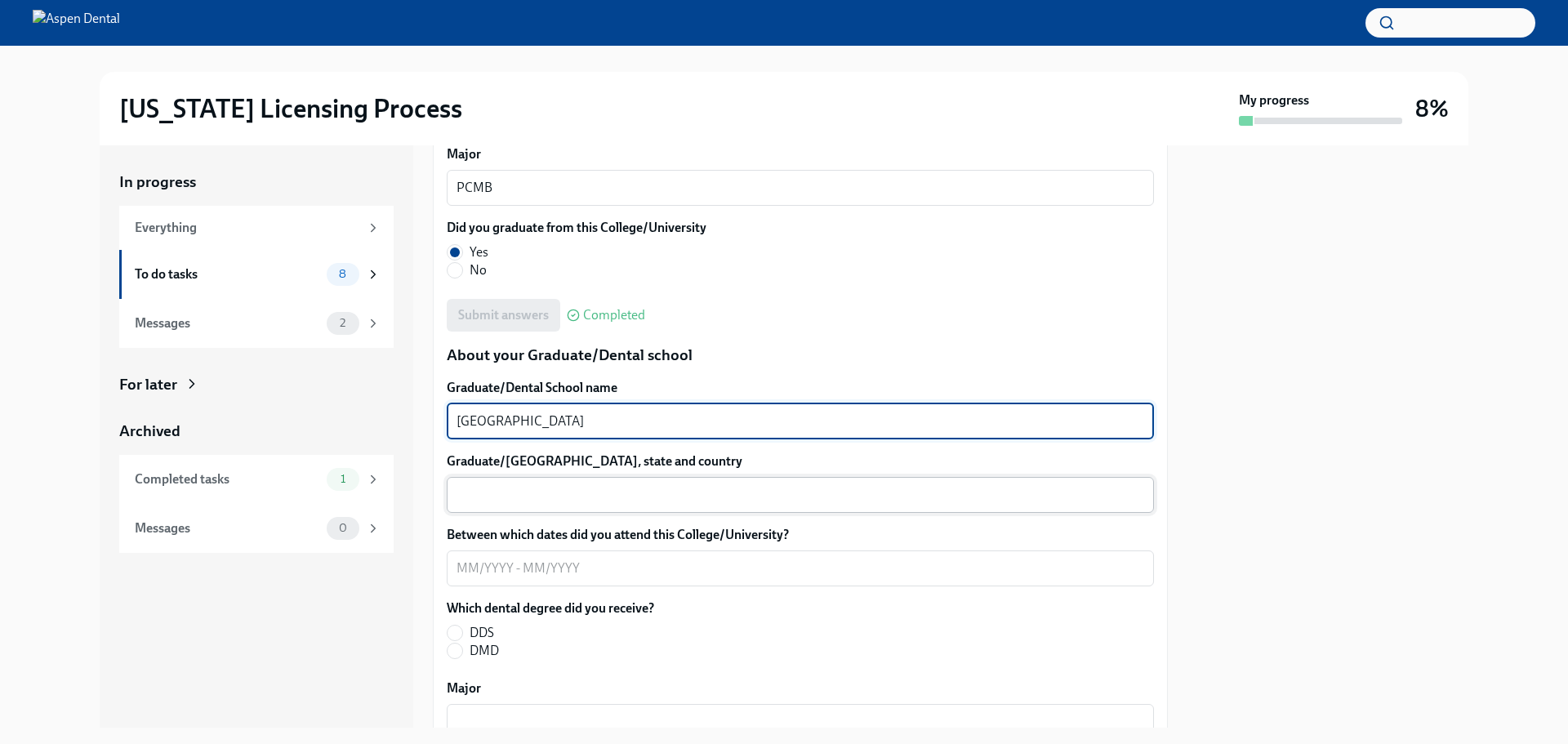
type textarea "[GEOGRAPHIC_DATA]"
click at [497, 498] on textarea "Graduate/[GEOGRAPHIC_DATA], state and country" at bounding box center [800, 495] width 688 height 19
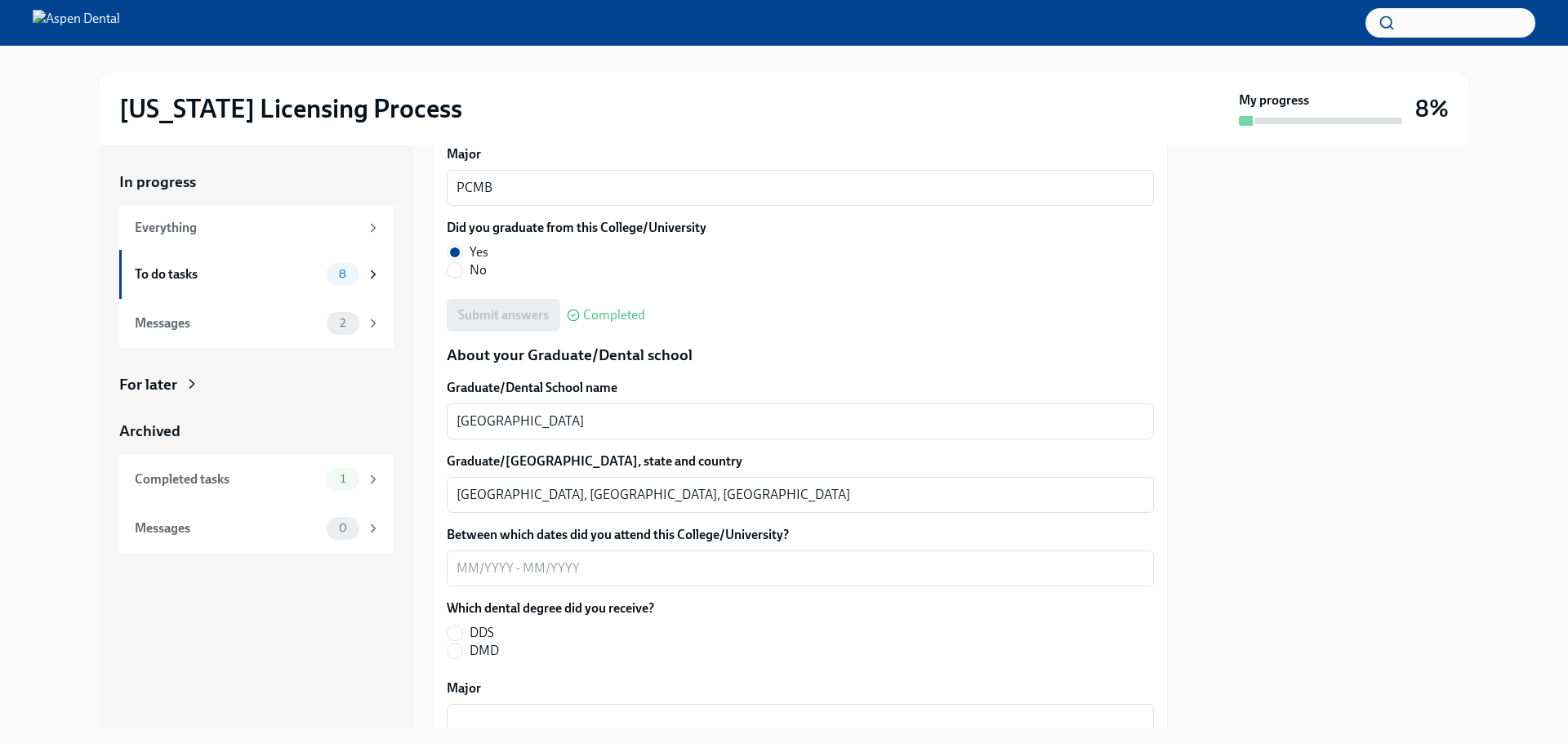
drag, startPoint x: 533, startPoint y: 495, endPoint x: 1287, endPoint y: 594, distance: 760.5
click at [1287, 594] on div at bounding box center [1328, 437] width 281 height 582
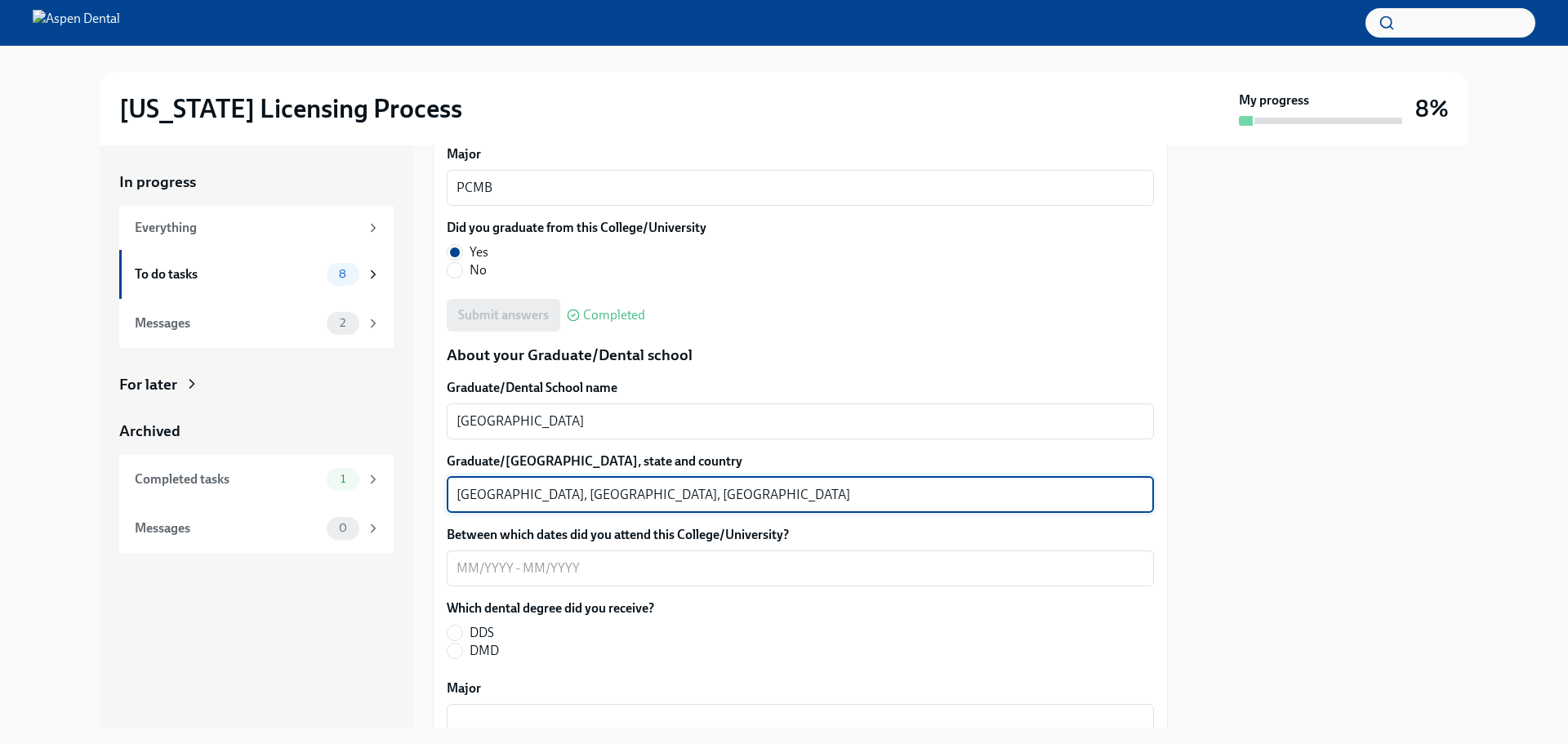
click at [540, 494] on textarea "[GEOGRAPHIC_DATA], [GEOGRAPHIC_DATA], [GEOGRAPHIC_DATA]" at bounding box center [800, 495] width 688 height 19
type textarea "[GEOGRAPHIC_DATA], [GEOGRAPHIC_DATA], [GEOGRAPHIC_DATA]"
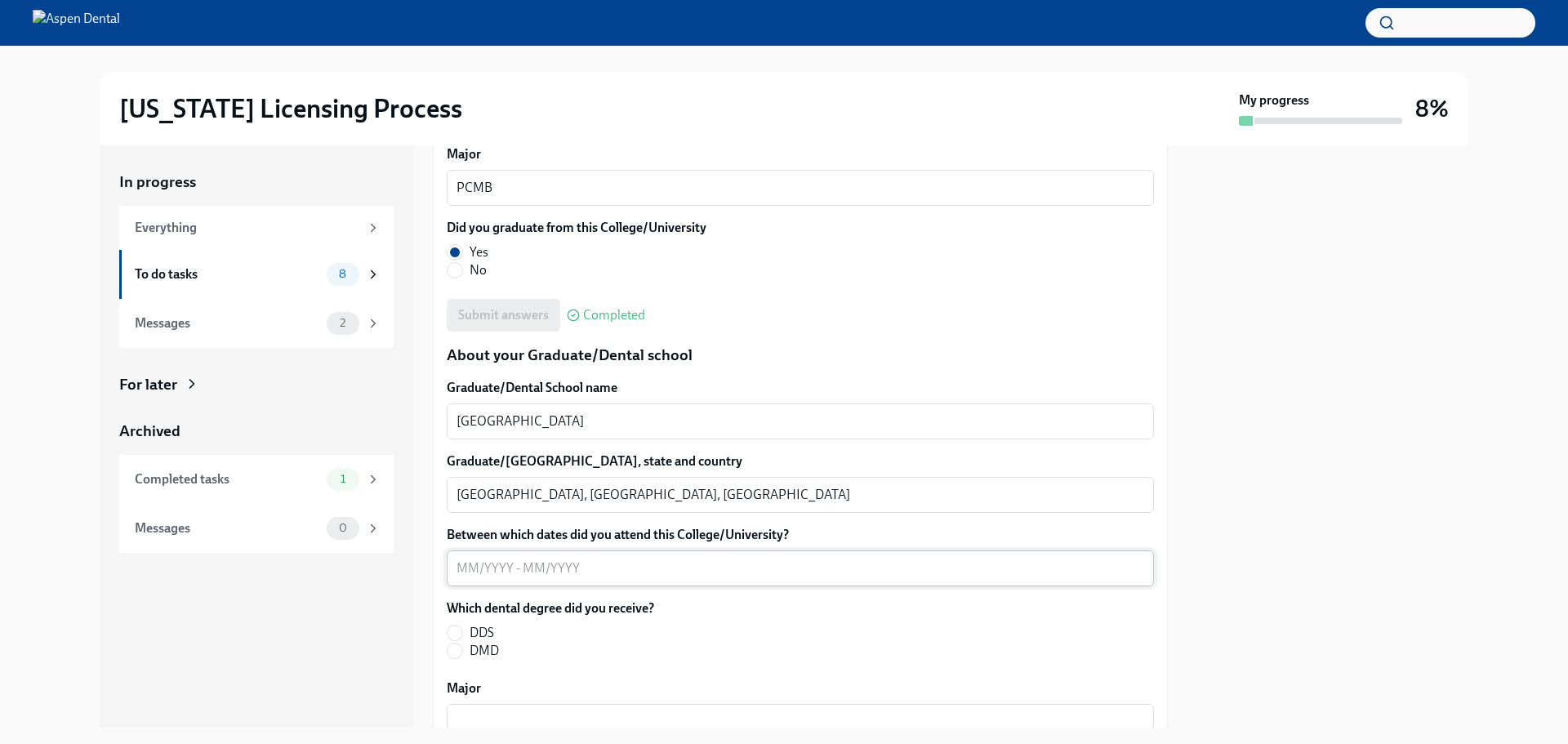
click at [649, 582] on div "x ​" at bounding box center [800, 568] width 707 height 36
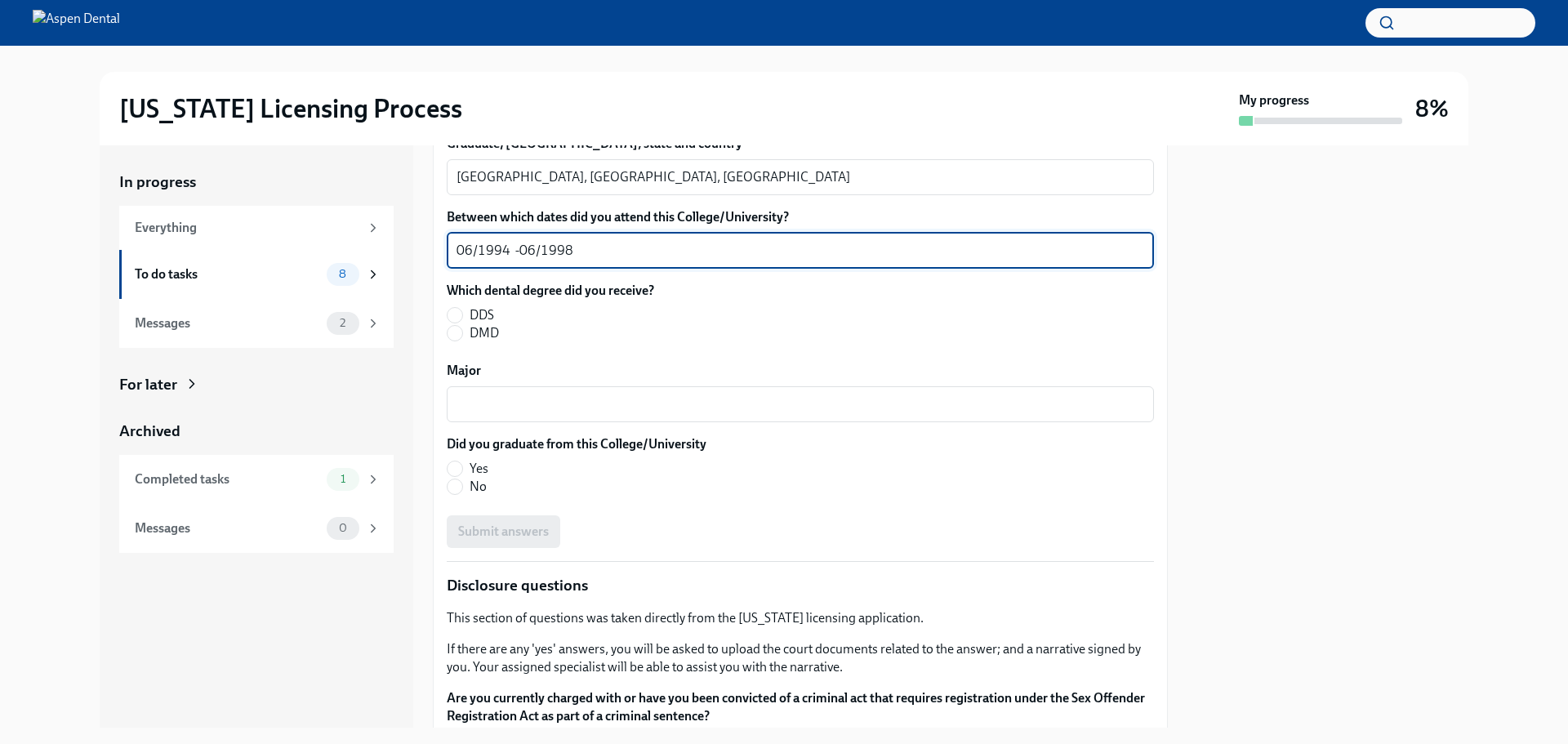
scroll to position [2231, 0]
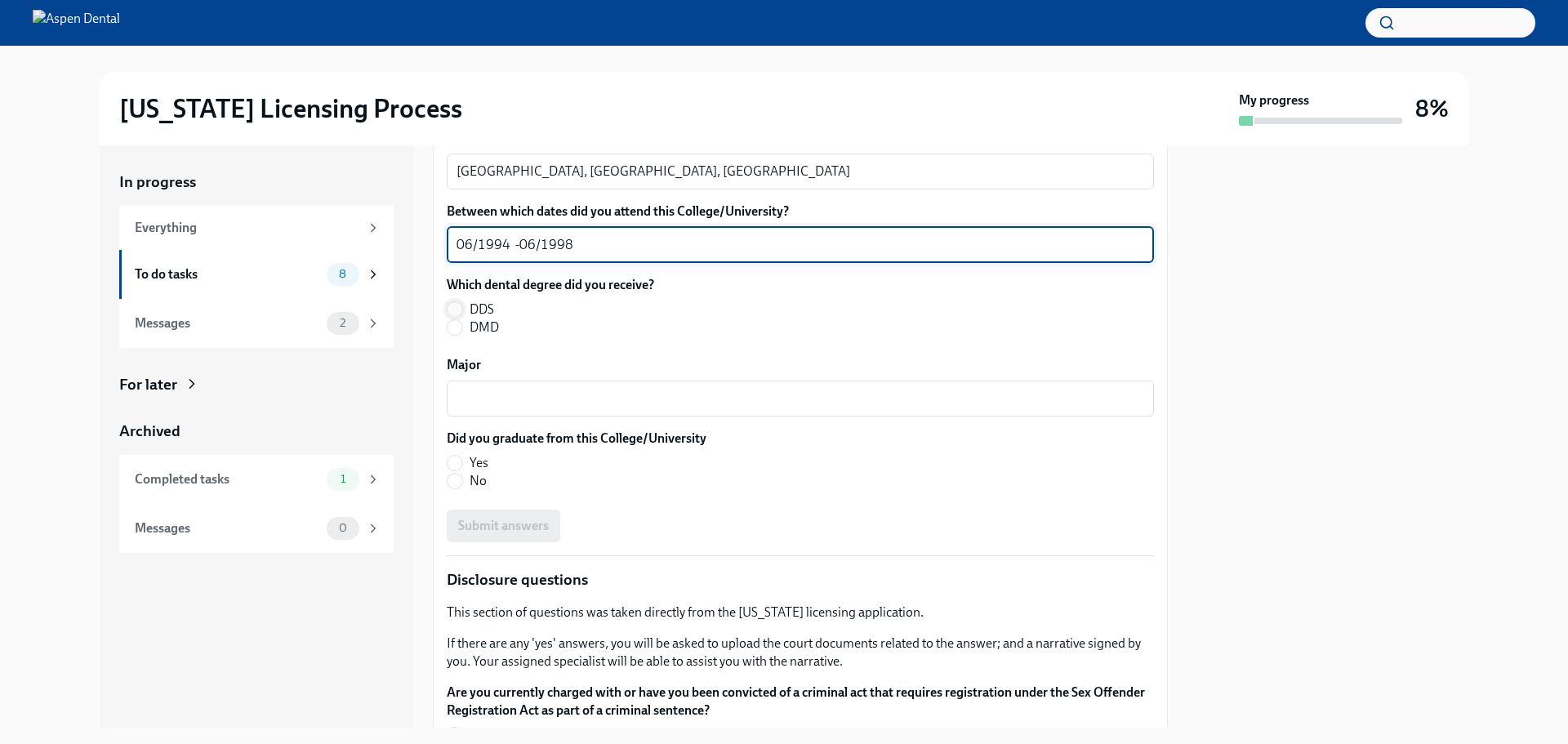
type textarea "06/1994 -06/1998"
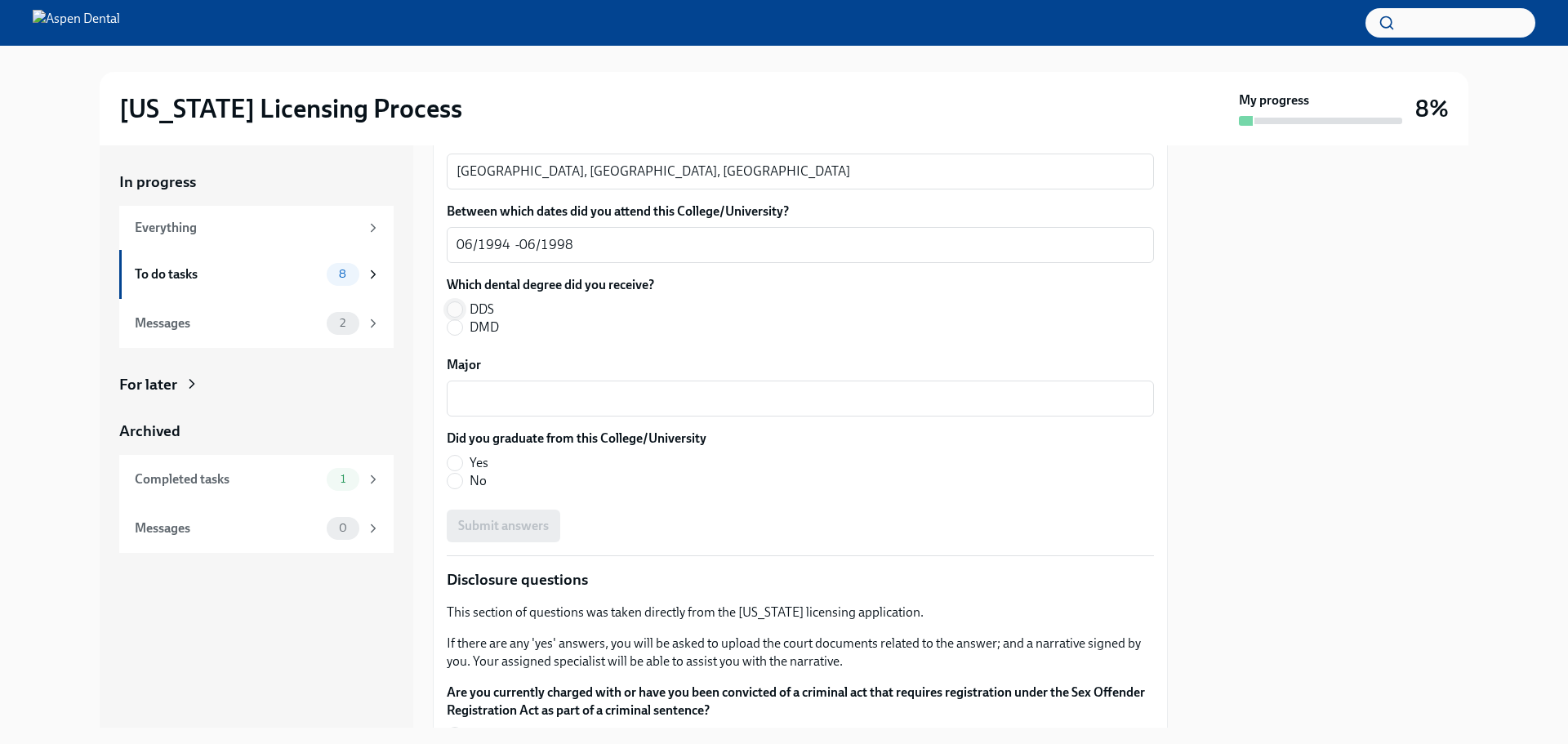
click at [462, 311] on input "DDS" at bounding box center [455, 309] width 15 height 15
radio input "true"
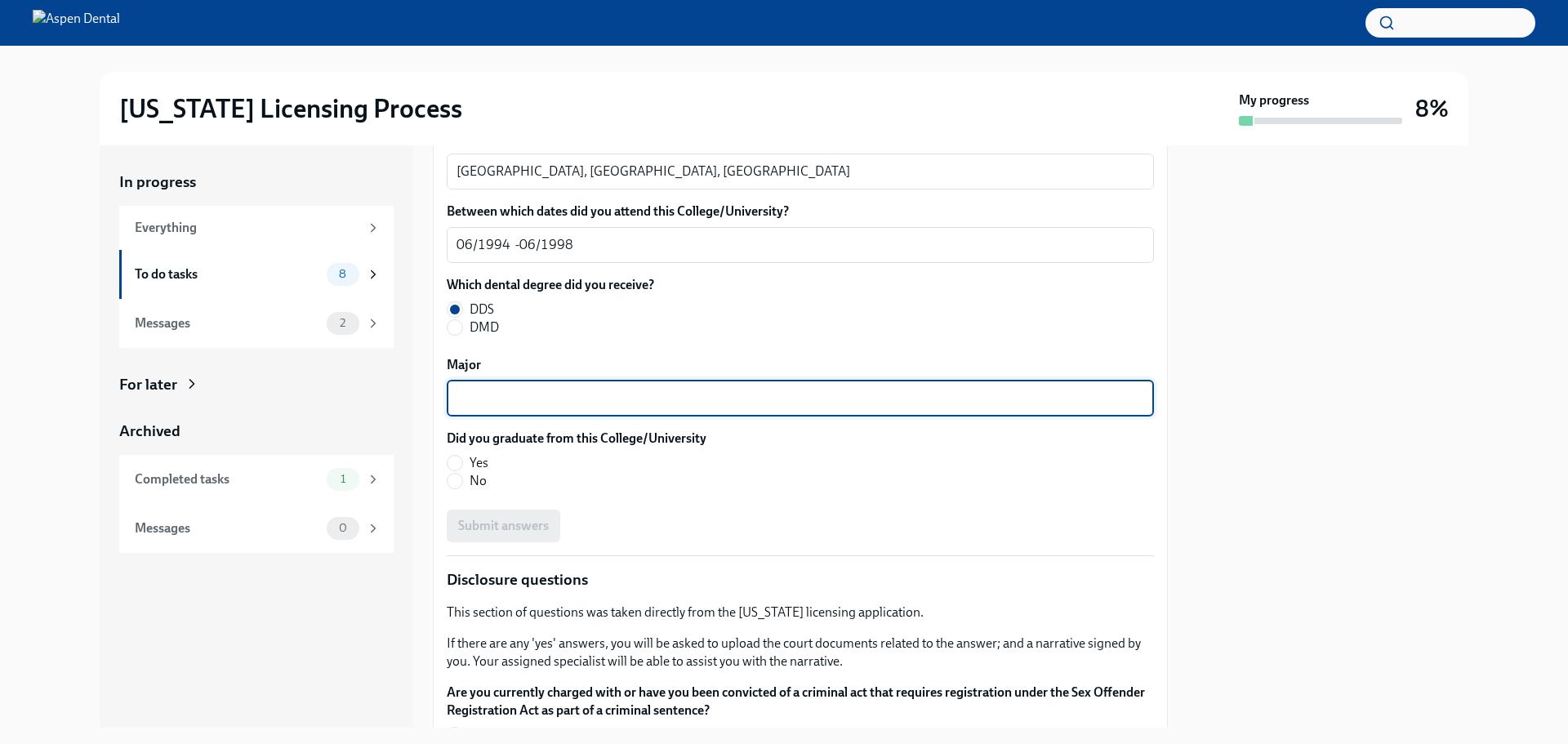
click at [475, 399] on textarea "Major" at bounding box center [800, 398] width 688 height 19
type textarea "Bachelor of [MEDICAL_DATA] BDS"
click at [449, 461] on input "Yes" at bounding box center [455, 462] width 15 height 15
radio input "true"
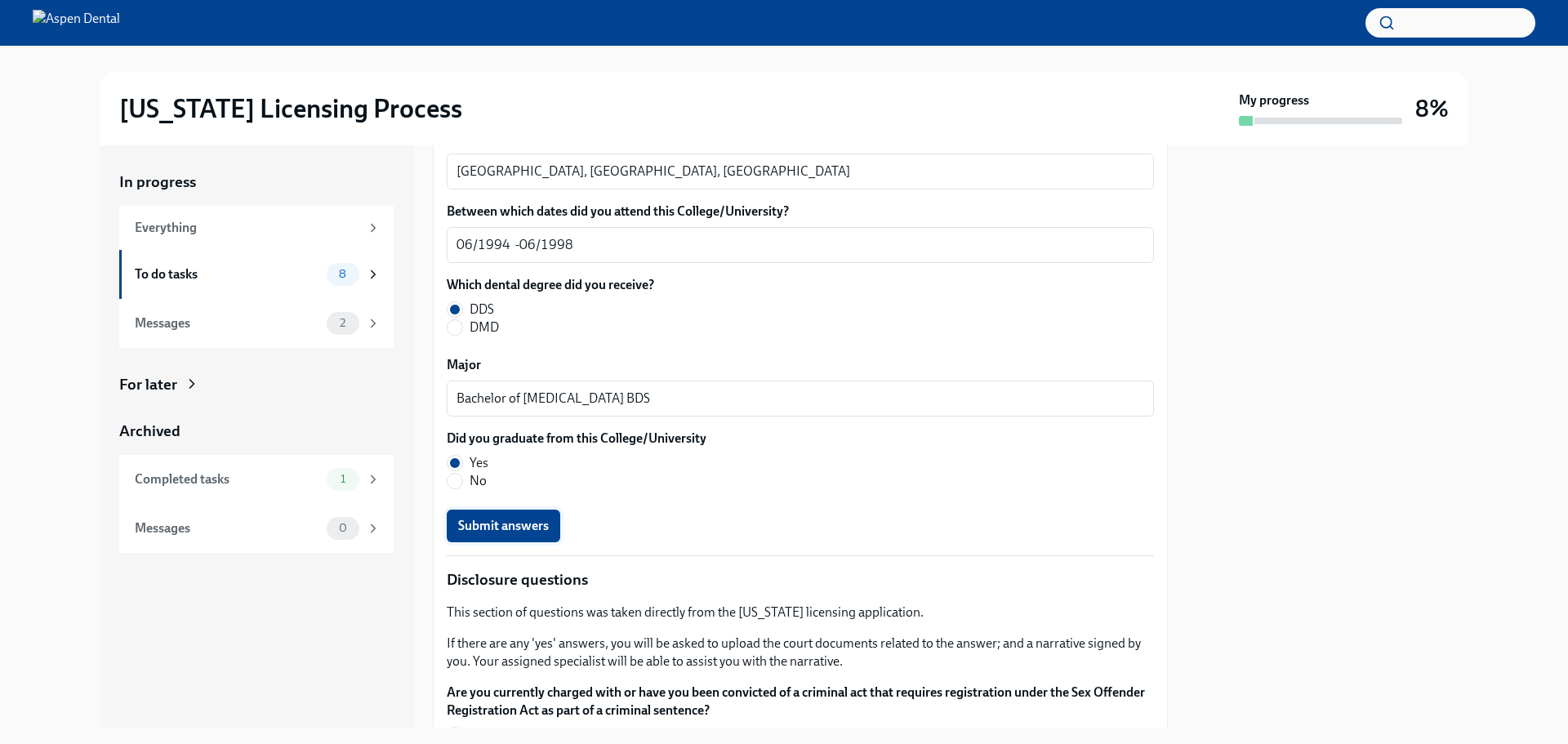
click at [486, 522] on span "Submit answers" at bounding box center [503, 526] width 91 height 17
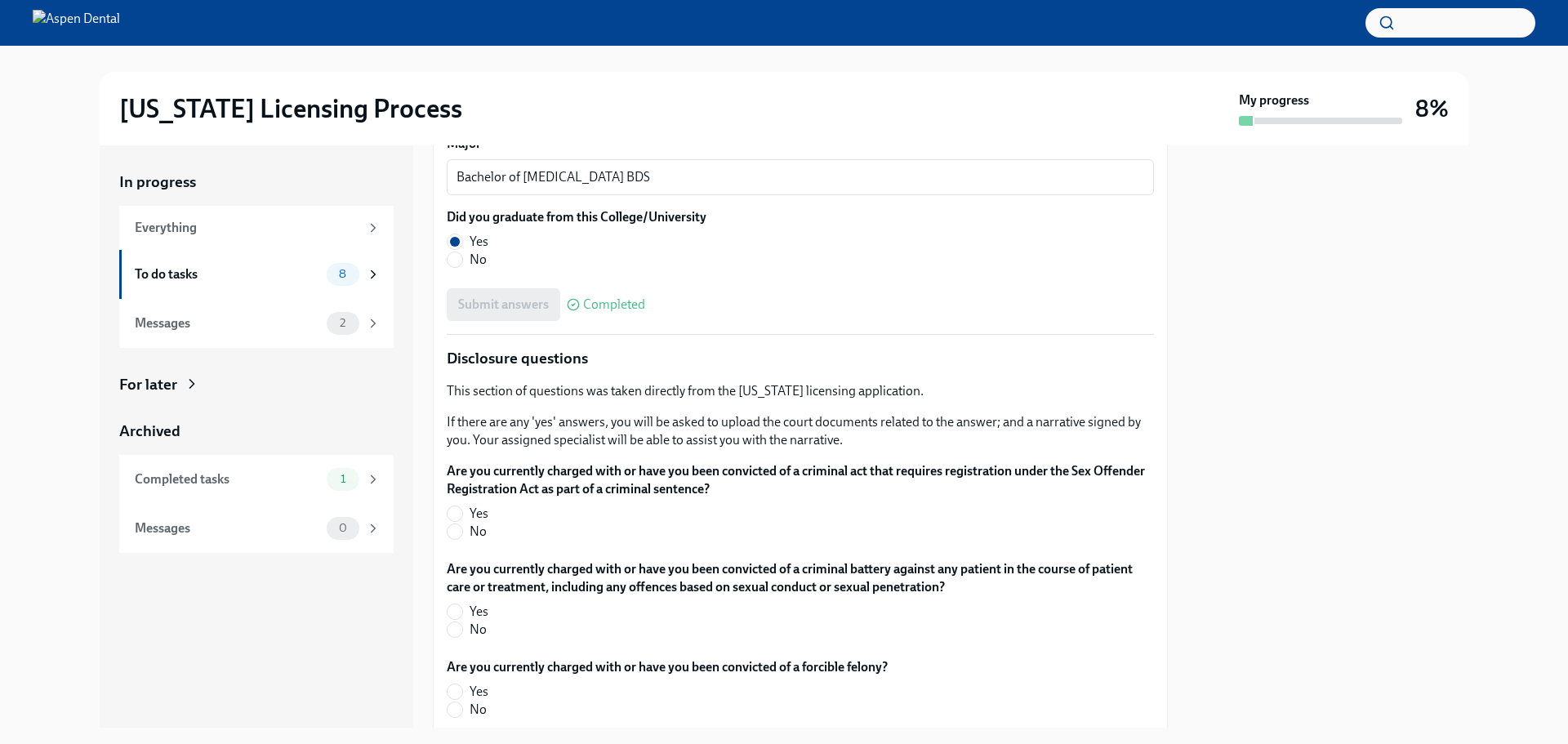
scroll to position [2486, 0]
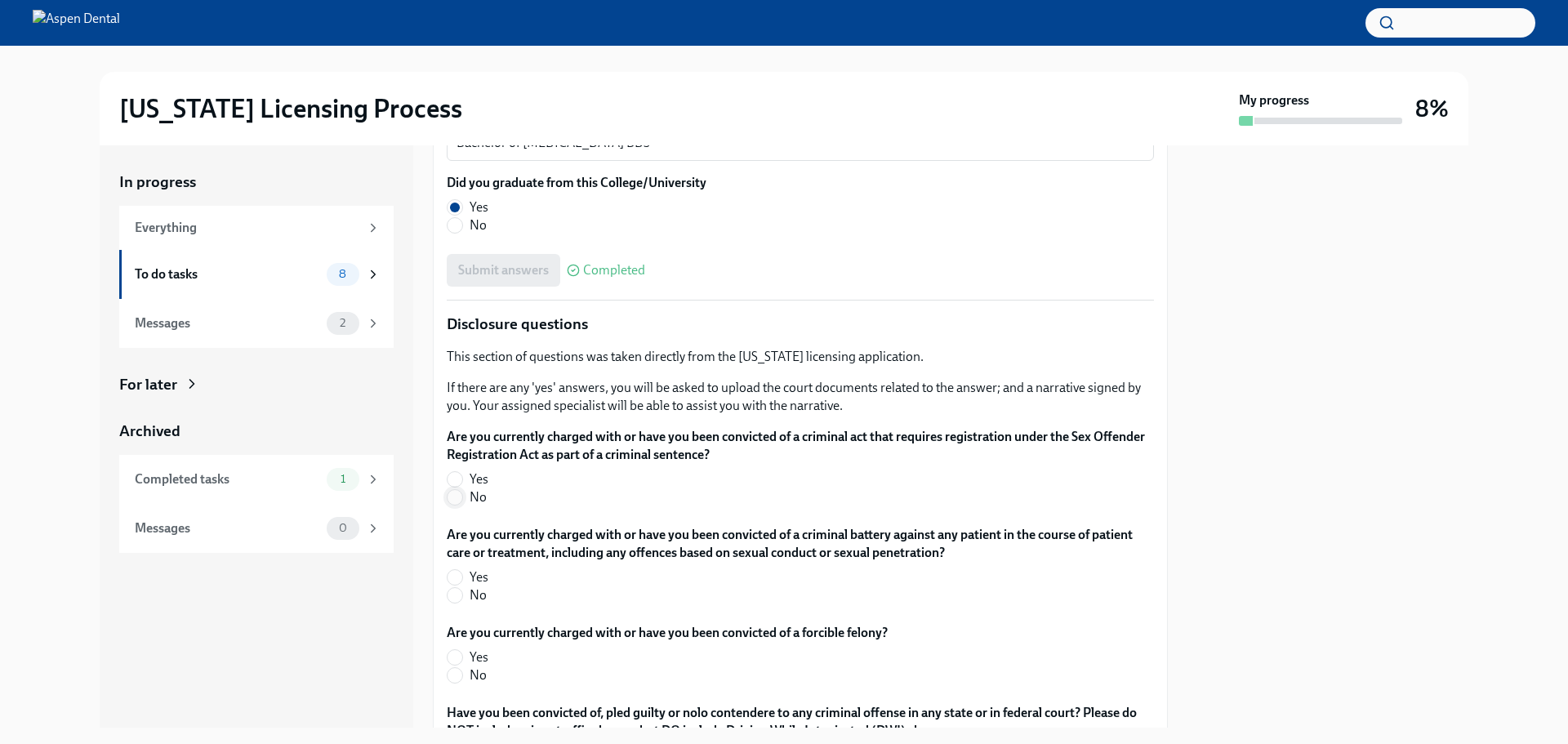
click at [459, 501] on input "No" at bounding box center [455, 497] width 15 height 15
radio input "true"
click at [455, 592] on input "No" at bounding box center [455, 595] width 15 height 15
radio input "true"
click at [454, 678] on input "No" at bounding box center [455, 675] width 15 height 15
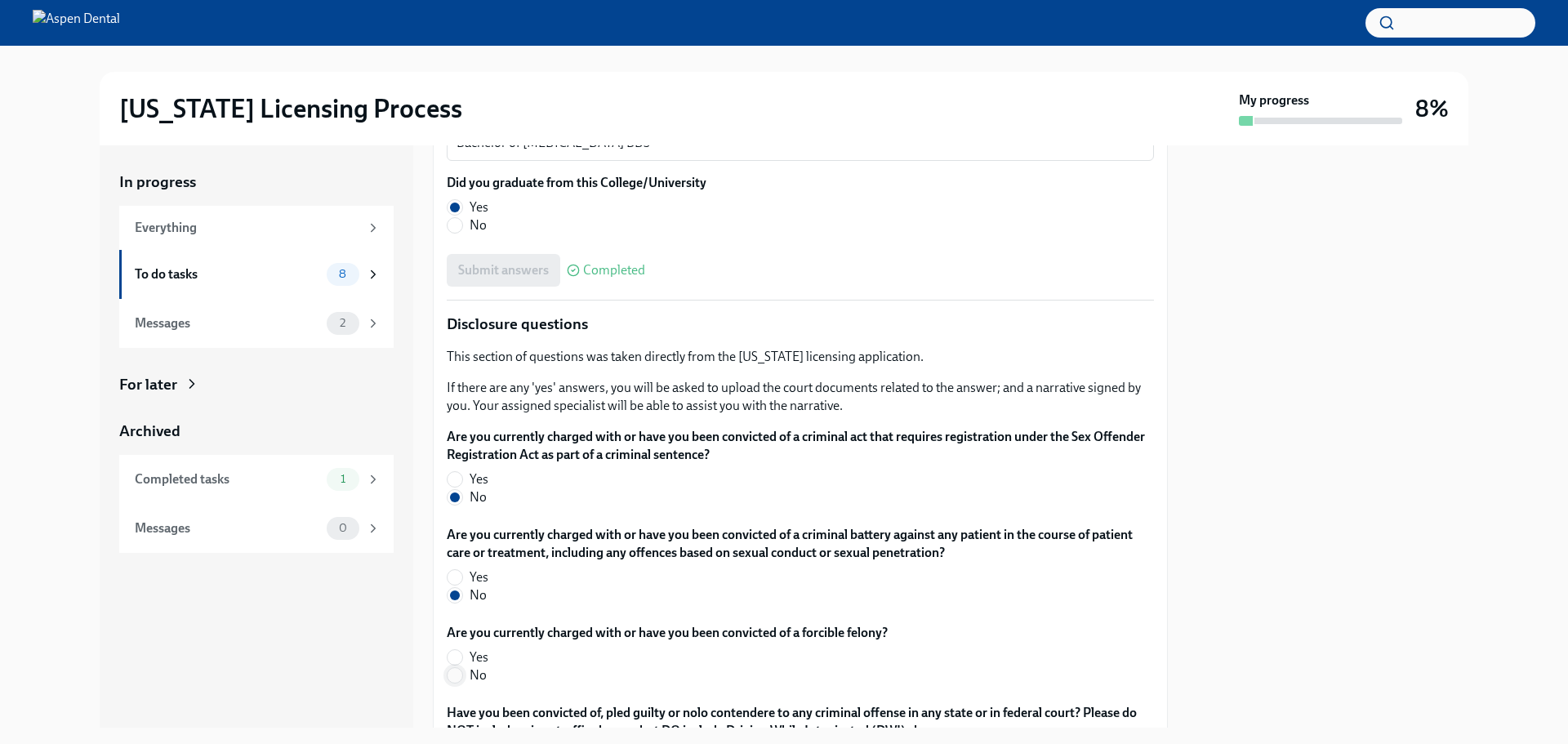
radio input "true"
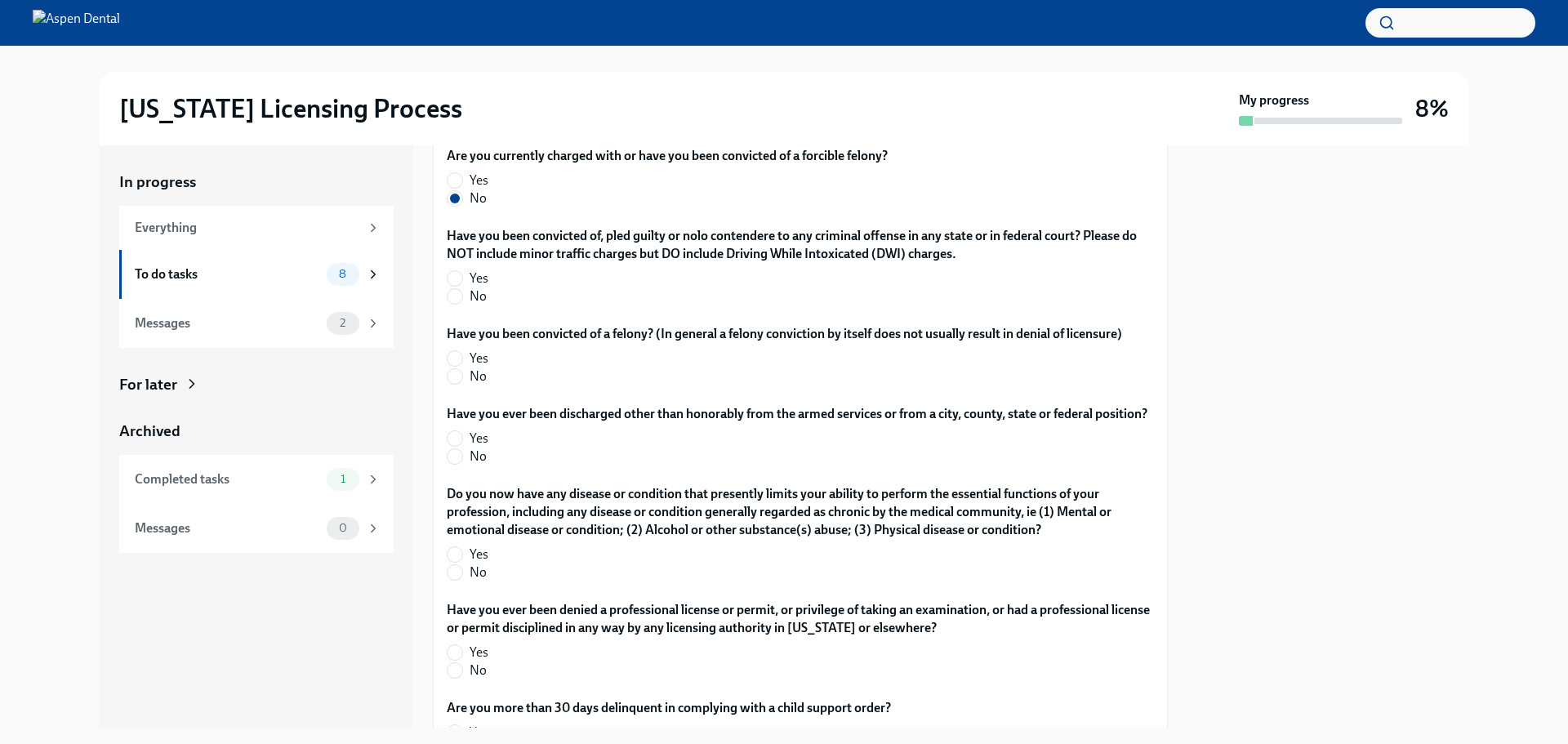
scroll to position [3009, 0]
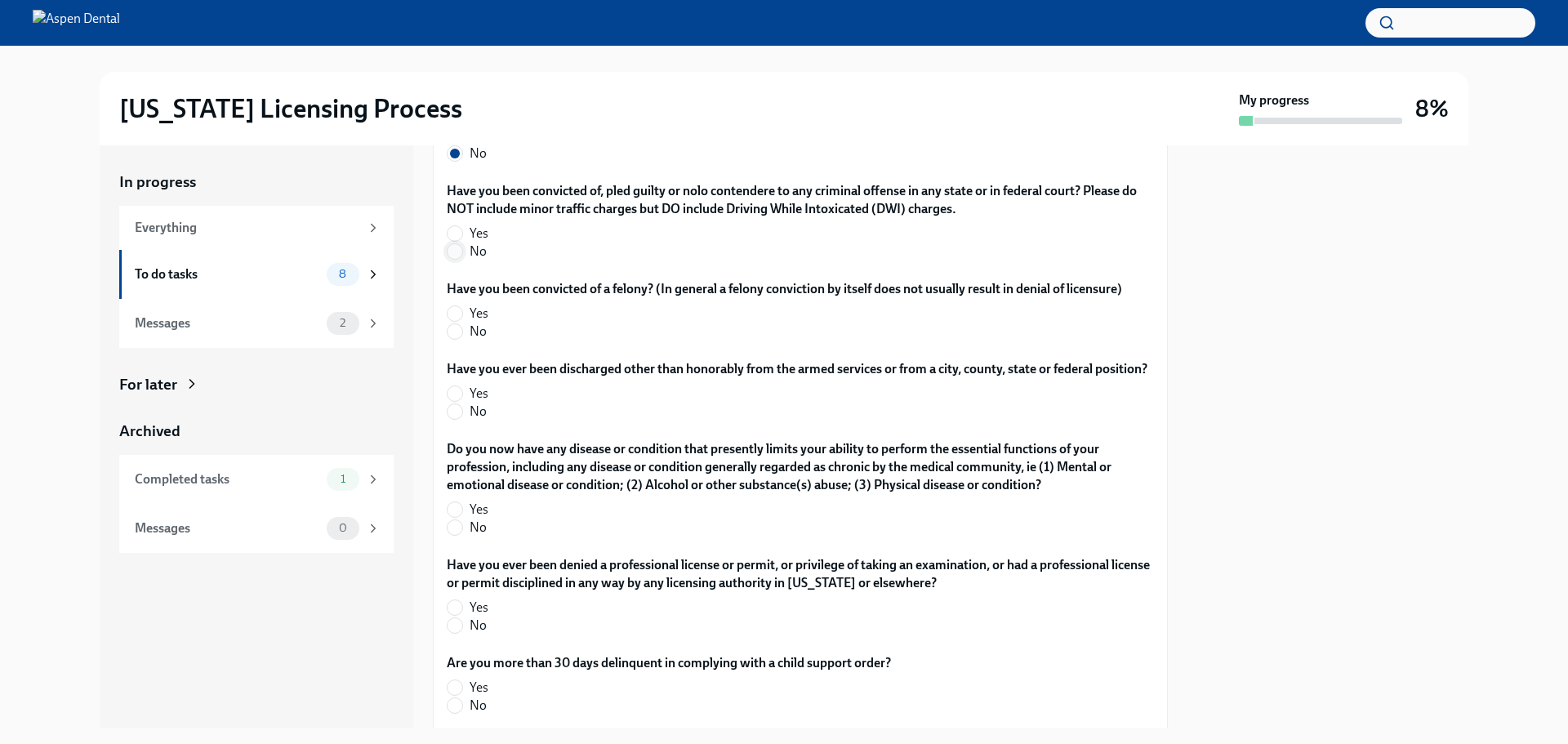
click at [454, 254] on input "No" at bounding box center [455, 252] width 15 height 15
radio input "true"
click at [456, 331] on input "No" at bounding box center [455, 331] width 15 height 15
radio input "true"
click at [457, 419] on input "No" at bounding box center [455, 411] width 15 height 15
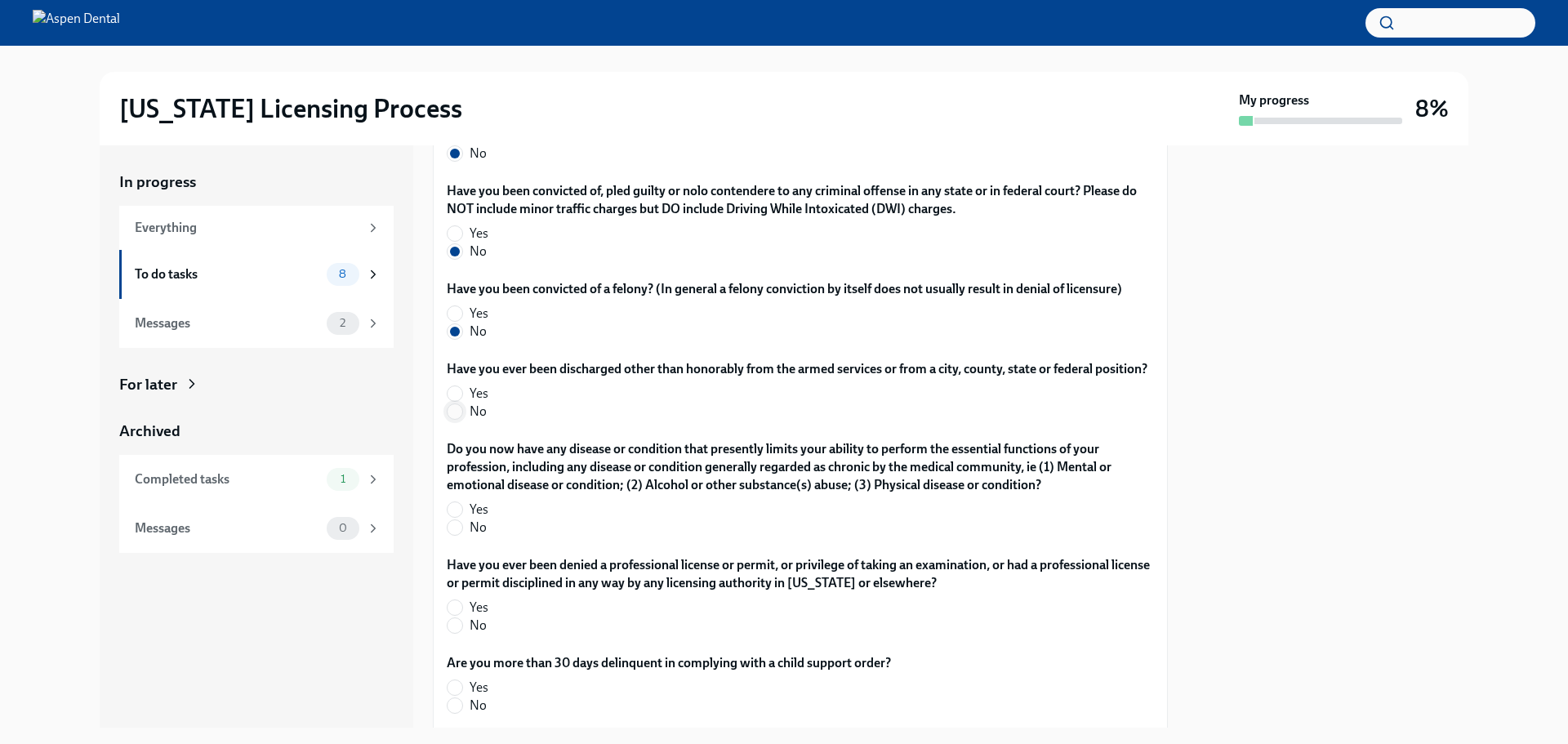
radio input "true"
click at [460, 535] on input "No" at bounding box center [455, 527] width 15 height 15
radio input "true"
click at [456, 633] on input "No" at bounding box center [455, 625] width 15 height 15
radio input "true"
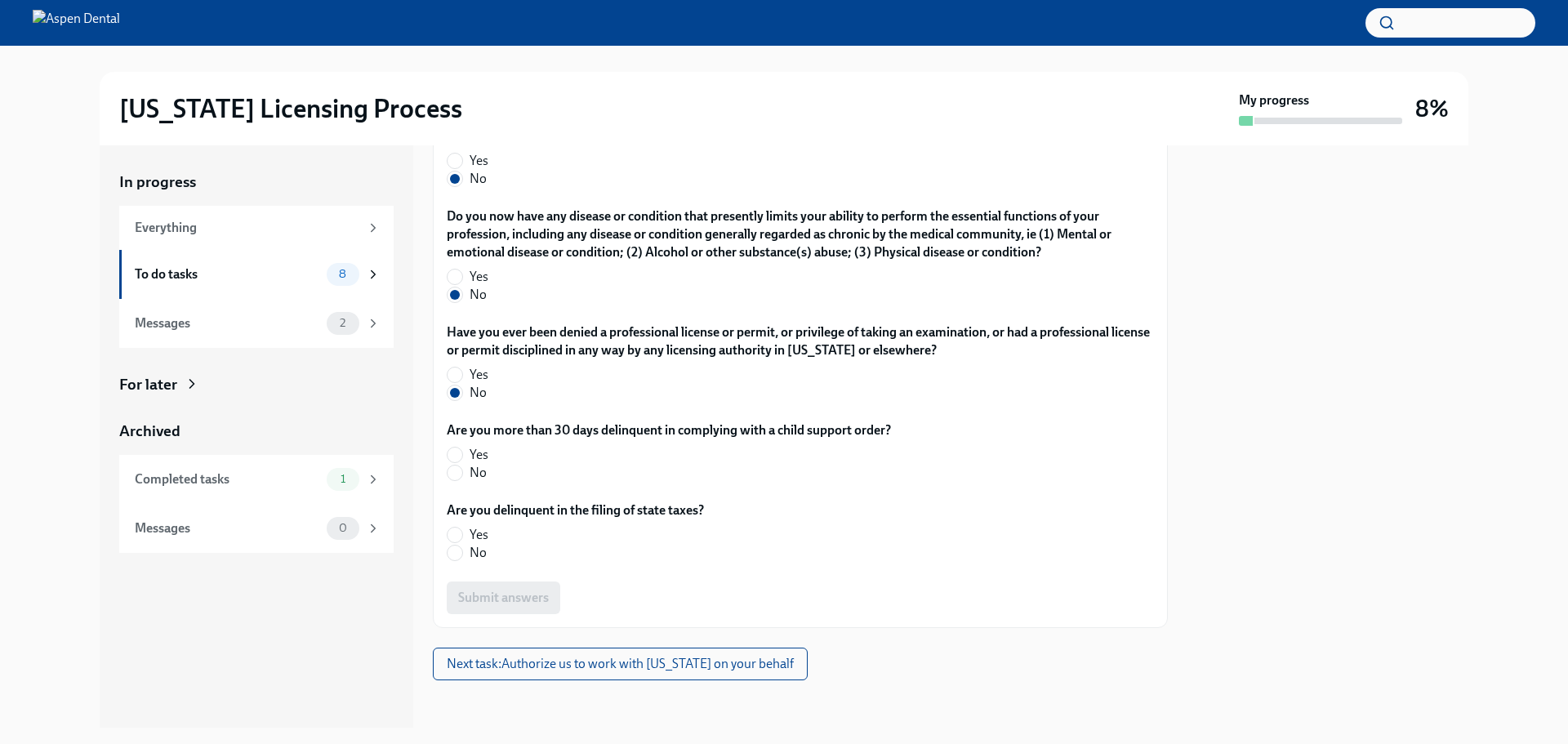
scroll to position [3264, 0]
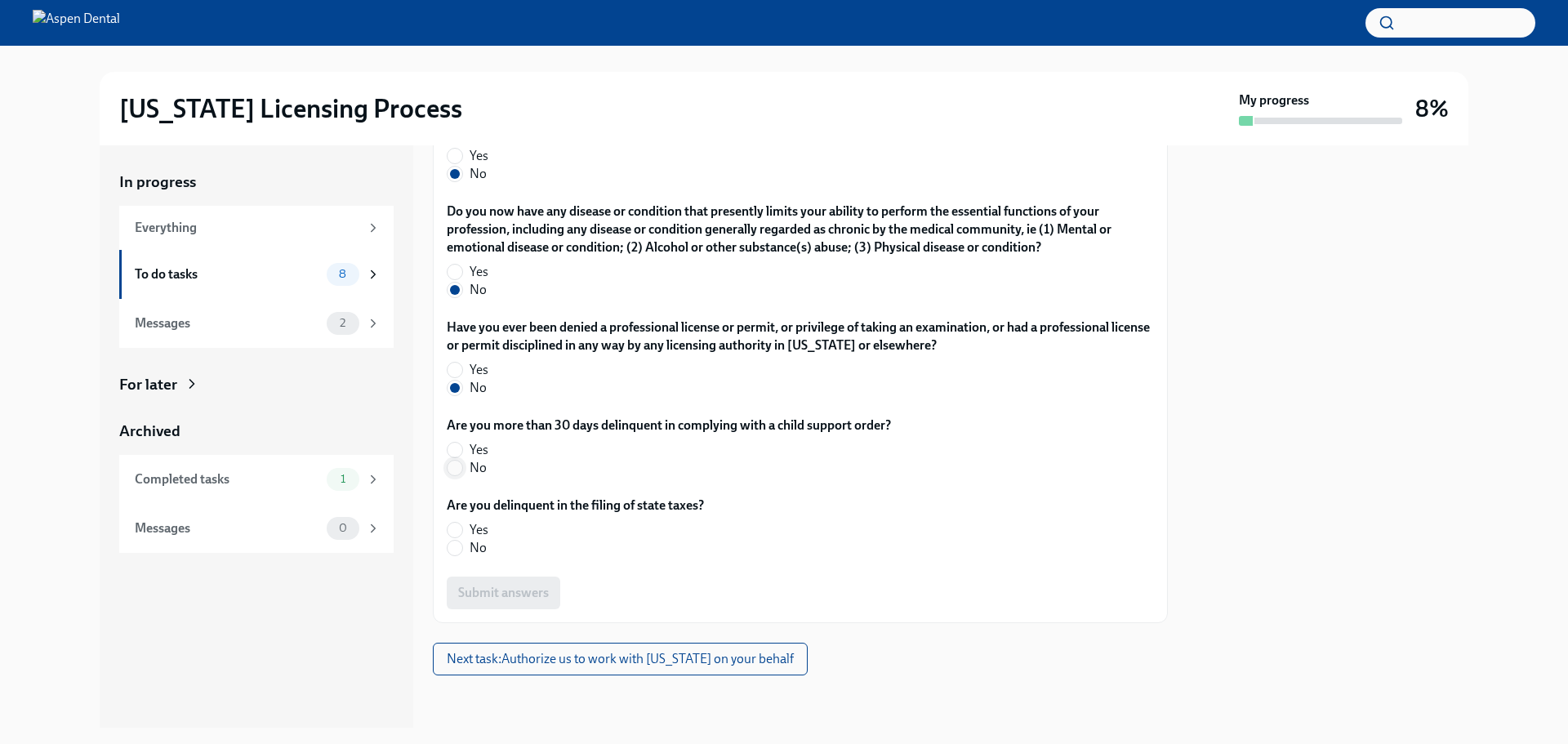
click at [458, 474] on input "No" at bounding box center [455, 468] width 15 height 15
radio input "true"
click at [452, 547] on input "No" at bounding box center [455, 548] width 15 height 15
radio input "true"
click at [490, 590] on span "Submit answers" at bounding box center [503, 592] width 91 height 17
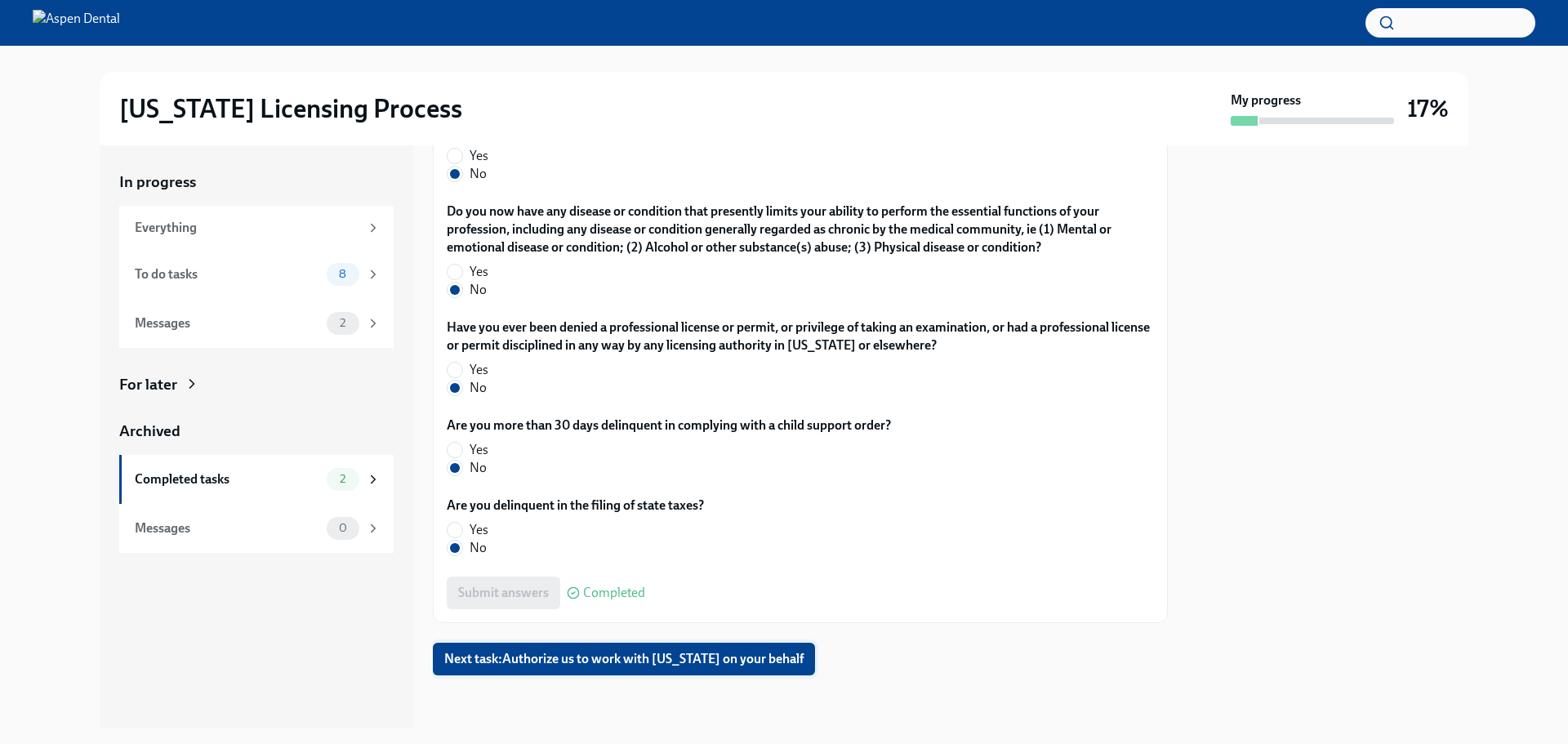
click at [585, 656] on span "Next task : Authorize us to work with [US_STATE] on your behalf" at bounding box center [623, 658] width 359 height 17
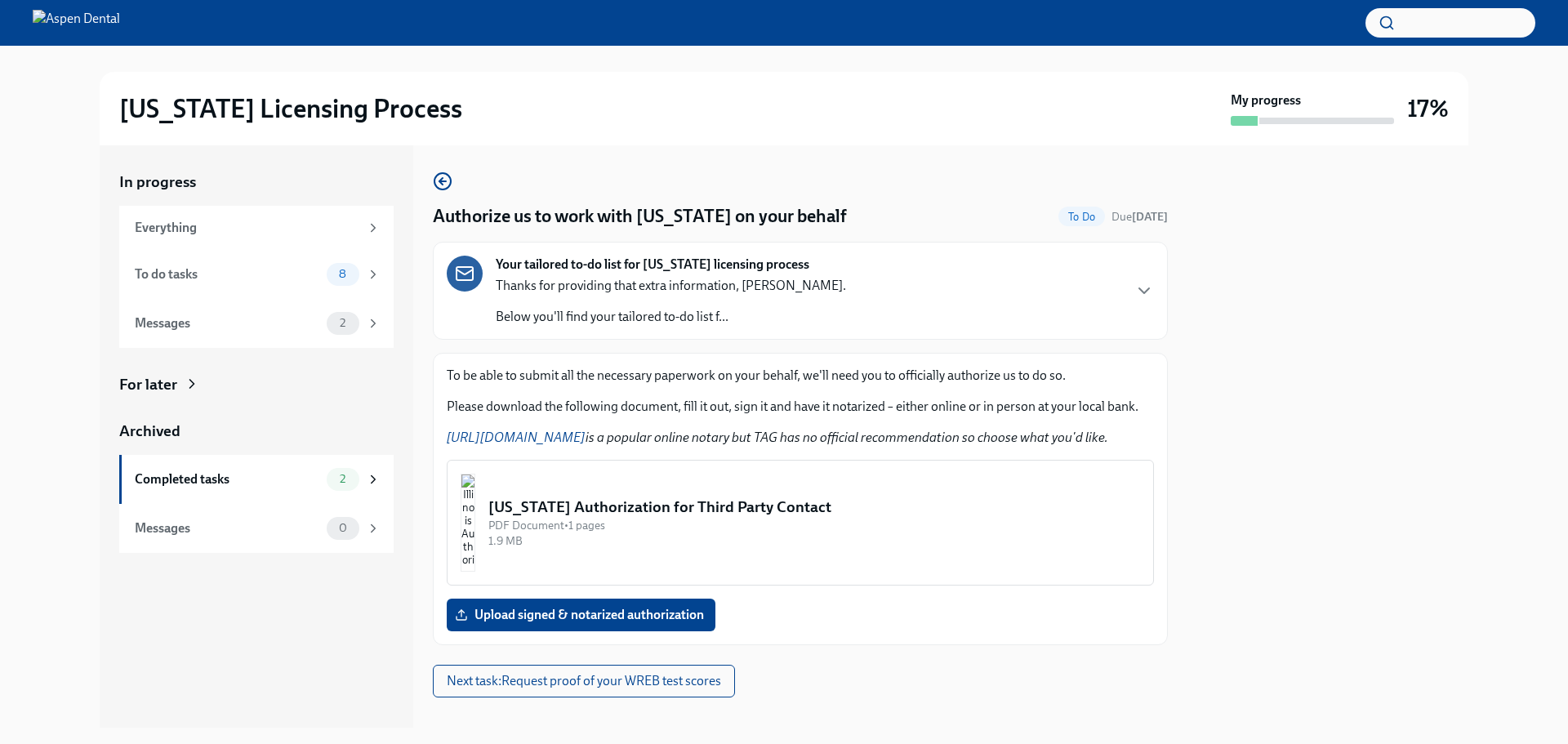
click at [475, 519] on img "button" at bounding box center [468, 522] width 15 height 98
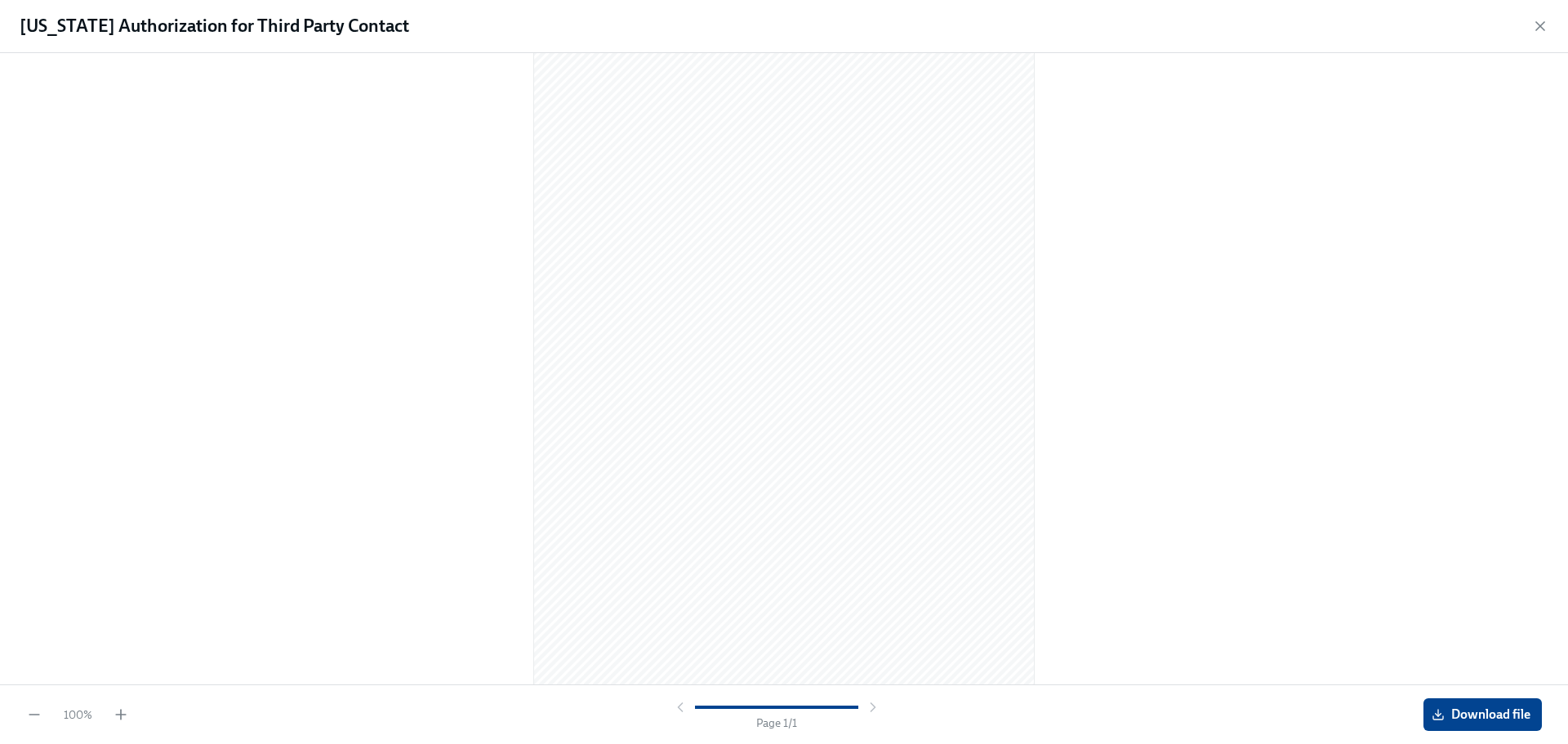
scroll to position [43, 0]
drag, startPoint x: 1178, startPoint y: 363, endPoint x: 1340, endPoint y: 274, distance: 184.8
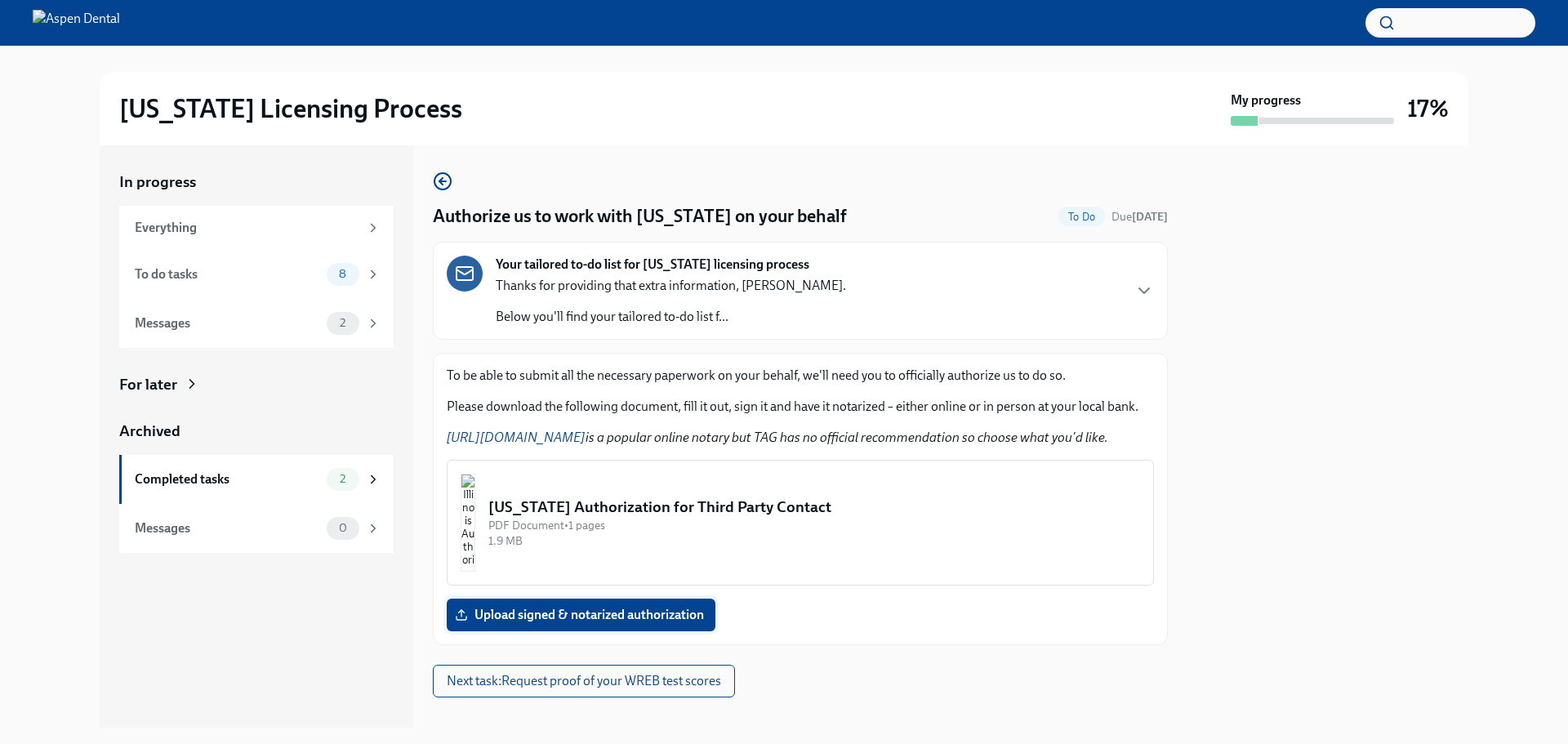
click at [604, 620] on span "Upload signed & notarized authorization" at bounding box center [581, 614] width 246 height 17
click at [0, 0] on input "Upload signed & notarized authorization" at bounding box center [0, 0] width 0 height 0
click at [475, 522] on img "button" at bounding box center [468, 522] width 15 height 98
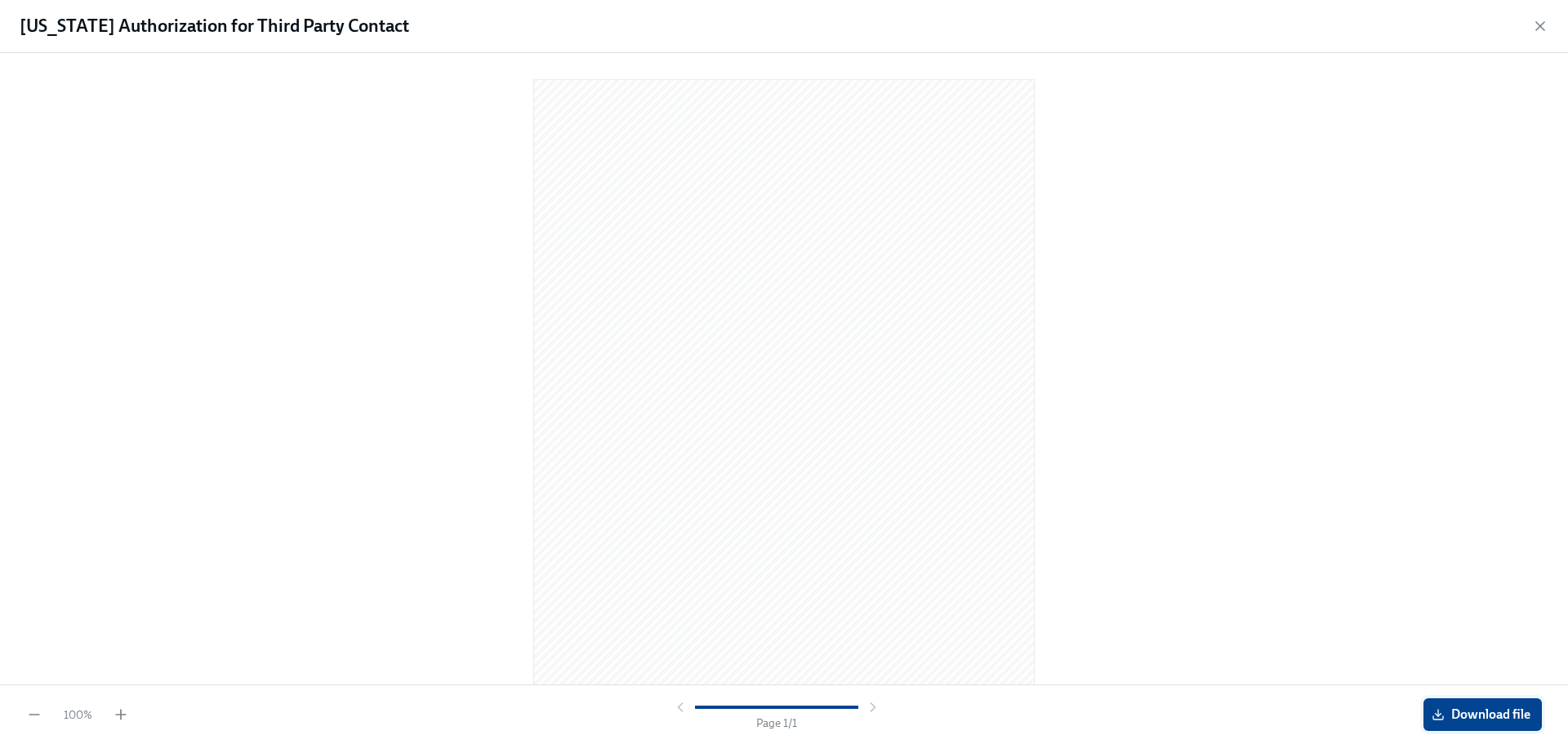
click at [1476, 718] on span "Download file" at bounding box center [1483, 714] width 95 height 17
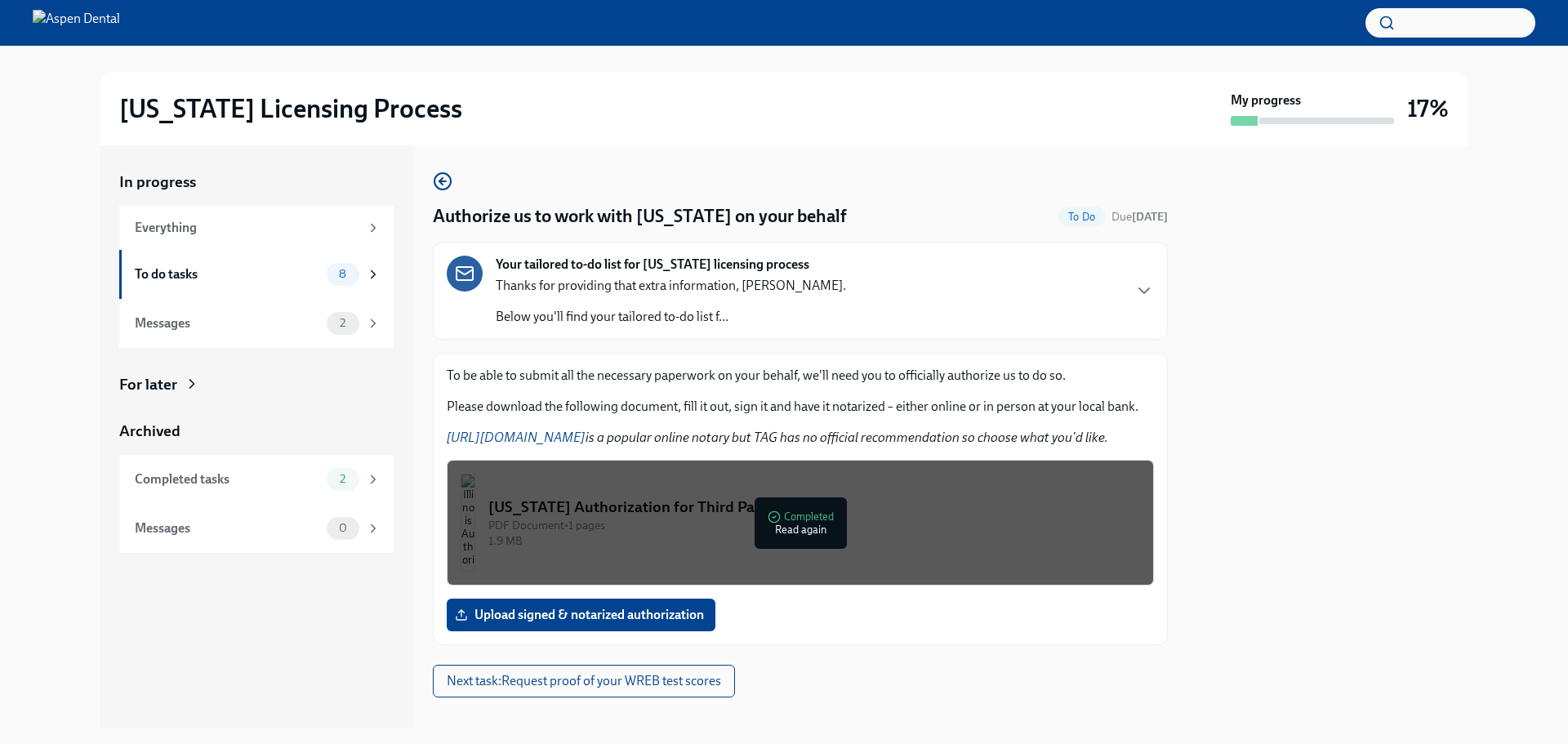
scroll to position [22, 0]
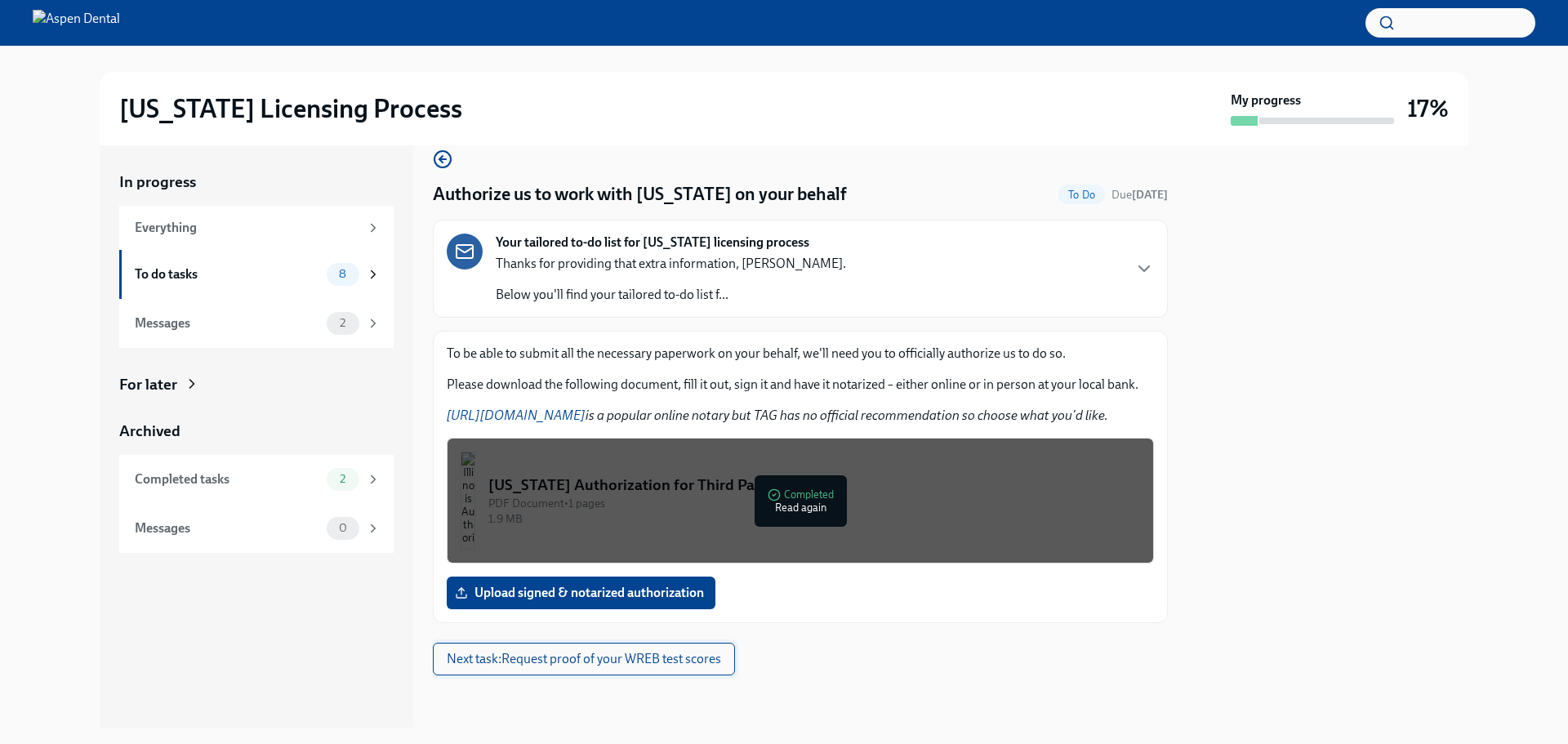
click at [572, 662] on span "Next task : Request proof of your WREB test scores" at bounding box center [584, 658] width 275 height 17
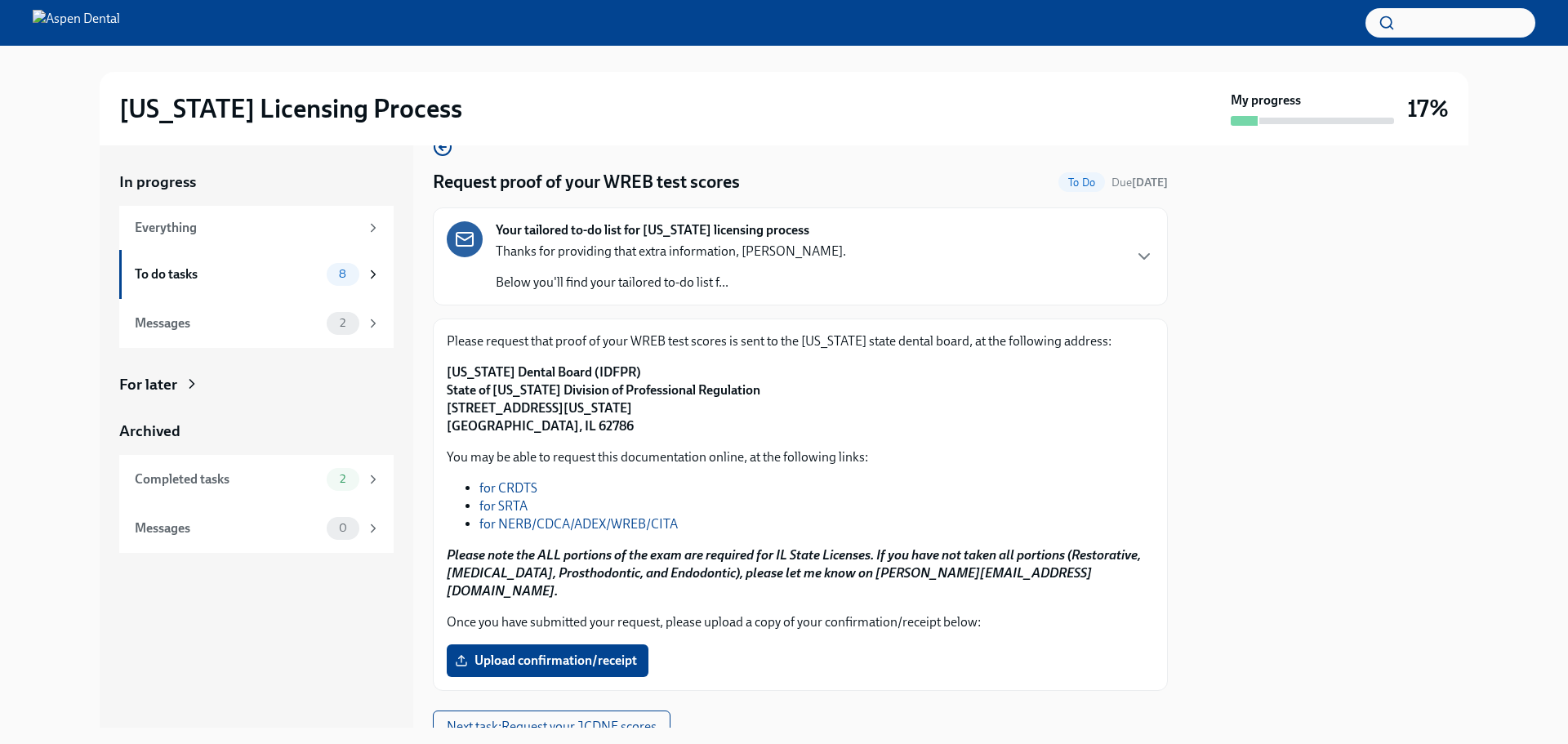
scroll to position [43, 0]
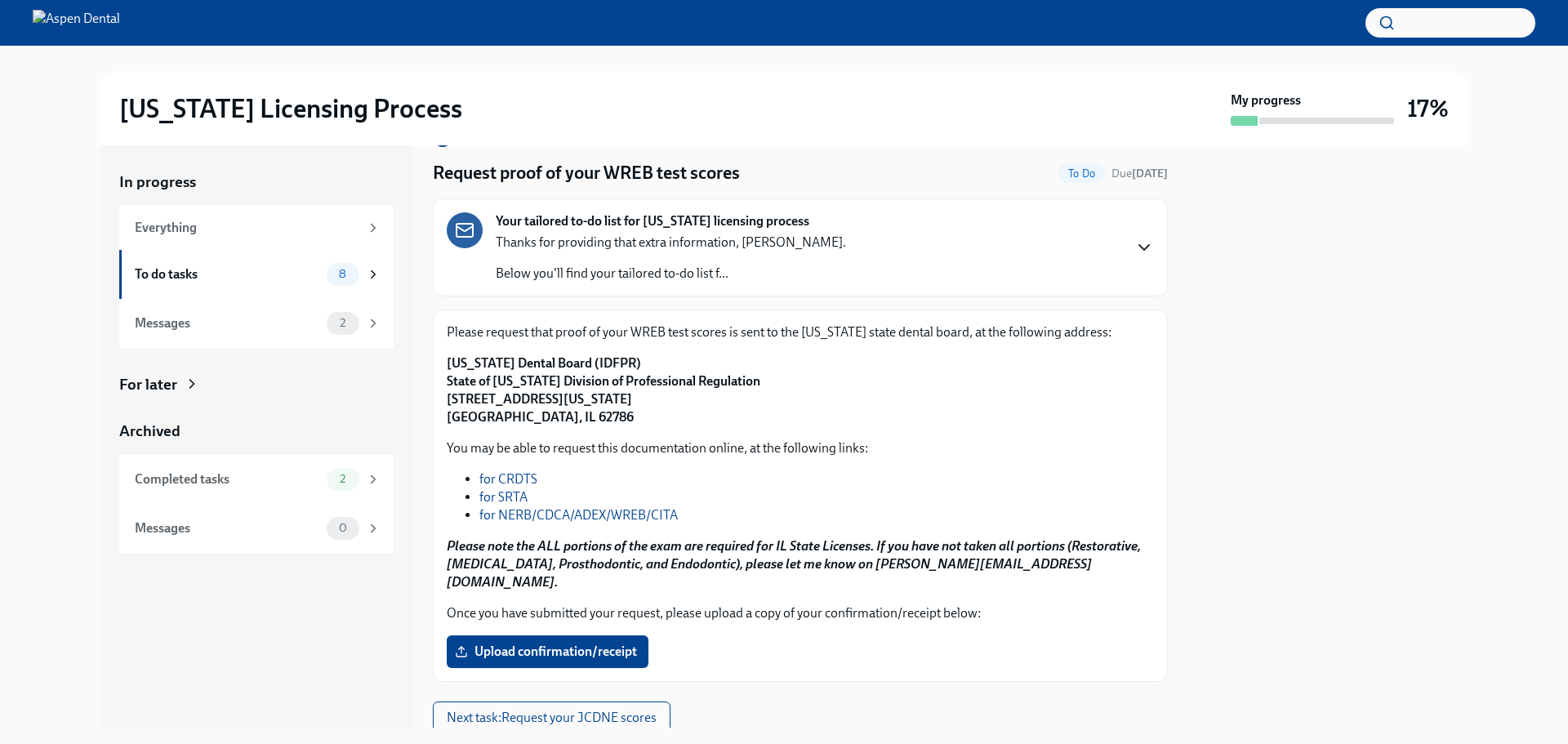
click at [1135, 246] on icon "button" at bounding box center [1144, 247] width 19 height 19
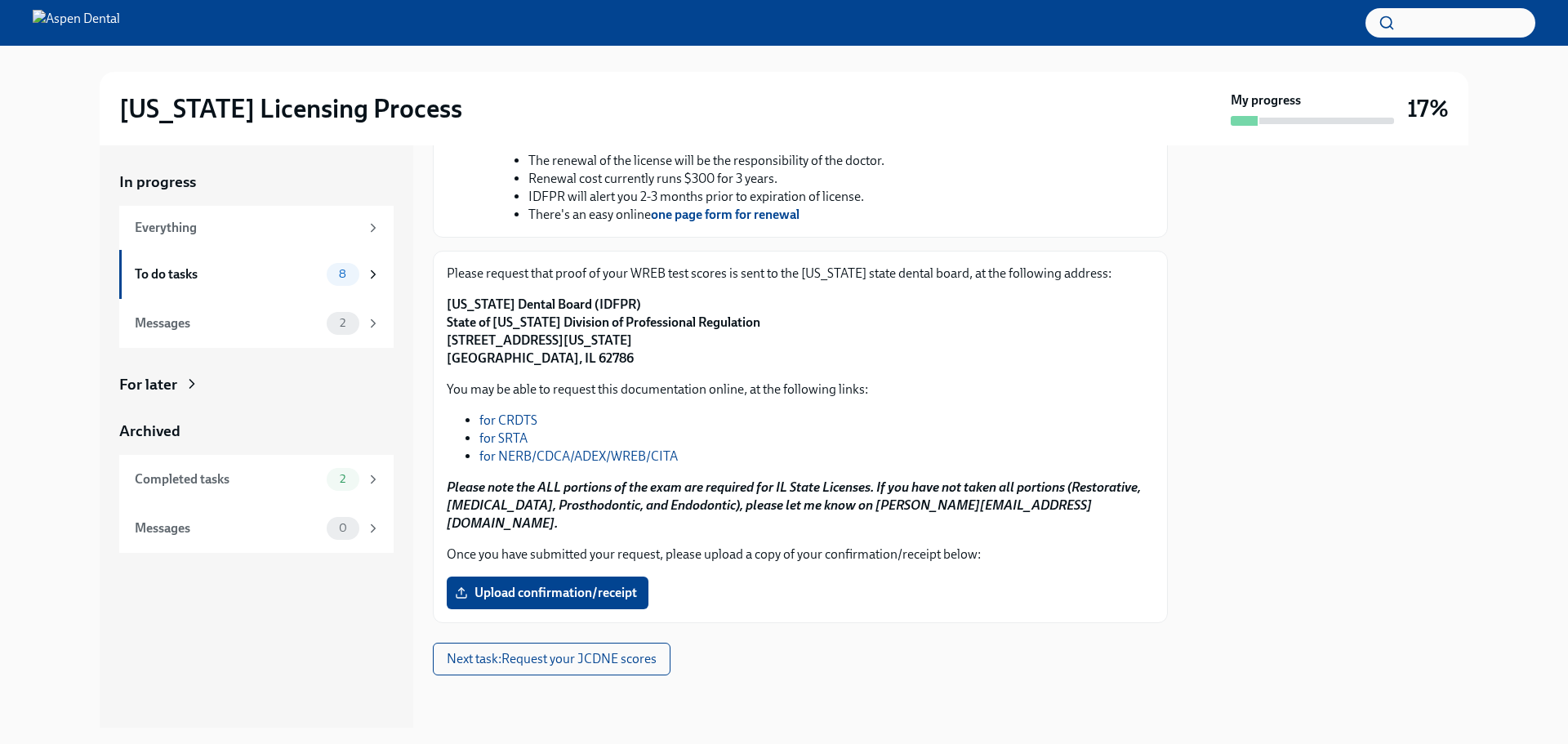
scroll to position [694, 0]
click at [599, 663] on span "Next task : Request your JCDNE scores" at bounding box center [552, 658] width 210 height 17
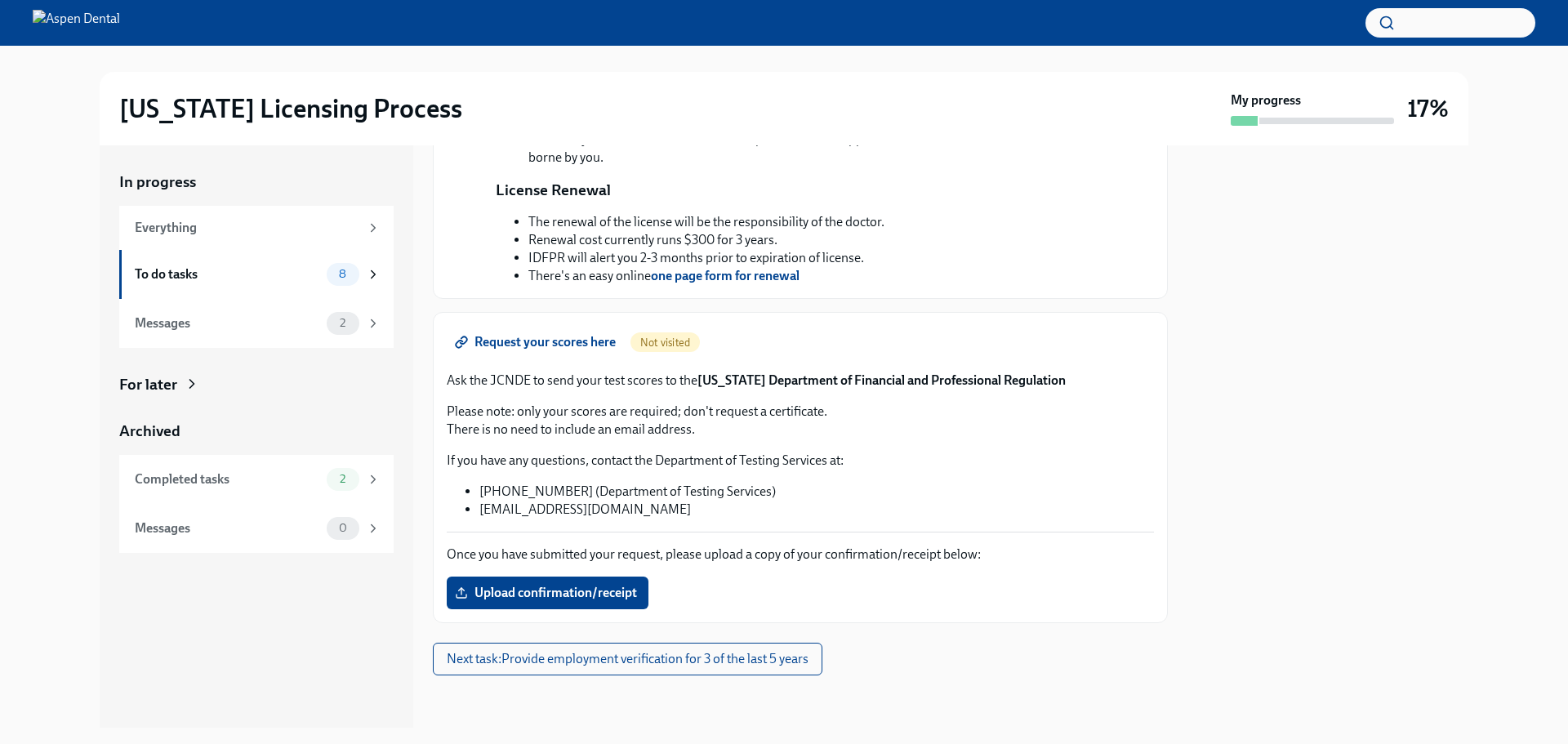
scroll to position [613, 0]
click at [572, 350] on span "Request your scores here" at bounding box center [537, 342] width 158 height 17
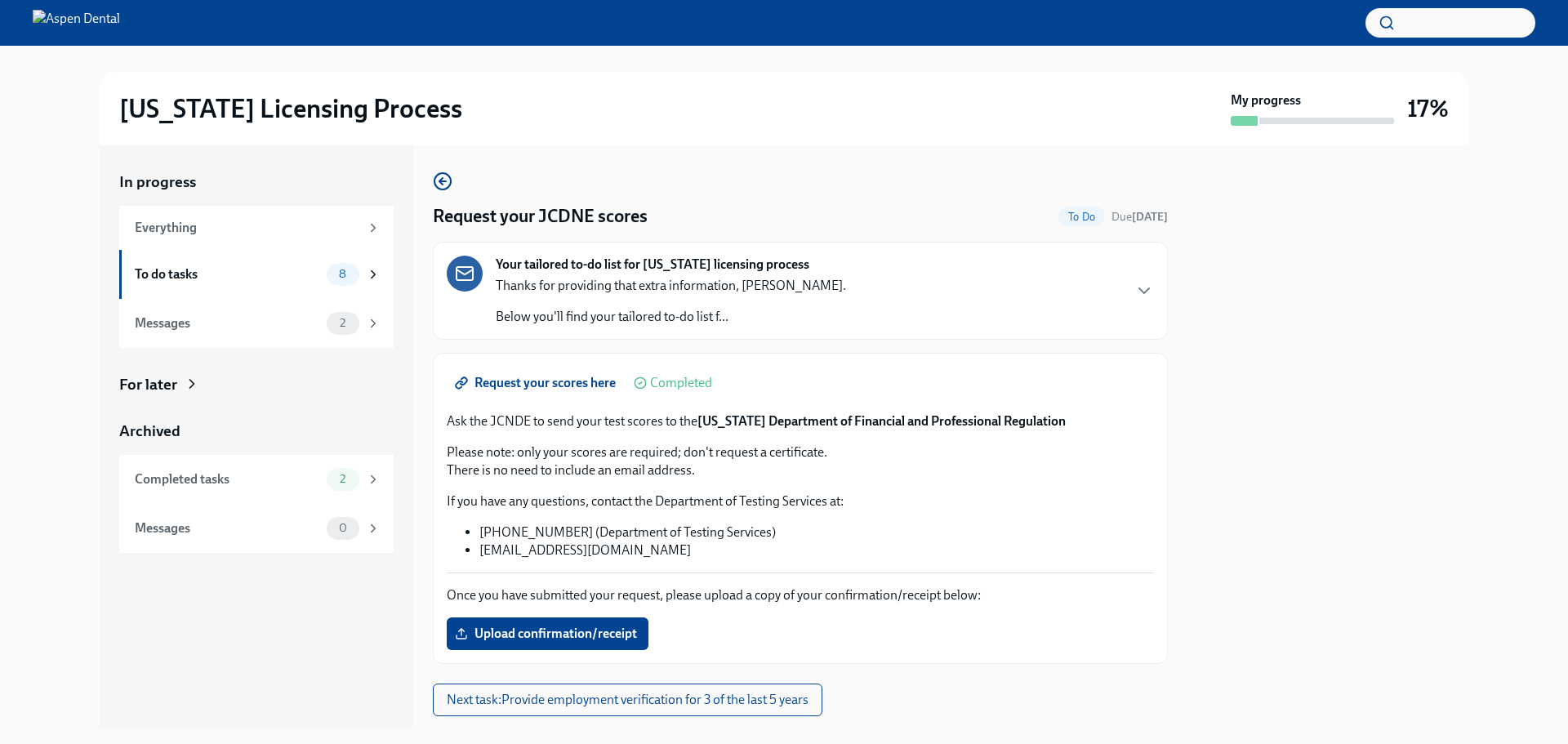
click at [589, 380] on span "Request your scores here" at bounding box center [537, 383] width 158 height 17
